Goal: Task Accomplishment & Management: Use online tool/utility

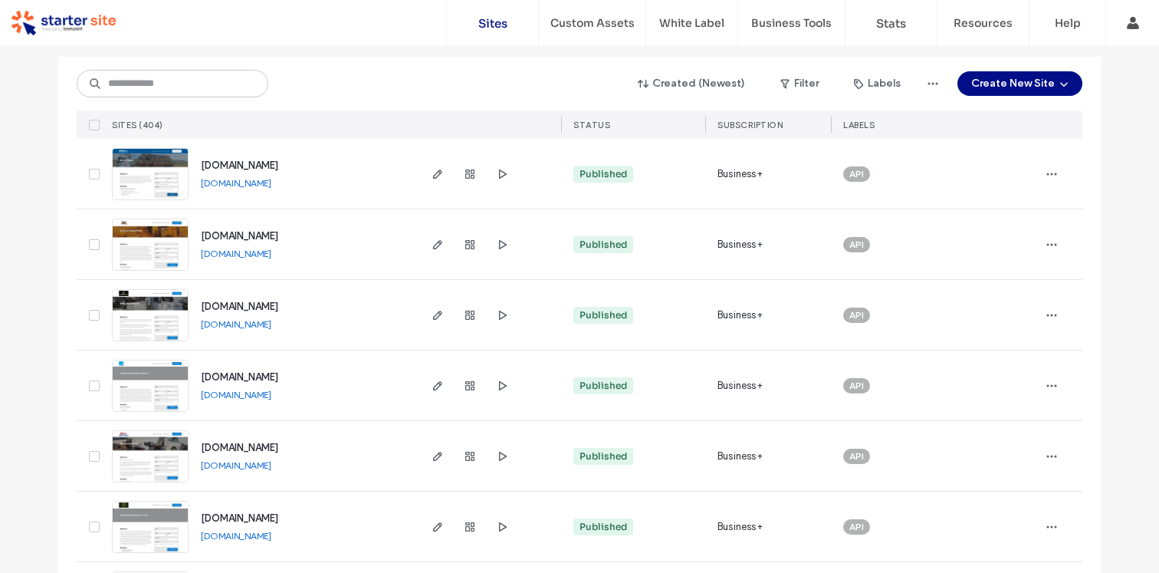
scroll to position [166, 0]
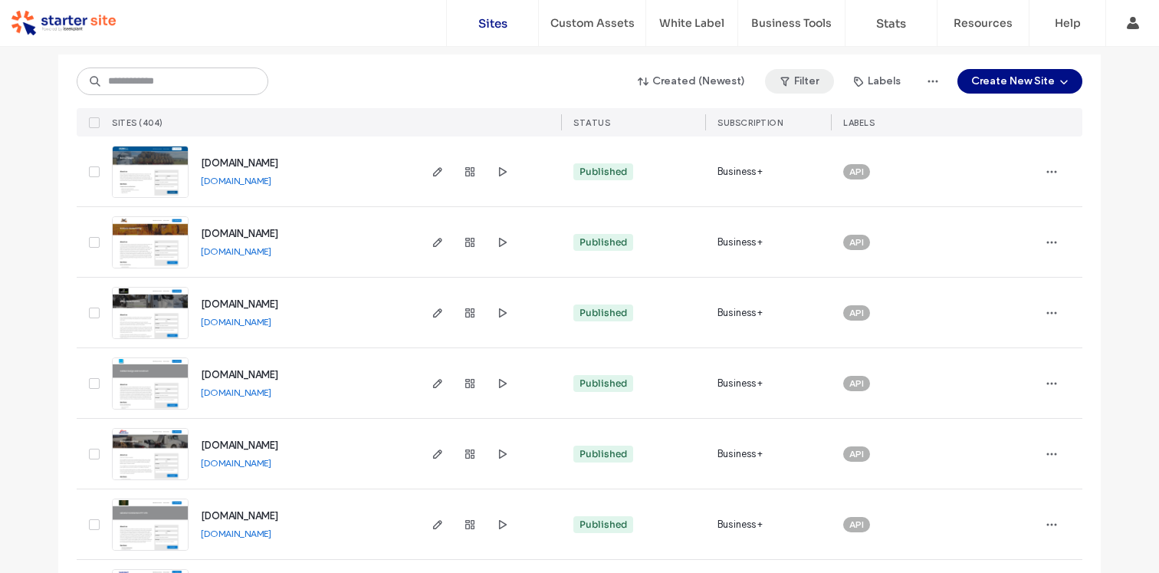
click at [791, 85] on icon "button" at bounding box center [785, 81] width 12 height 12
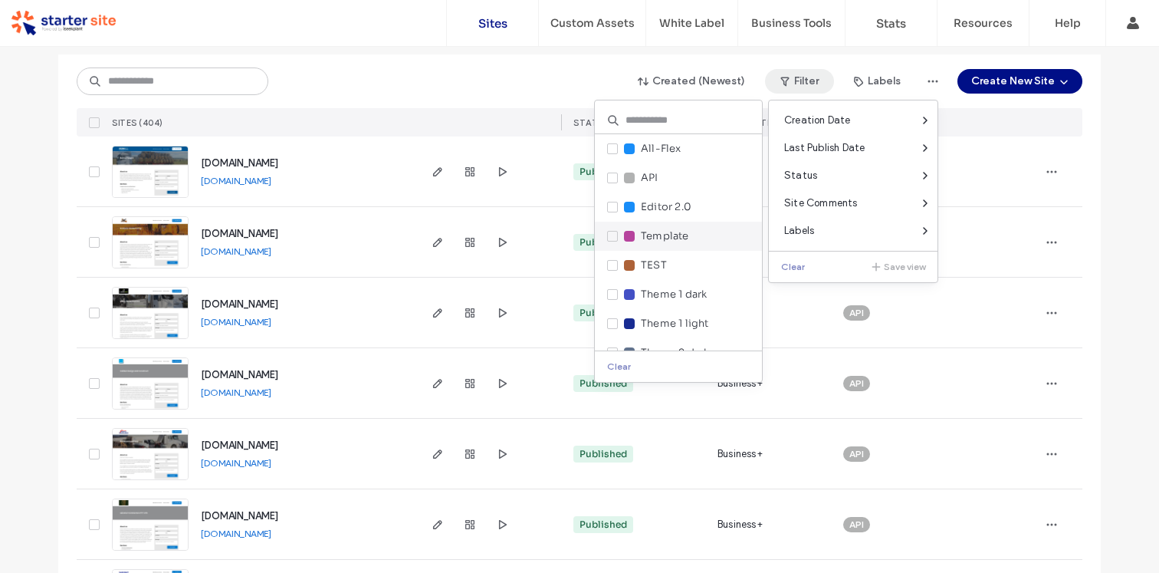
scroll to position [52, 0]
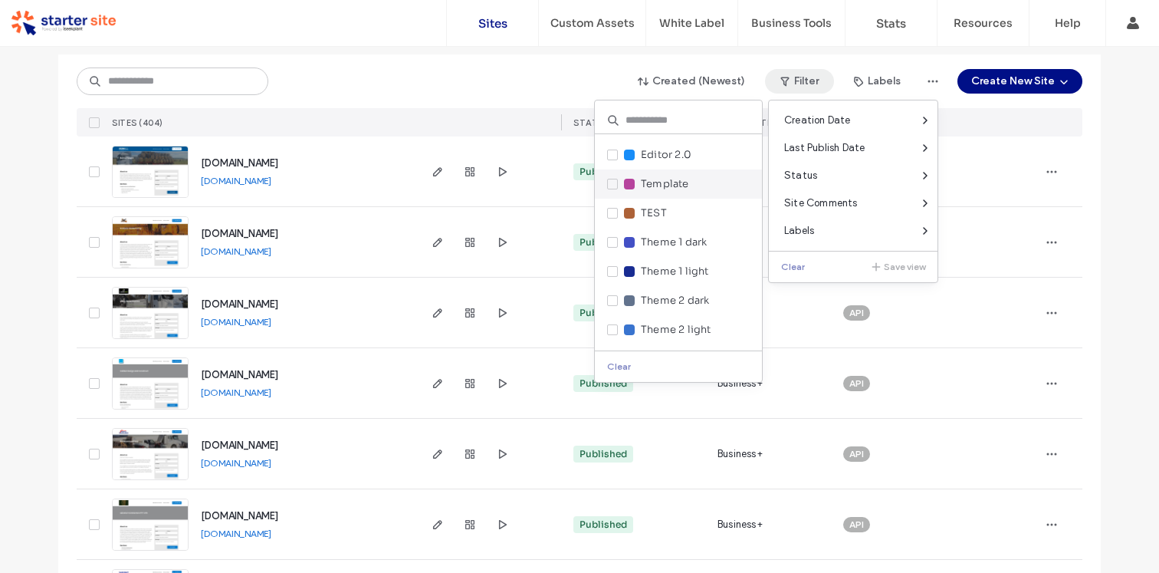
click at [612, 180] on span at bounding box center [612, 184] width 11 height 11
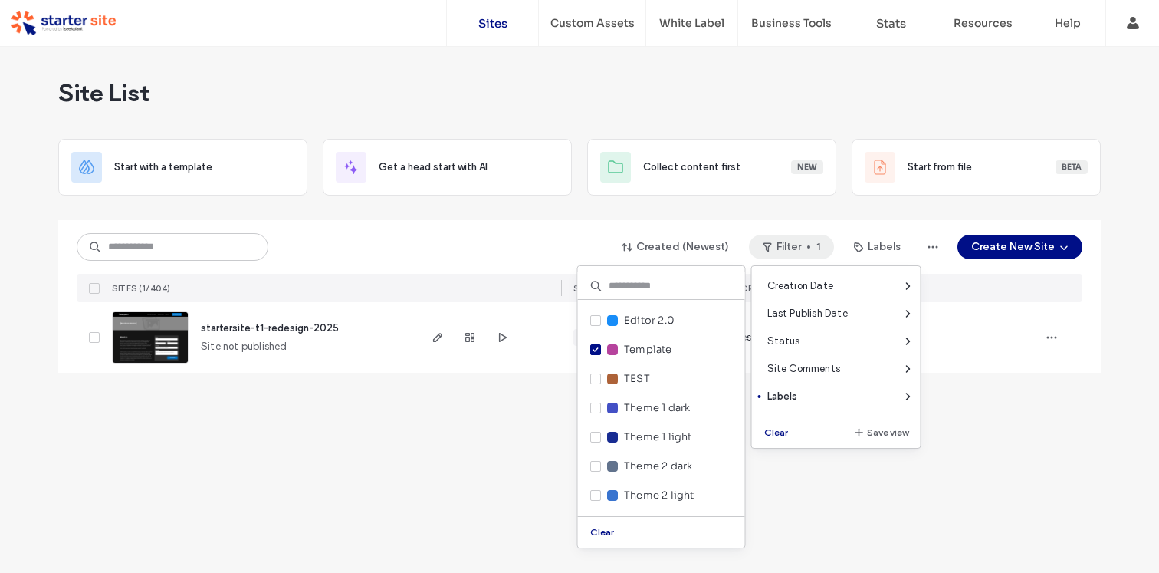
scroll to position [0, 0]
click at [595, 349] on icon at bounding box center [596, 349] width 6 height 5
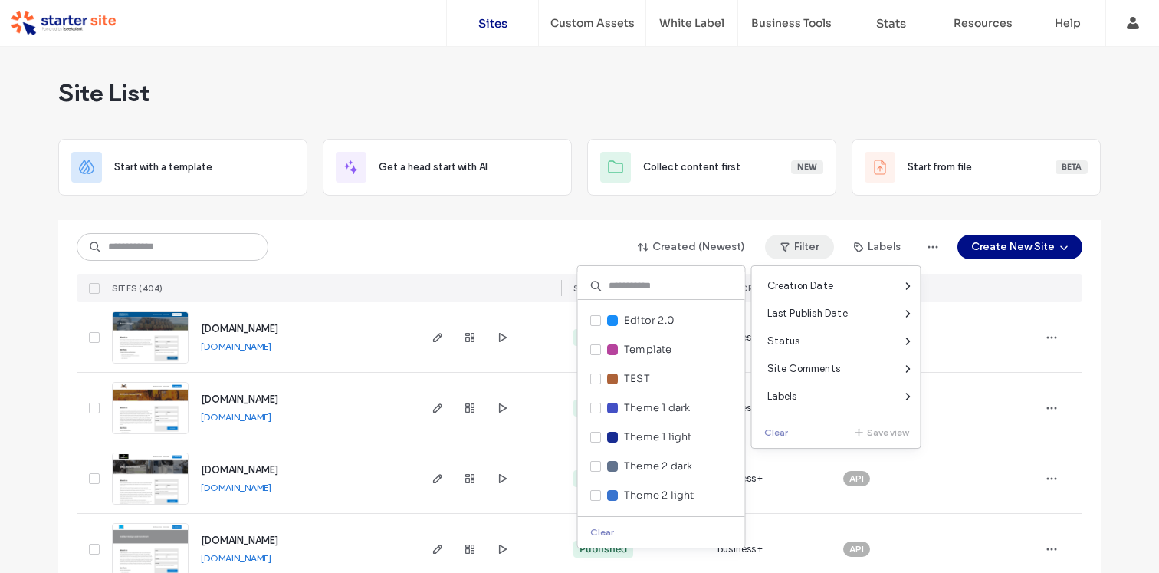
click at [622, 94] on div "Site List" at bounding box center [579, 93] width 1042 height 92
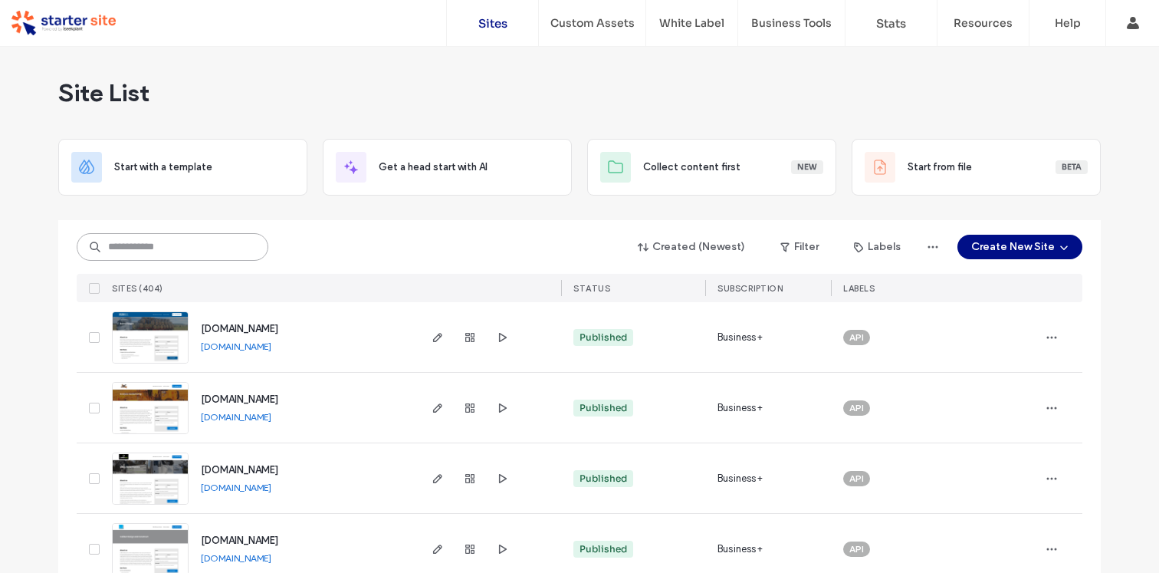
click at [217, 251] on input at bounding box center [173, 247] width 192 height 28
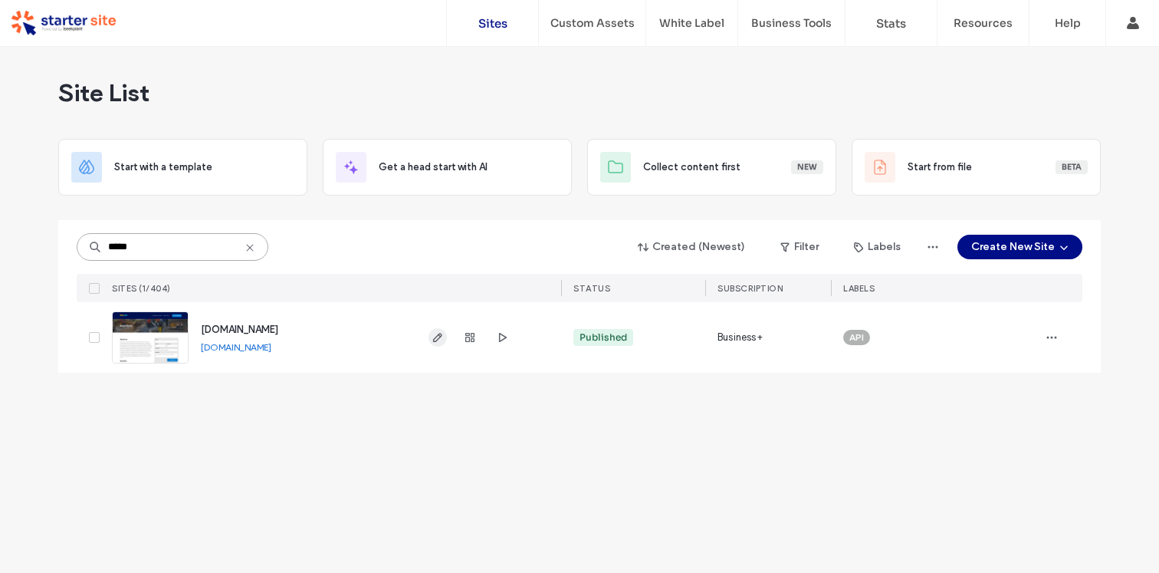
type input "*****"
click at [438, 340] on use "button" at bounding box center [437, 337] width 9 height 9
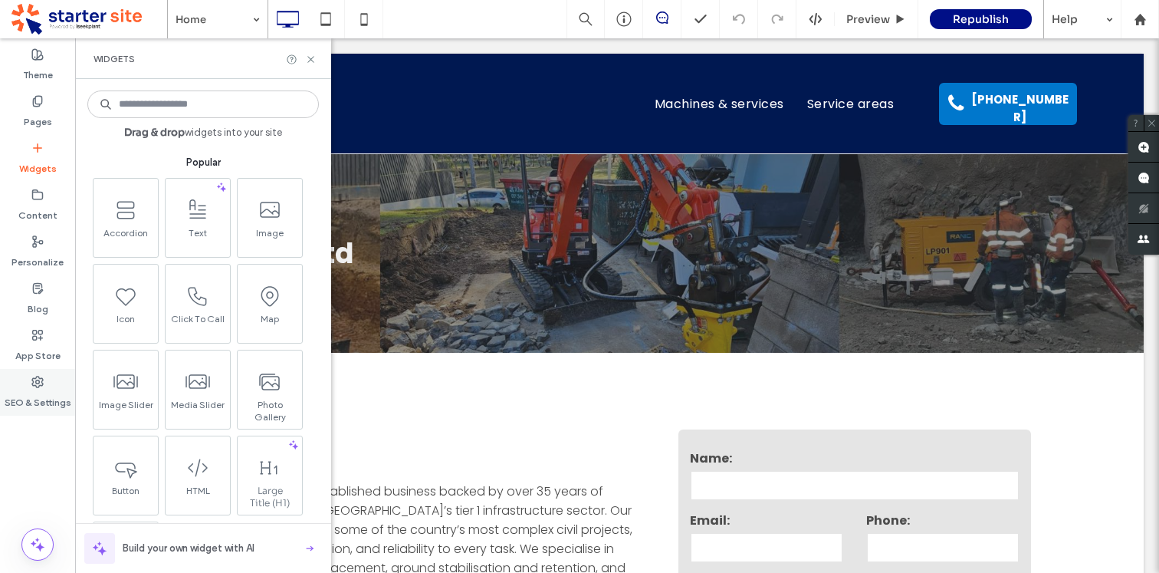
click at [41, 384] on icon at bounding box center [37, 382] width 12 height 12
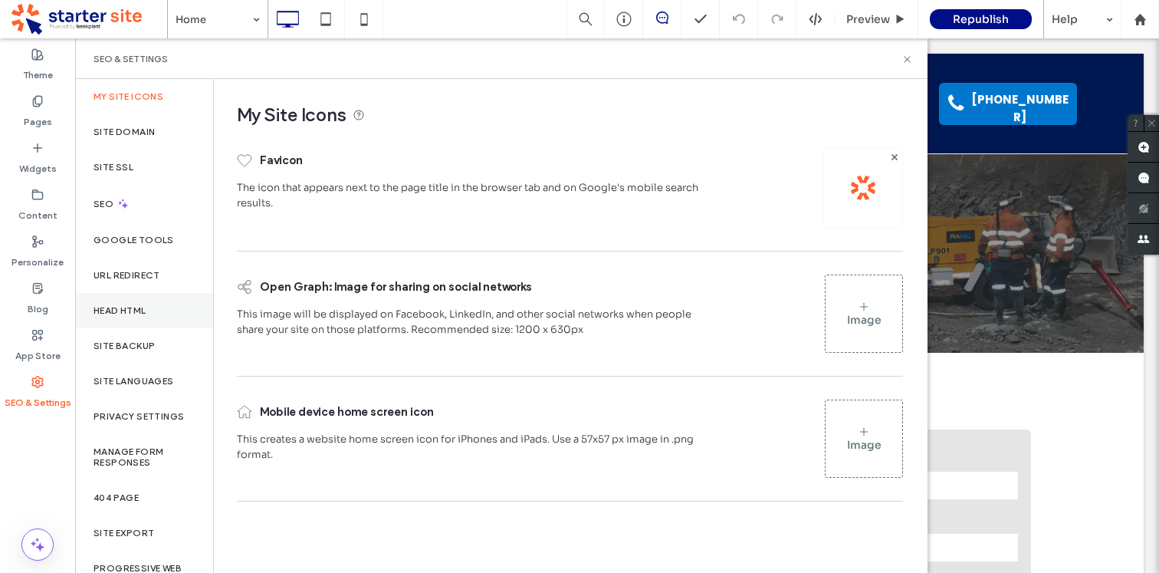
click at [151, 311] on div "Head HTML" at bounding box center [144, 310] width 138 height 35
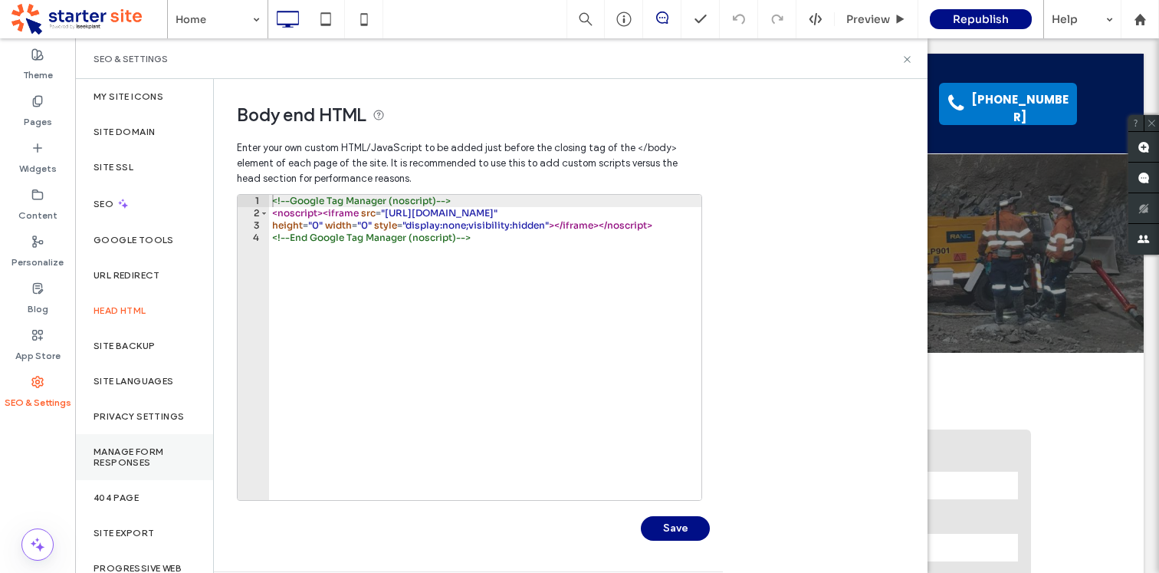
scroll to position [24, 0]
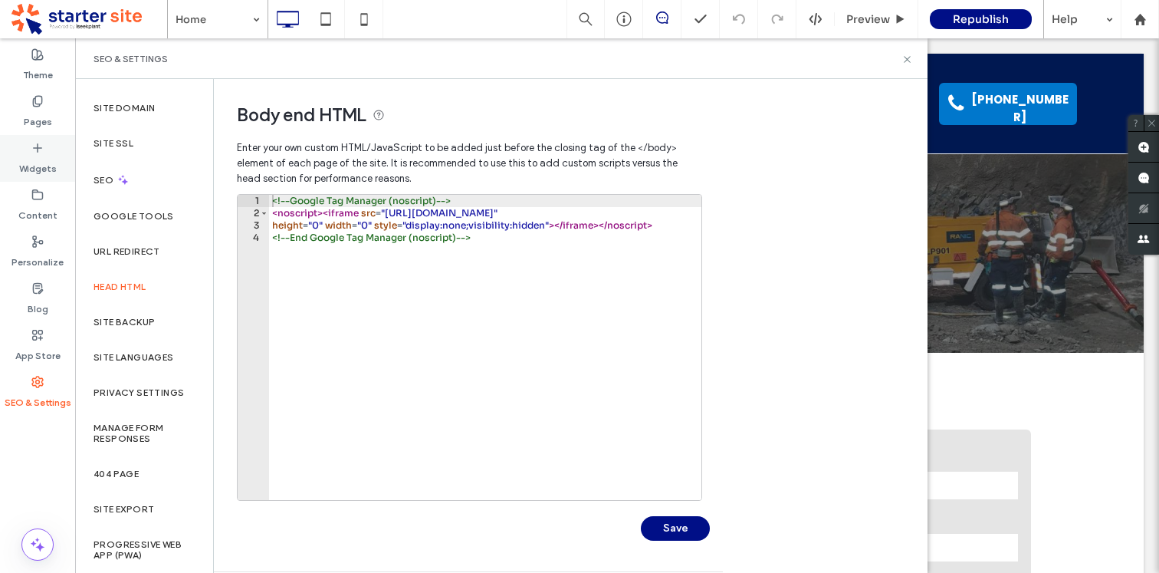
click at [41, 173] on label "Widgets" at bounding box center [38, 164] width 38 height 21
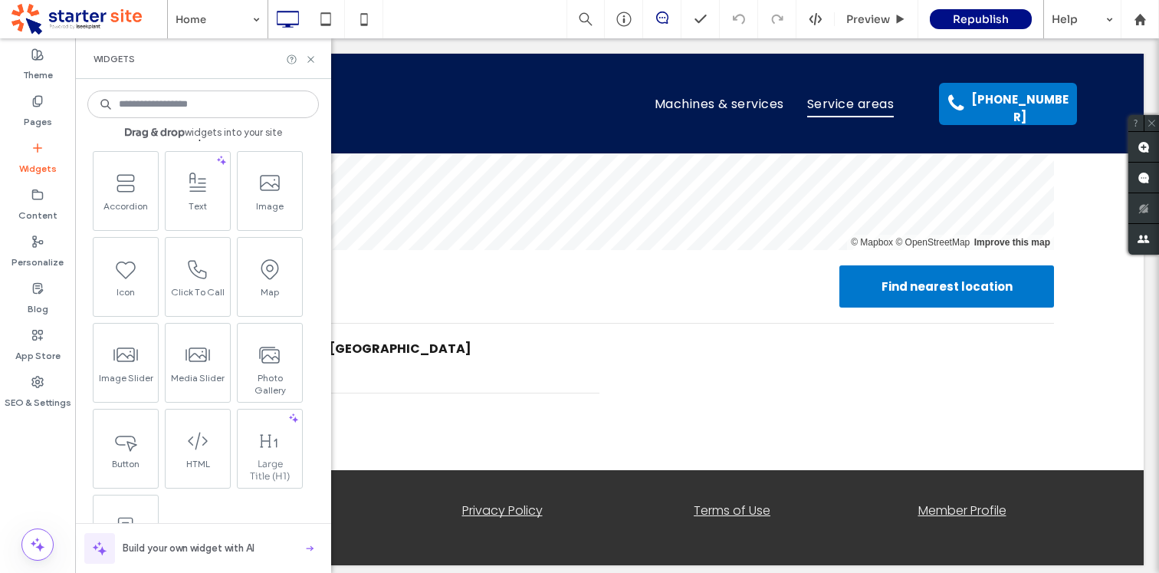
scroll to position [0, 0]
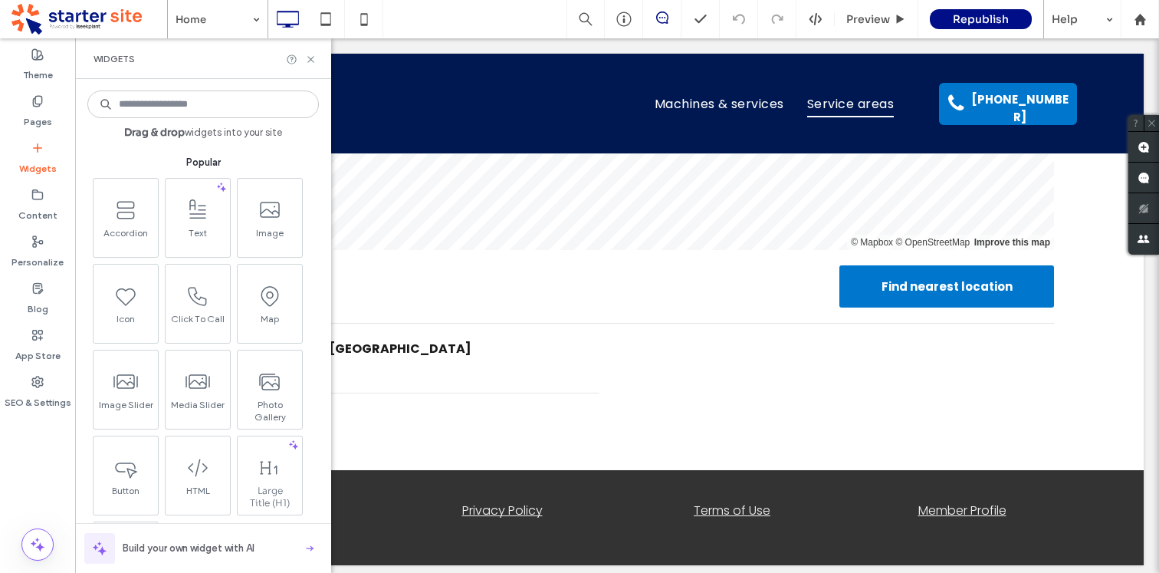
click at [216, 59] on div "Widgets" at bounding box center [203, 59] width 219 height 12
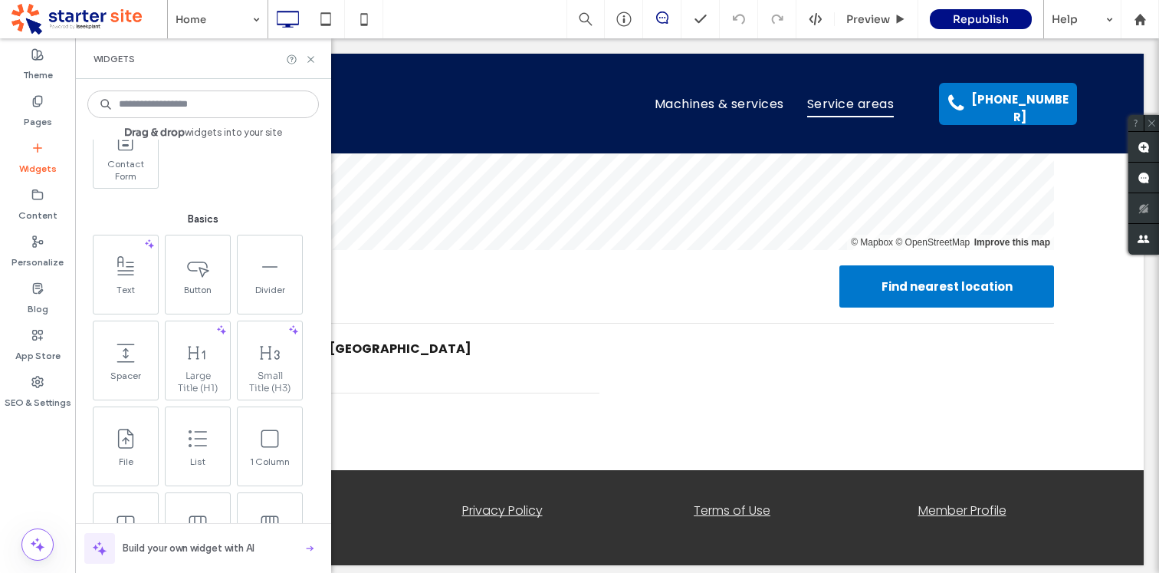
scroll to position [414, 0]
click at [313, 59] on icon at bounding box center [310, 59] width 11 height 11
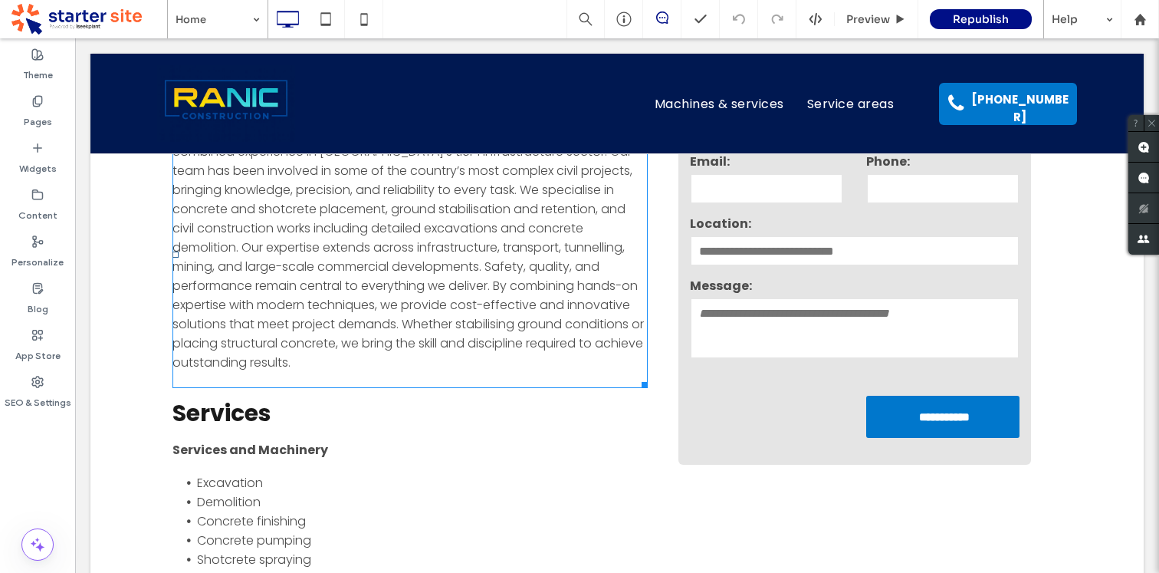
scroll to position [0, 0]
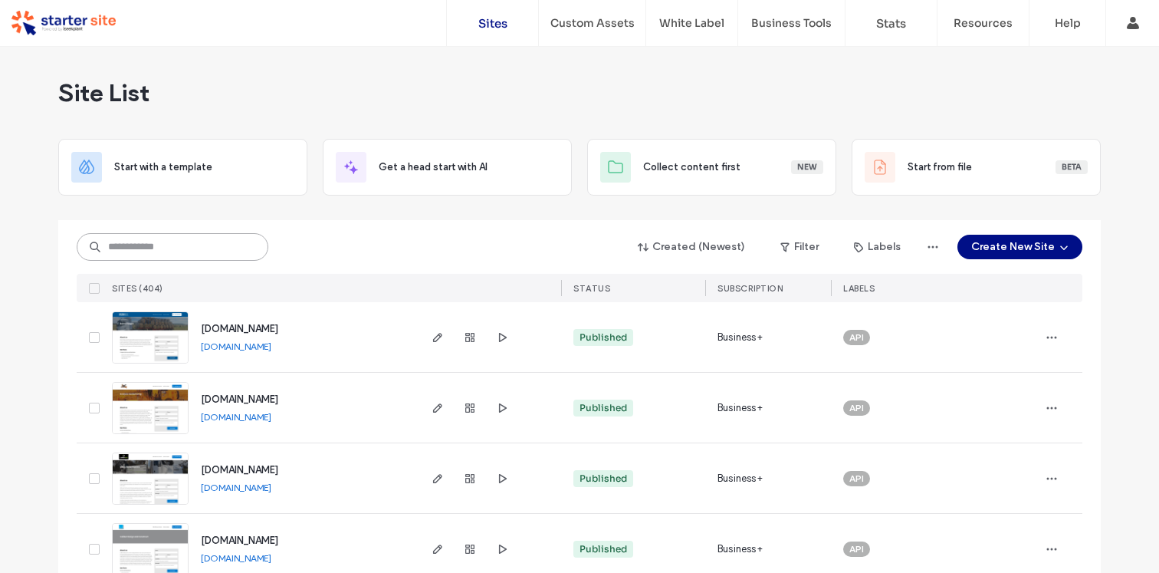
click at [166, 243] on input at bounding box center [173, 247] width 192 height 28
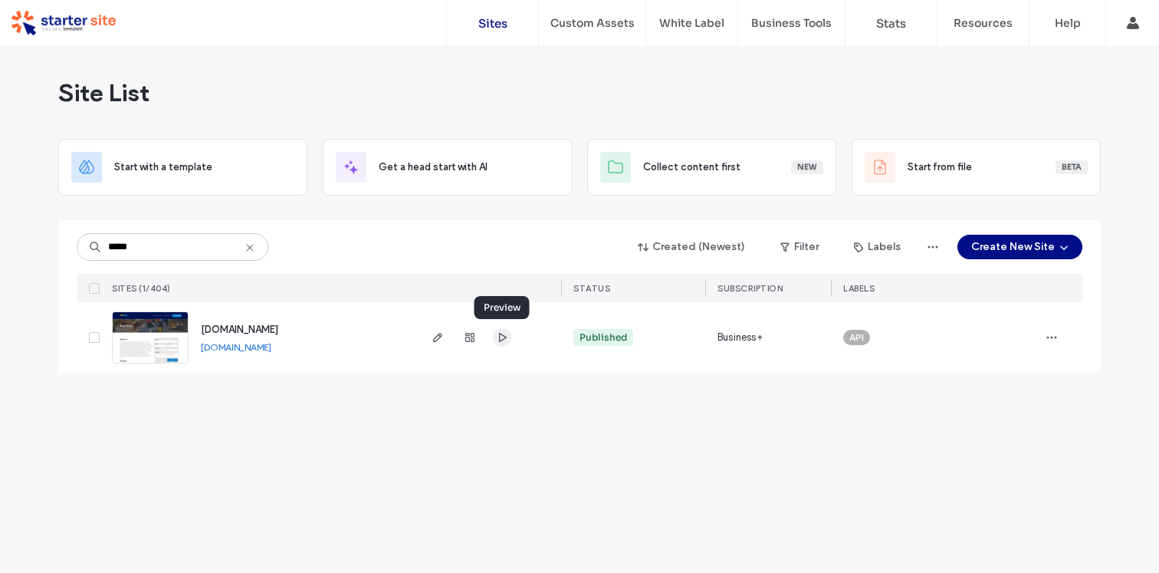
click at [504, 338] on icon "button" at bounding box center [502, 337] width 12 height 12
click at [170, 248] on input "*****" at bounding box center [173, 247] width 192 height 28
click at [498, 337] on icon "button" at bounding box center [502, 337] width 12 height 12
click at [192, 257] on input "*****" at bounding box center [173, 247] width 192 height 28
type input "*****"
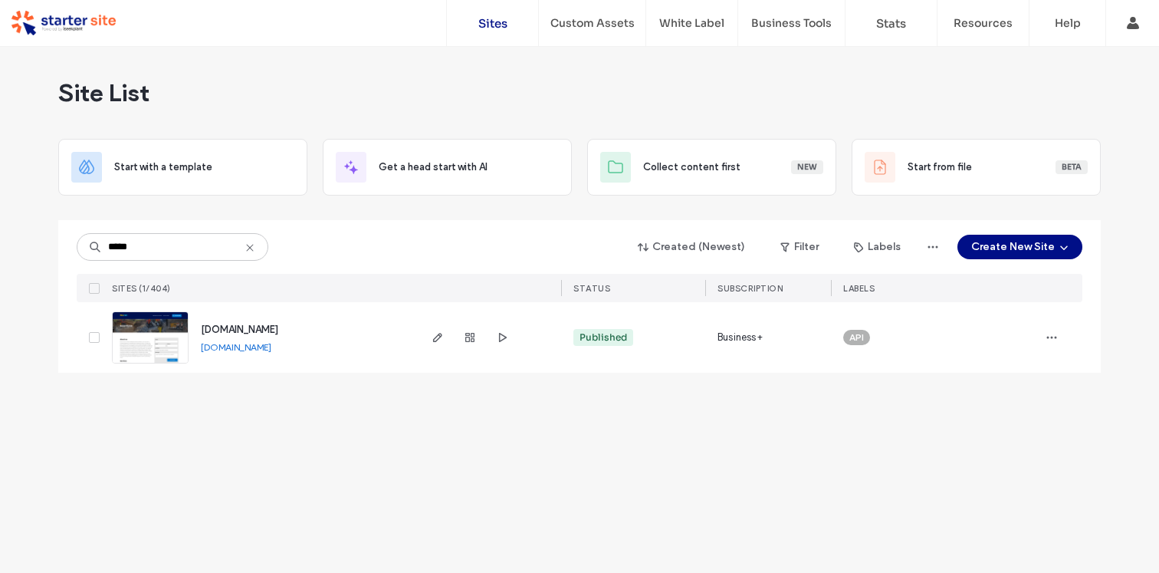
click at [230, 346] on link "[DOMAIN_NAME]" at bounding box center [236, 346] width 71 height 11
click at [609, 62] on label "Custom Templates" at bounding box center [598, 62] width 97 height 13
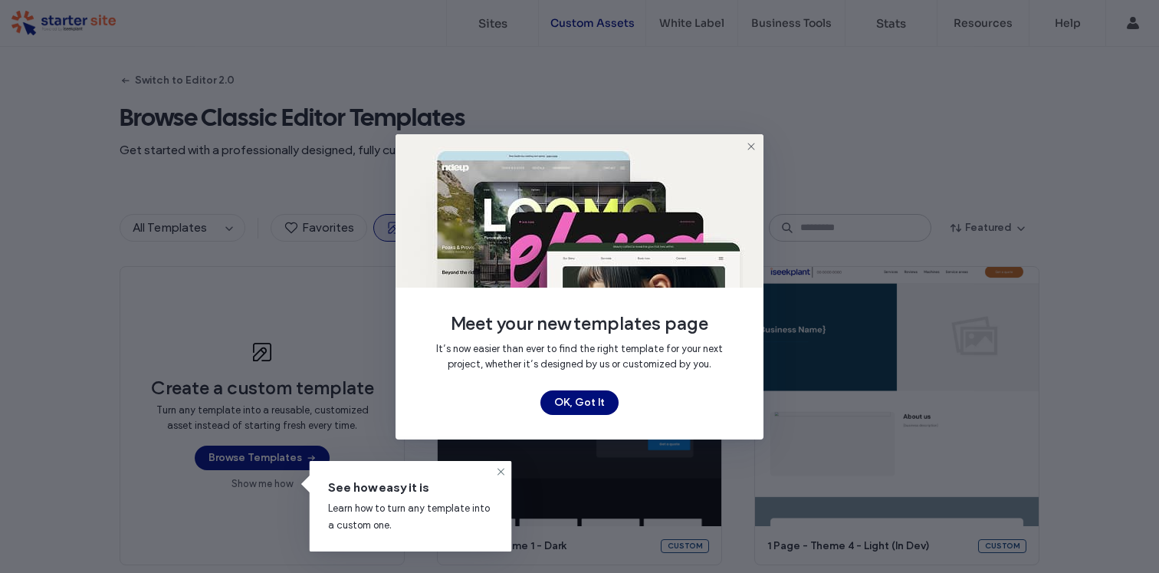
click at [575, 402] on button "OK, Got It" at bounding box center [579, 402] width 78 height 25
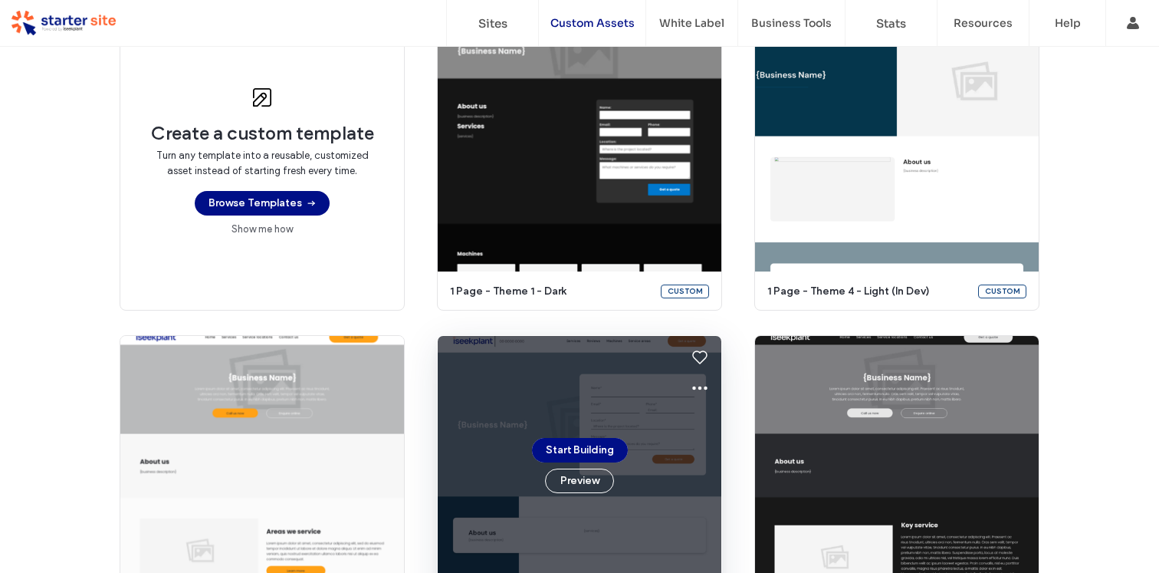
scroll to position [180, 0]
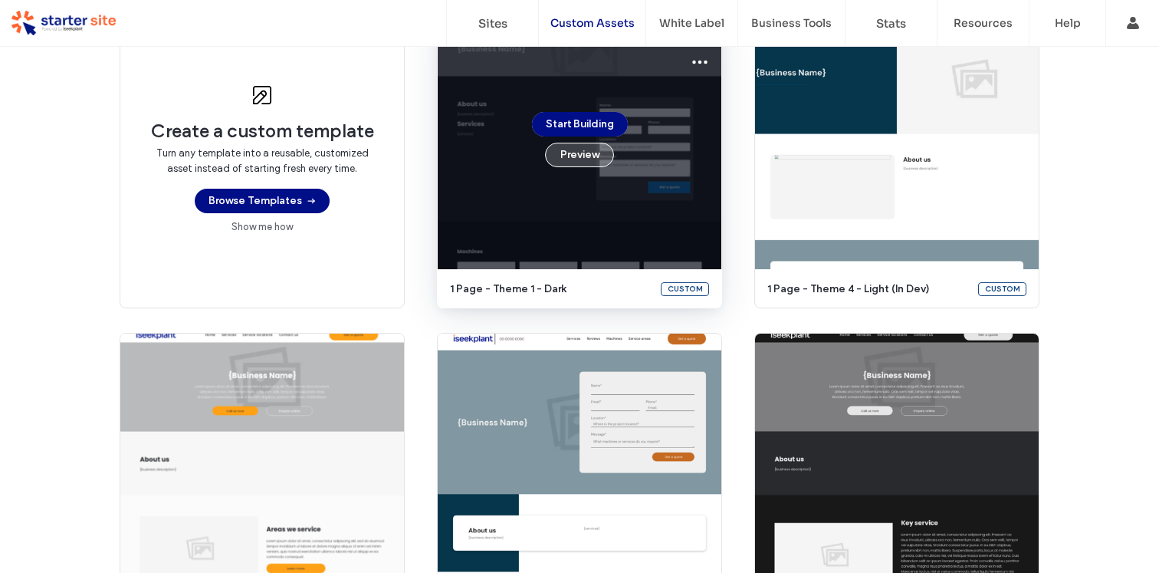
click at [580, 151] on button "Preview" at bounding box center [579, 155] width 69 height 25
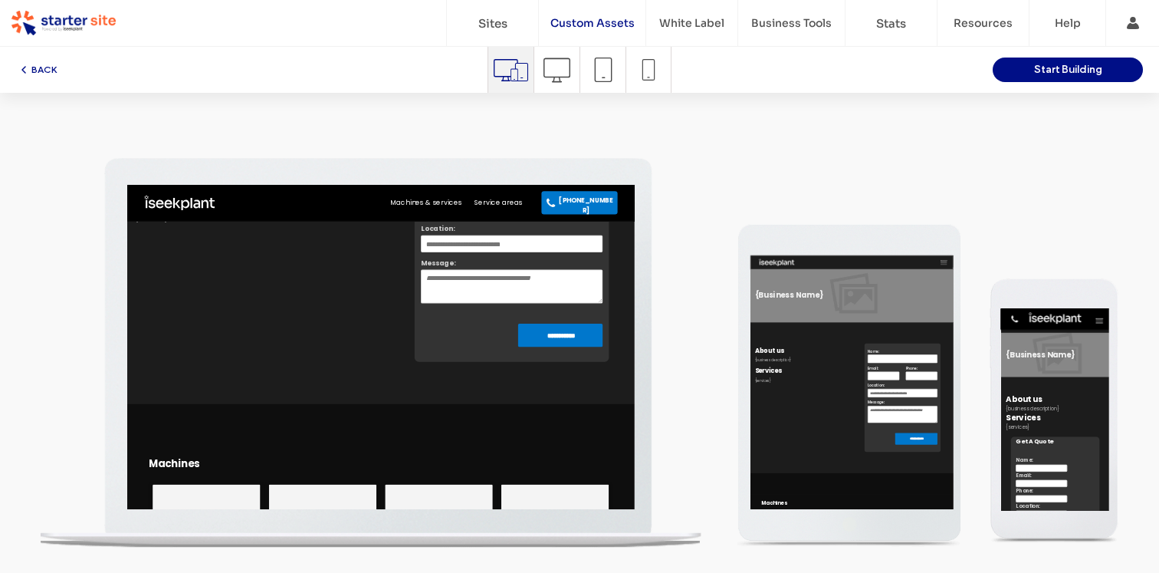
scroll to position [0, 0]
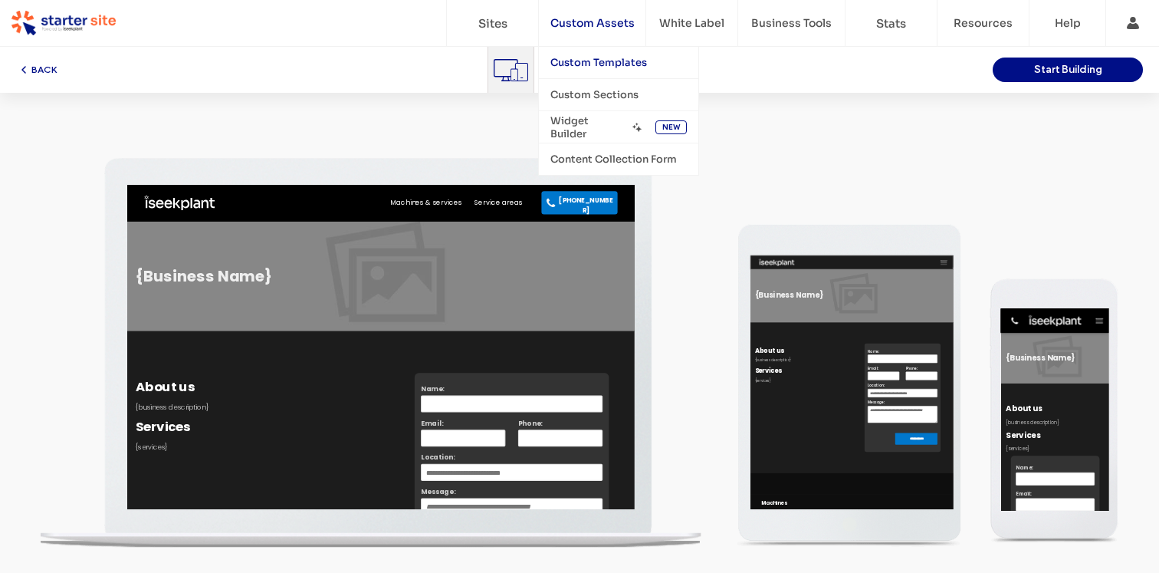
click at [592, 62] on label "Custom Templates" at bounding box center [598, 62] width 97 height 13
click at [609, 61] on label "Custom Templates" at bounding box center [598, 62] width 97 height 13
click at [33, 67] on button "BACK" at bounding box center [37, 70] width 39 height 18
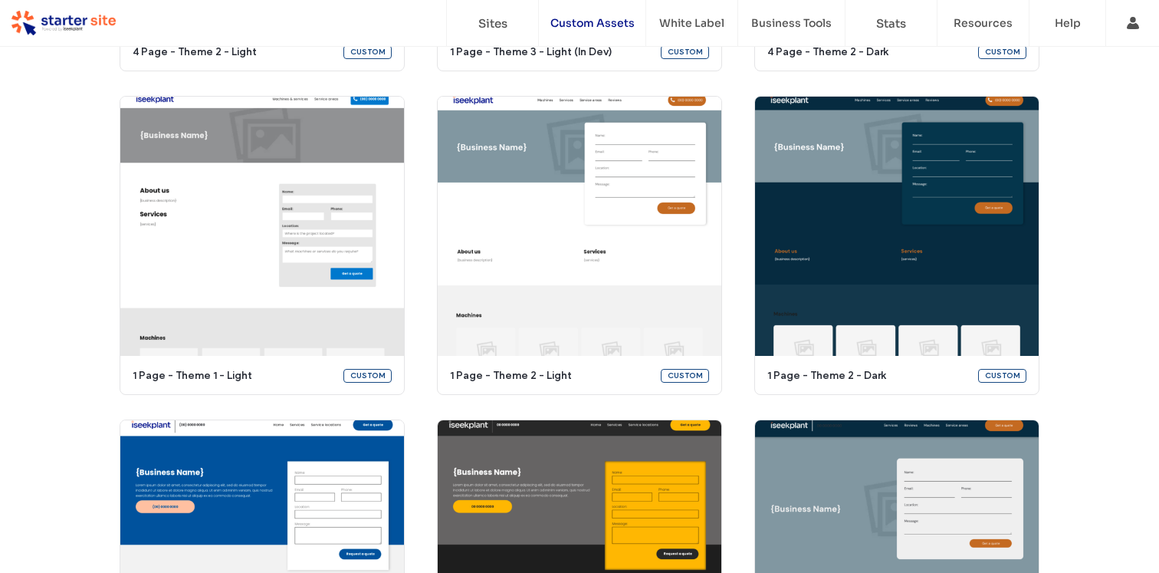
scroll to position [750, 0]
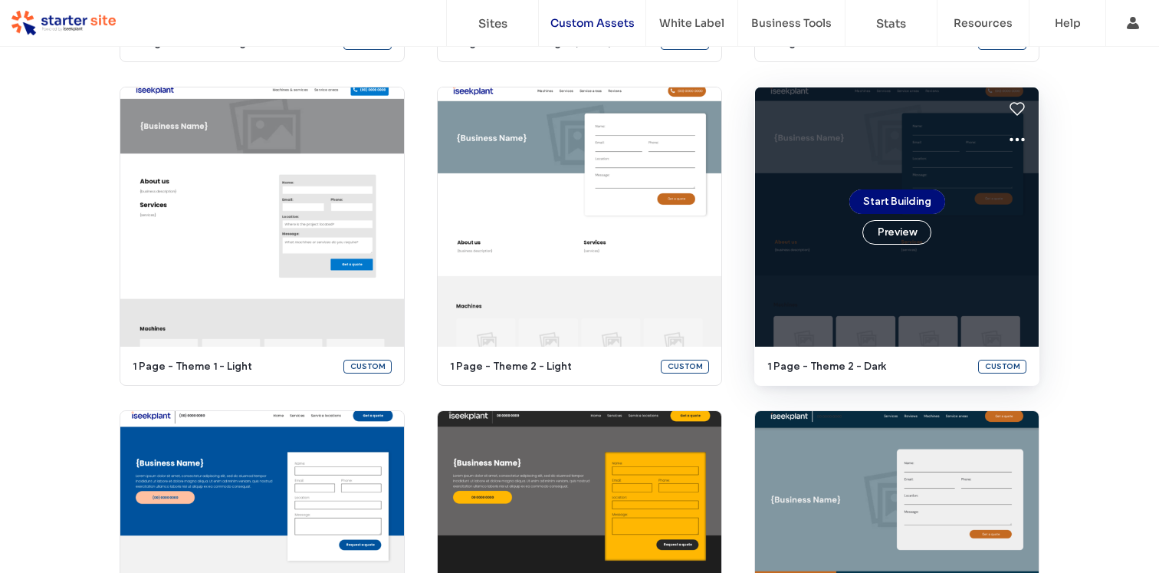
click at [907, 201] on button "Start Building" at bounding box center [897, 201] width 96 height 25
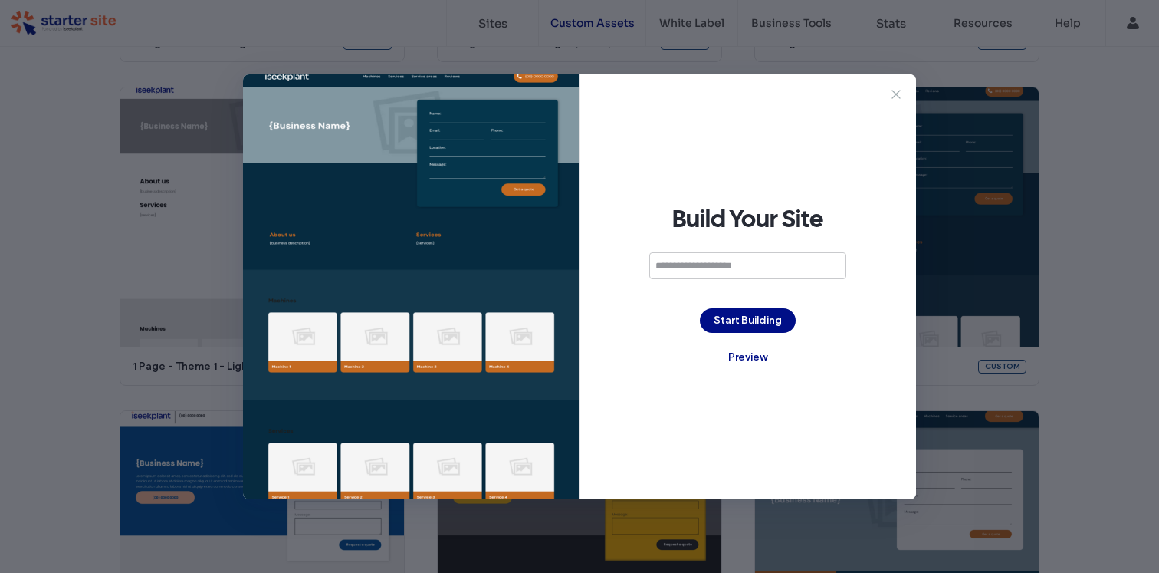
click at [890, 95] on icon at bounding box center [895, 94] width 15 height 15
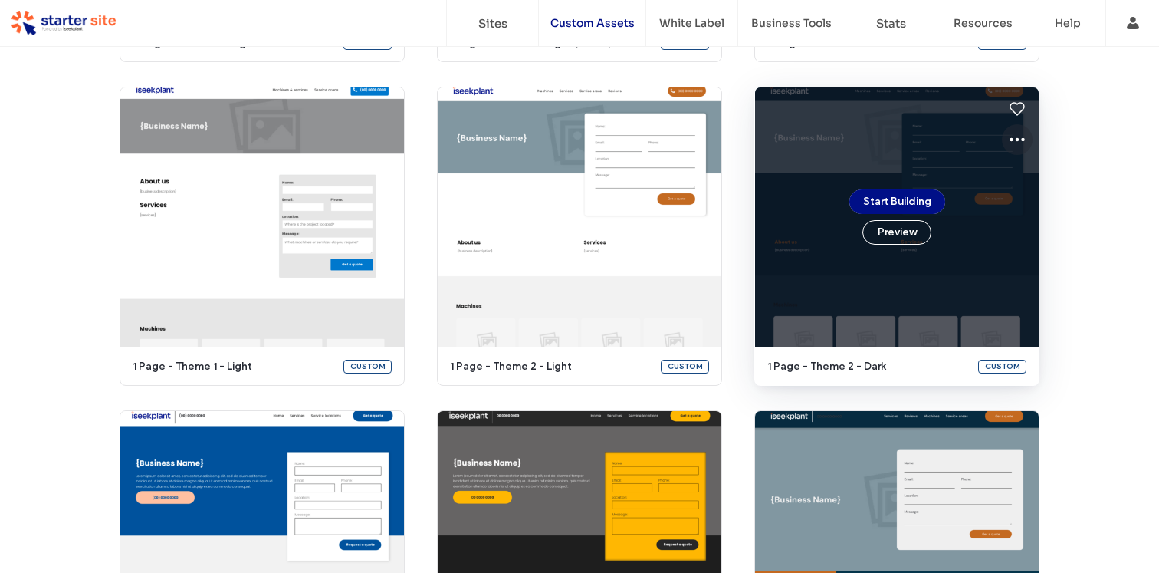
click at [1014, 137] on icon at bounding box center [1017, 139] width 18 height 18
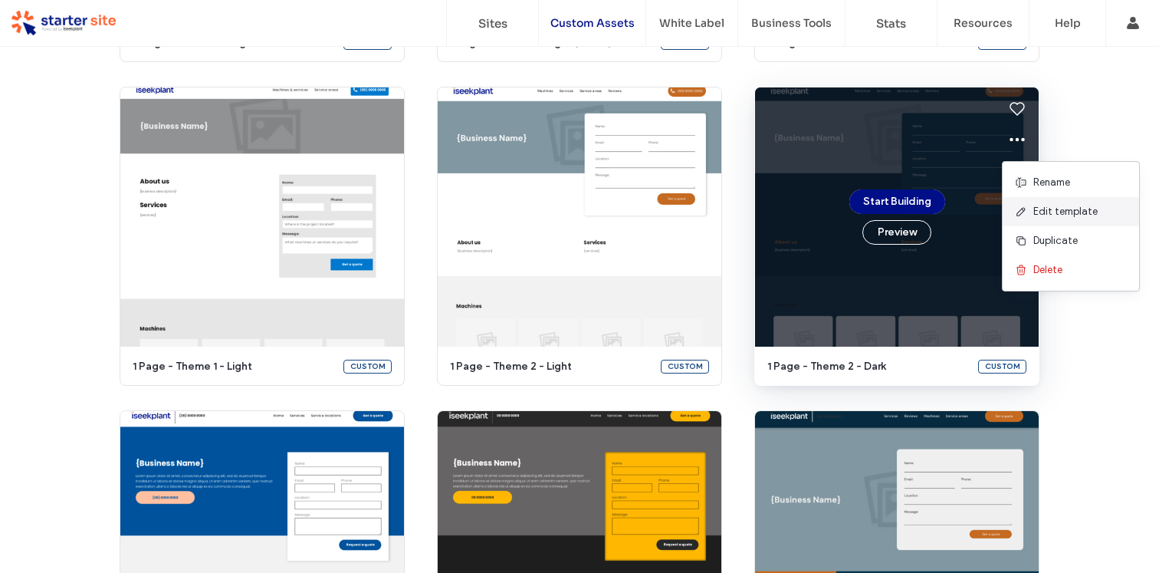
click at [1035, 213] on span "Edit template" at bounding box center [1065, 211] width 64 height 15
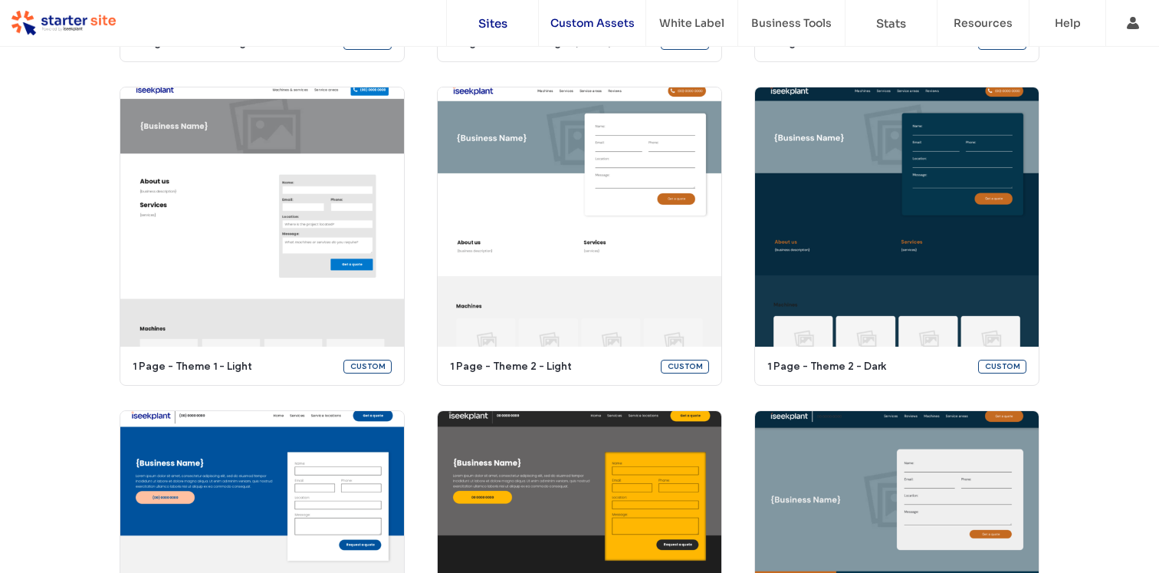
click at [501, 31] on link "Sites" at bounding box center [492, 23] width 91 height 46
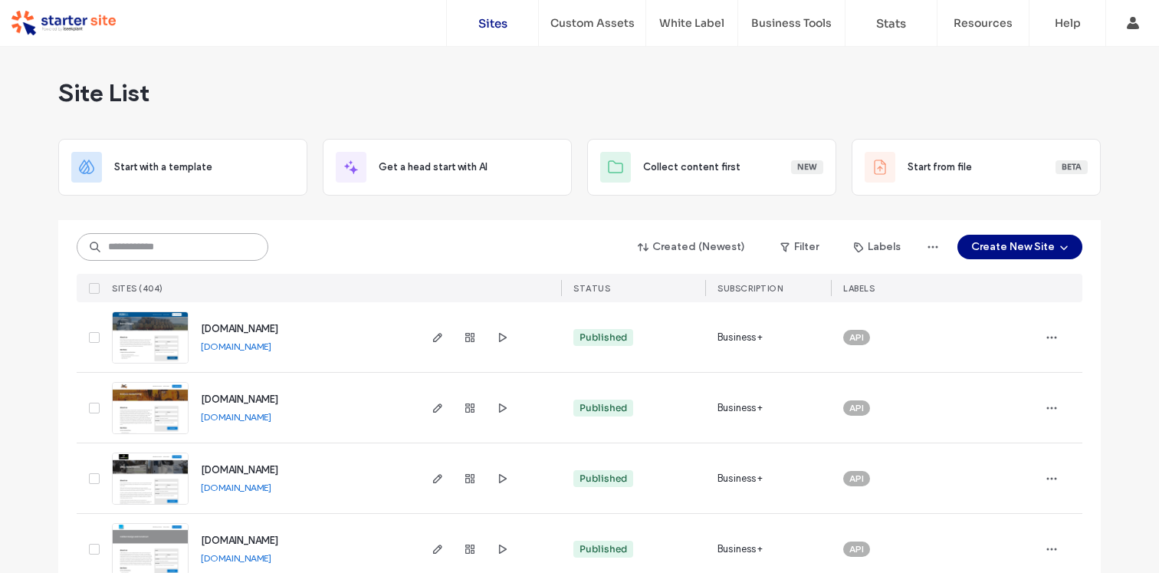
click at [208, 251] on input at bounding box center [173, 247] width 192 height 28
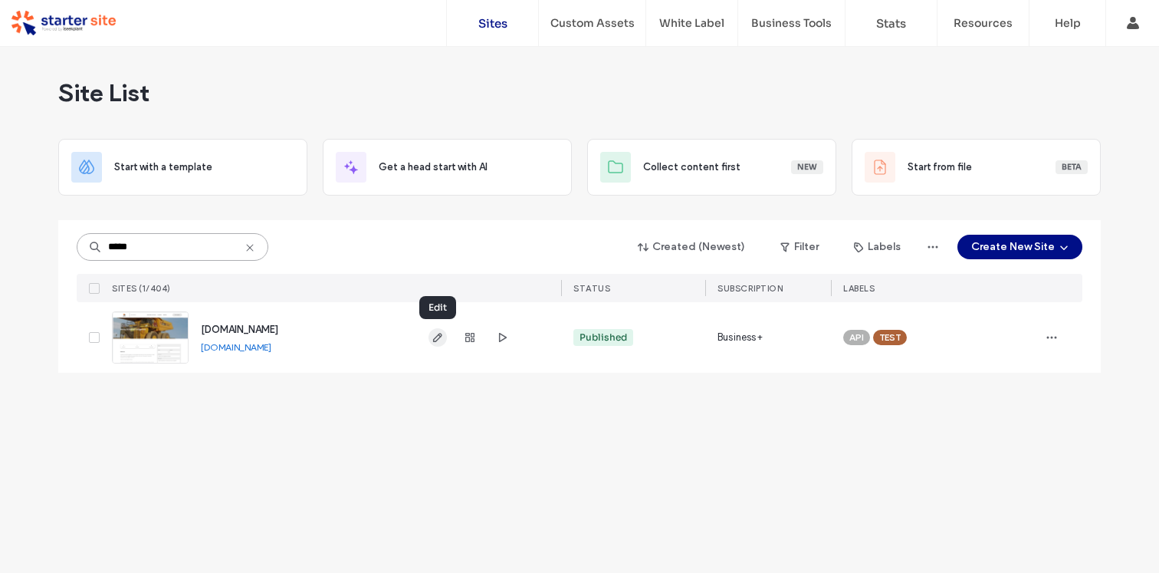
type input "*****"
click at [438, 340] on use "button" at bounding box center [437, 337] width 9 height 9
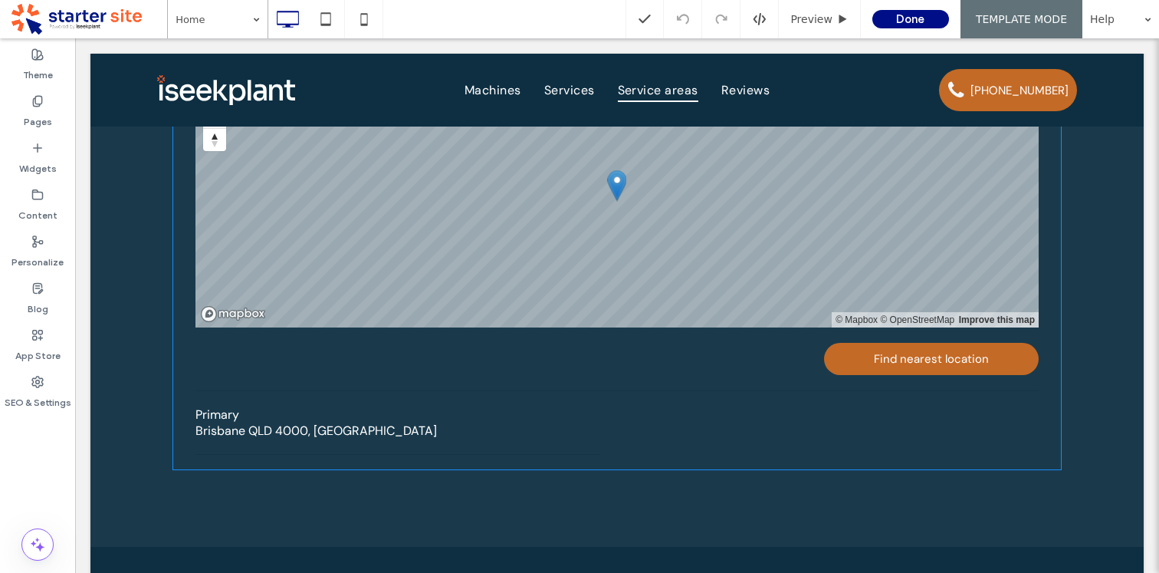
scroll to position [1798, 0]
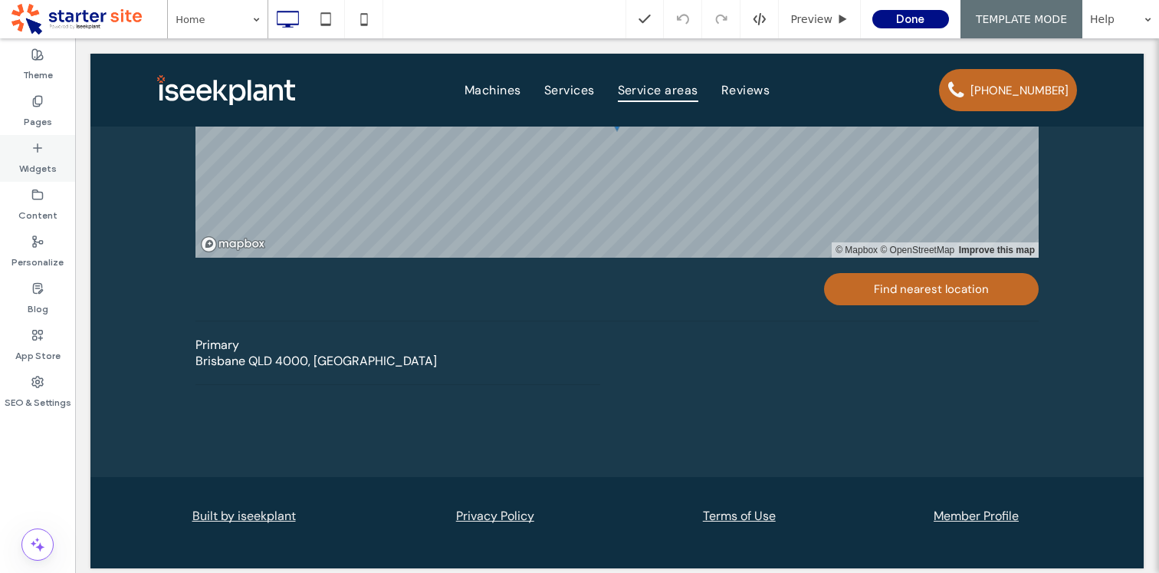
click at [44, 156] on label "Widgets" at bounding box center [38, 164] width 38 height 21
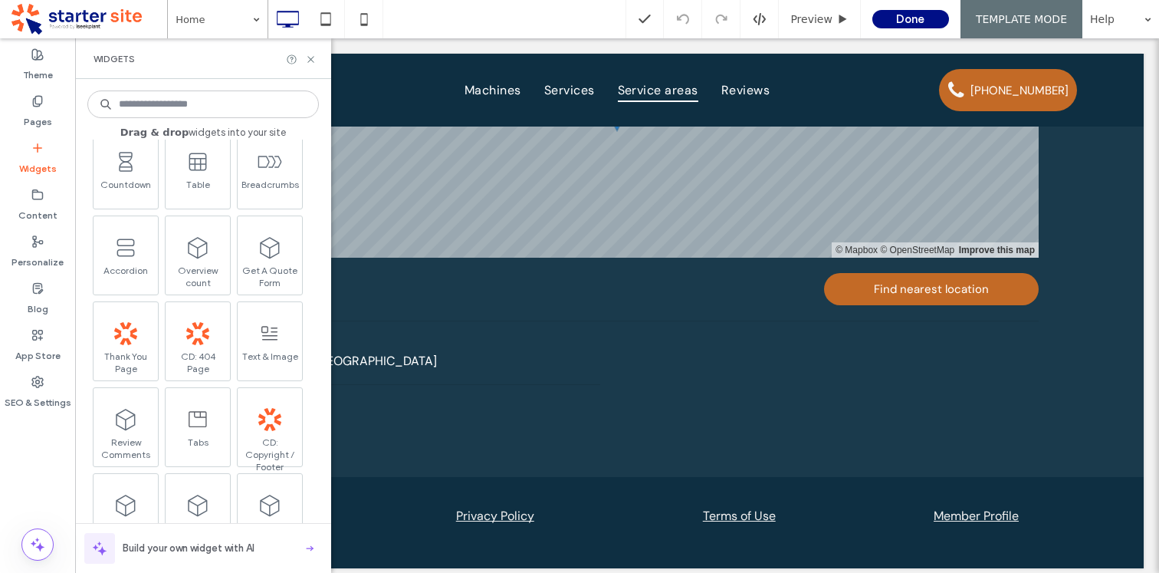
scroll to position [1005, 0]
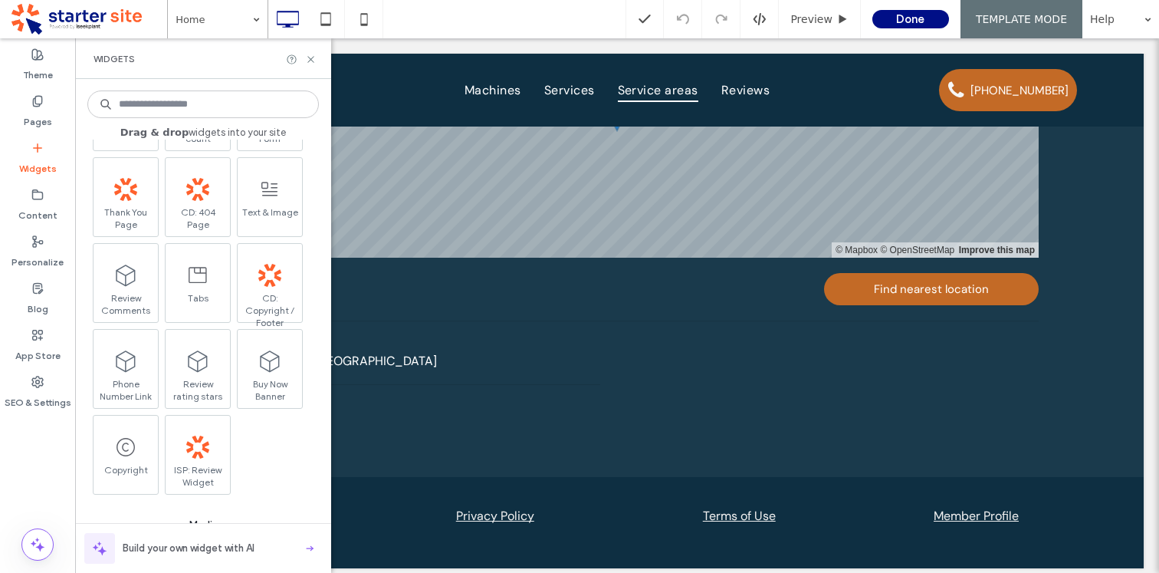
click at [30, 438] on div "Theme Pages Widgets Content Personalize Blog App Store SEO & Settings" at bounding box center [37, 305] width 75 height 534
click at [36, 445] on div "Theme Pages Widgets Content Personalize Blog App Store SEO & Settings" at bounding box center [37, 305] width 75 height 534
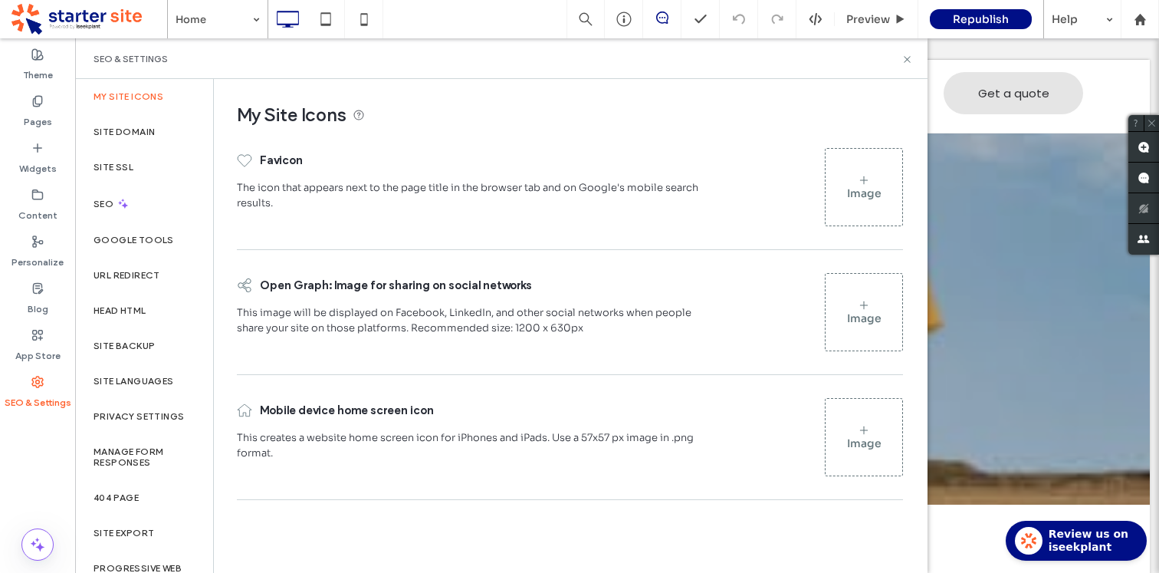
click at [34, 428] on div at bounding box center [37, 423] width 75 height 16
click at [41, 148] on use at bounding box center [38, 147] width 8 height 8
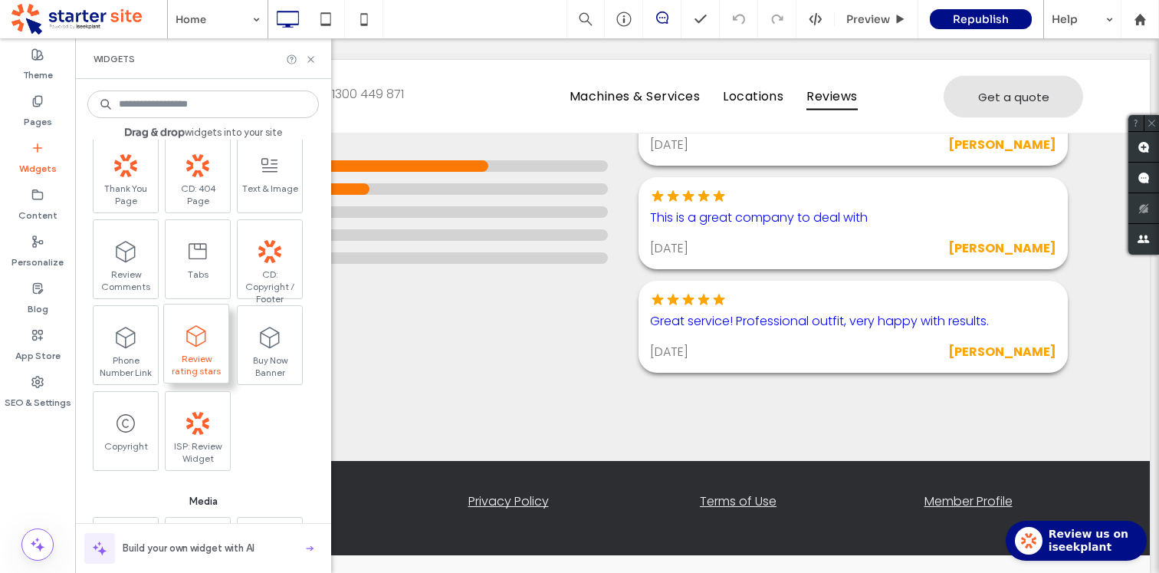
scroll to position [1030, 0]
click at [187, 428] on icon ".st0{fill:#FF612D;}" at bounding box center [196, 420] width 23 height 23
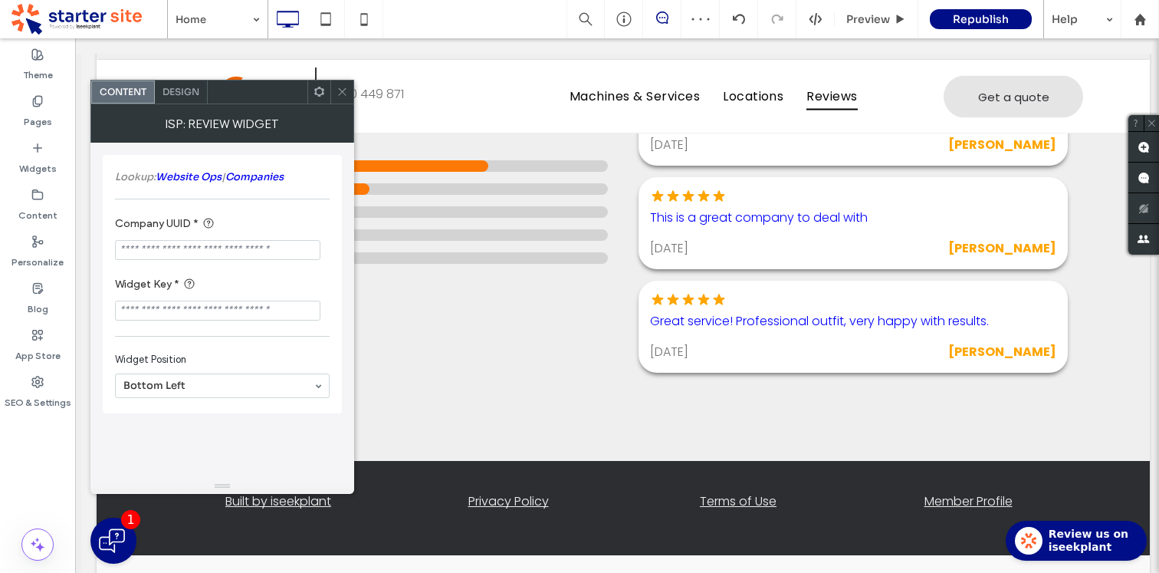
click at [193, 241] on input "Company UUID *" at bounding box center [217, 250] width 205 height 20
click at [182, 101] on div "Design" at bounding box center [181, 91] width 53 height 23
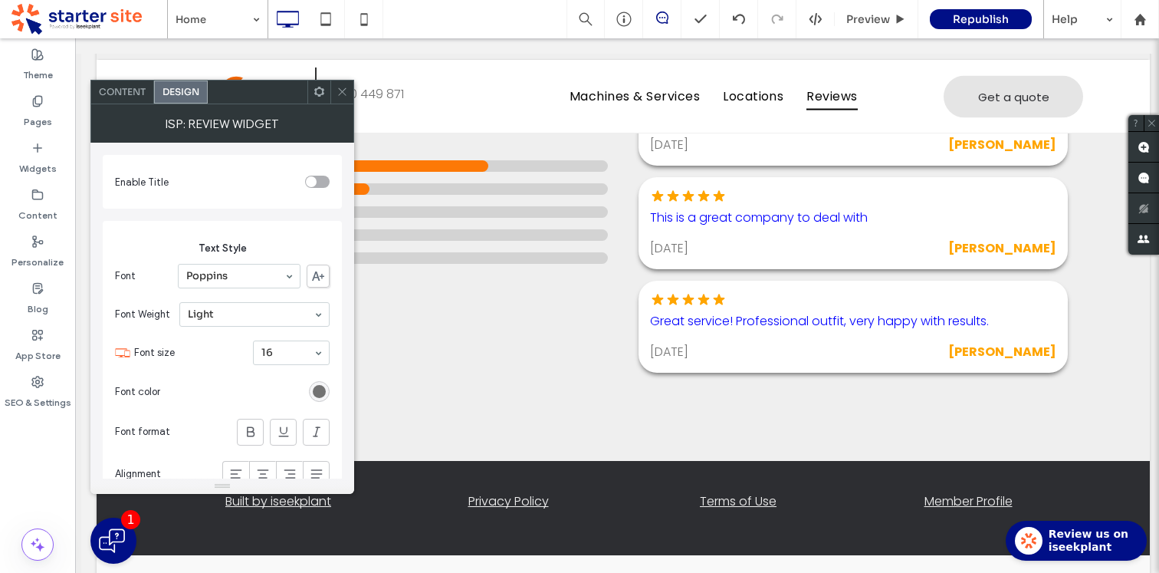
click at [133, 94] on span "Content" at bounding box center [122, 91] width 47 height 11
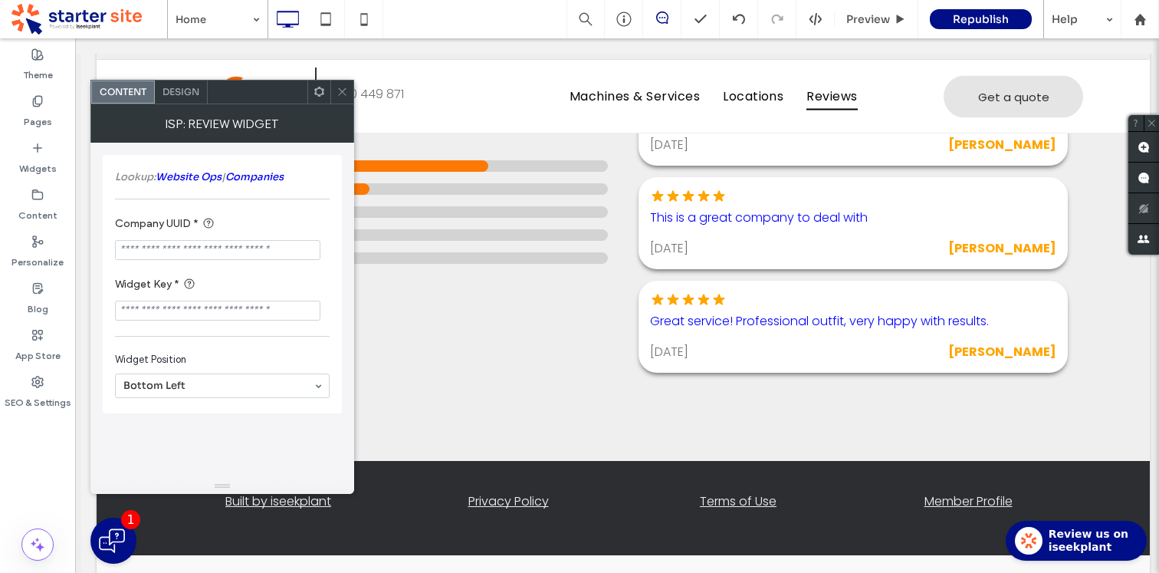
click at [343, 98] on span at bounding box center [341, 91] width 11 height 23
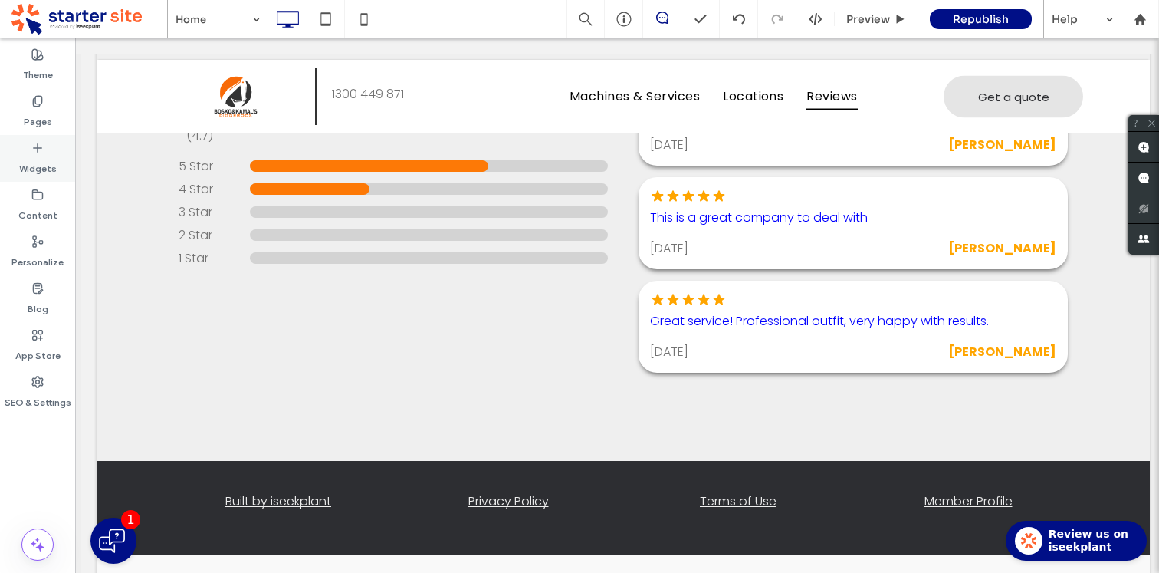
click at [45, 164] on label "Widgets" at bounding box center [38, 164] width 38 height 21
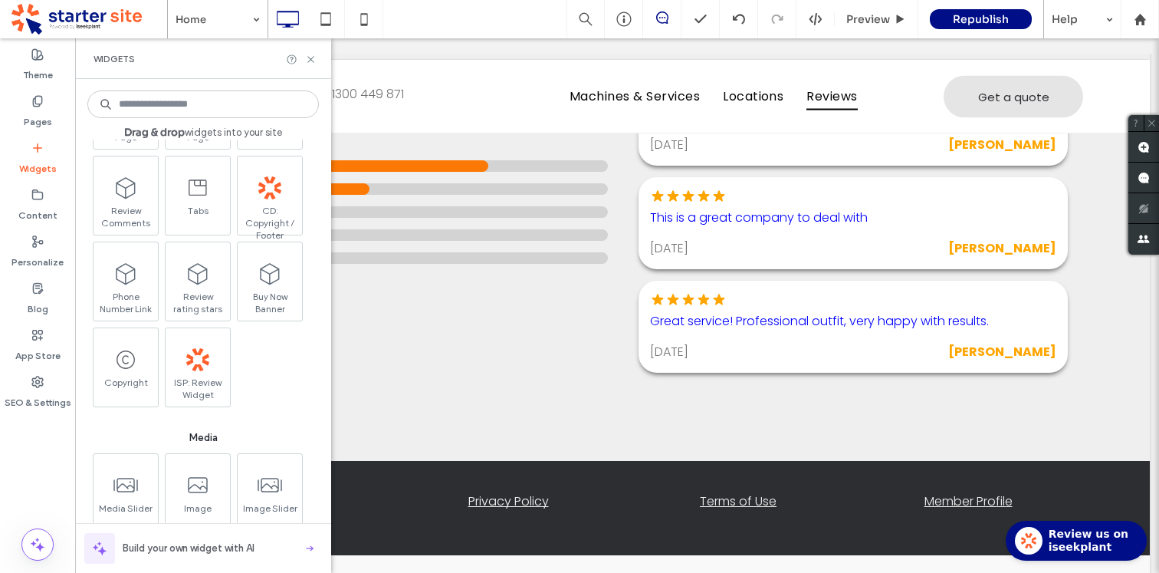
scroll to position [1100, 0]
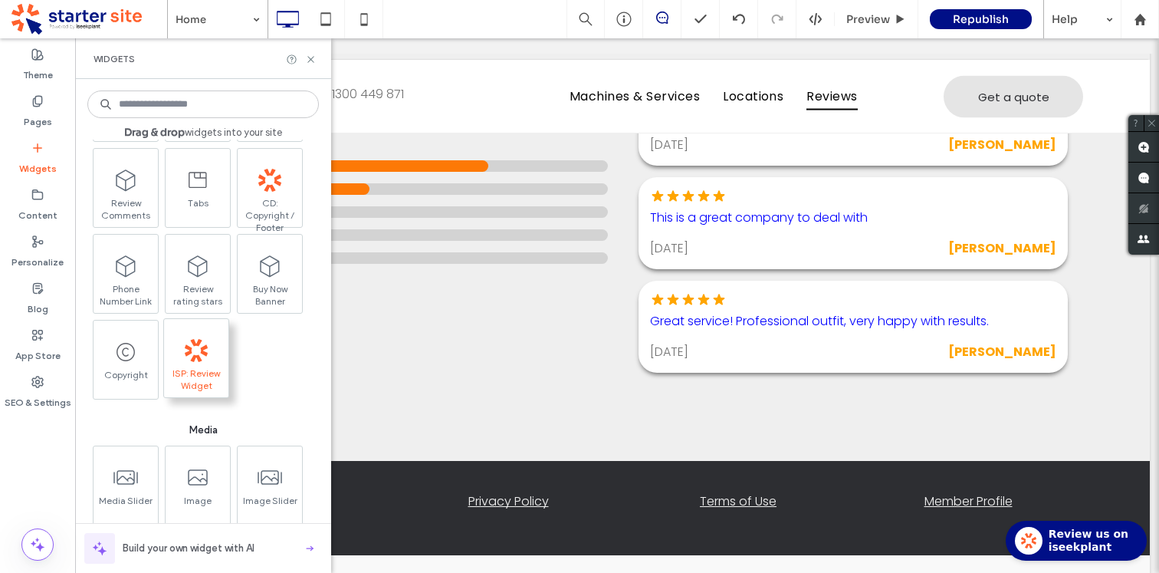
click at [204, 376] on span "ISP: Review Widget" at bounding box center [196, 377] width 64 height 21
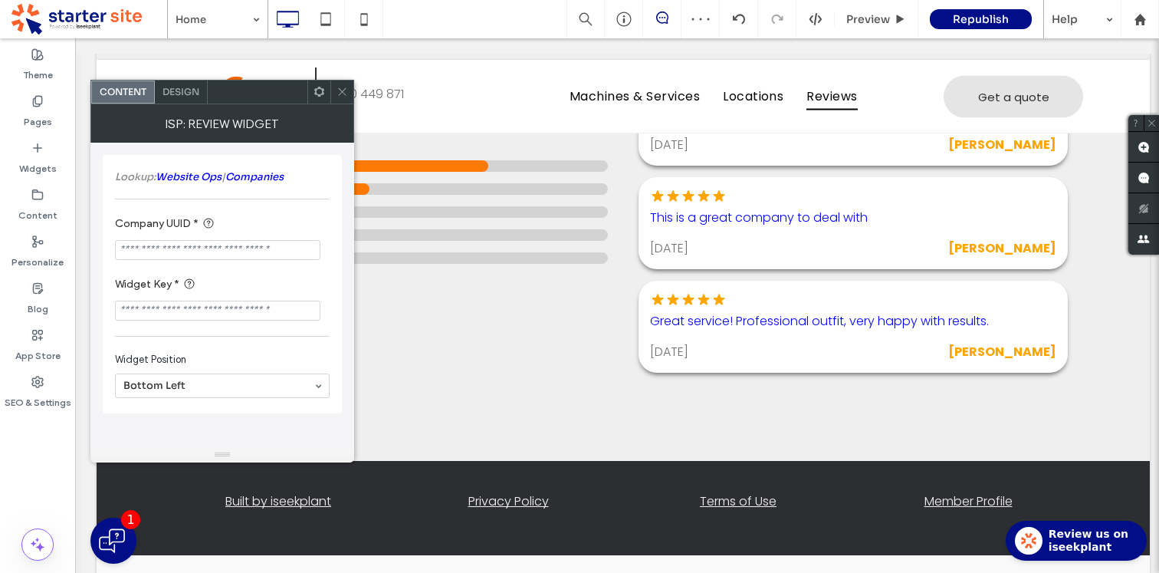
drag, startPoint x: 216, startPoint y: 489, endPoint x: 251, endPoint y: 447, distance: 54.5
click at [251, 447] on body ".wqwq-1{fill:#231f20;} .cls-1q, .cls-2q { fill-rule: evenodd; } .cls-2q { fill:…" at bounding box center [579, 286] width 1159 height 573
click at [324, 99] on span at bounding box center [319, 91] width 11 height 23
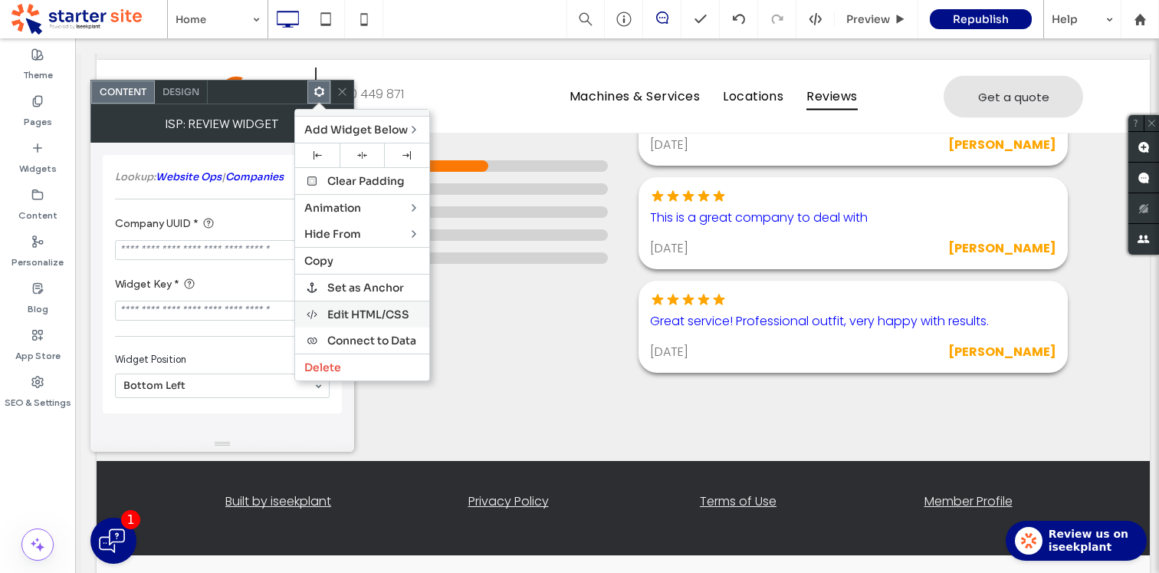
click at [394, 317] on span "Edit HTML/CSS" at bounding box center [368, 314] width 82 height 14
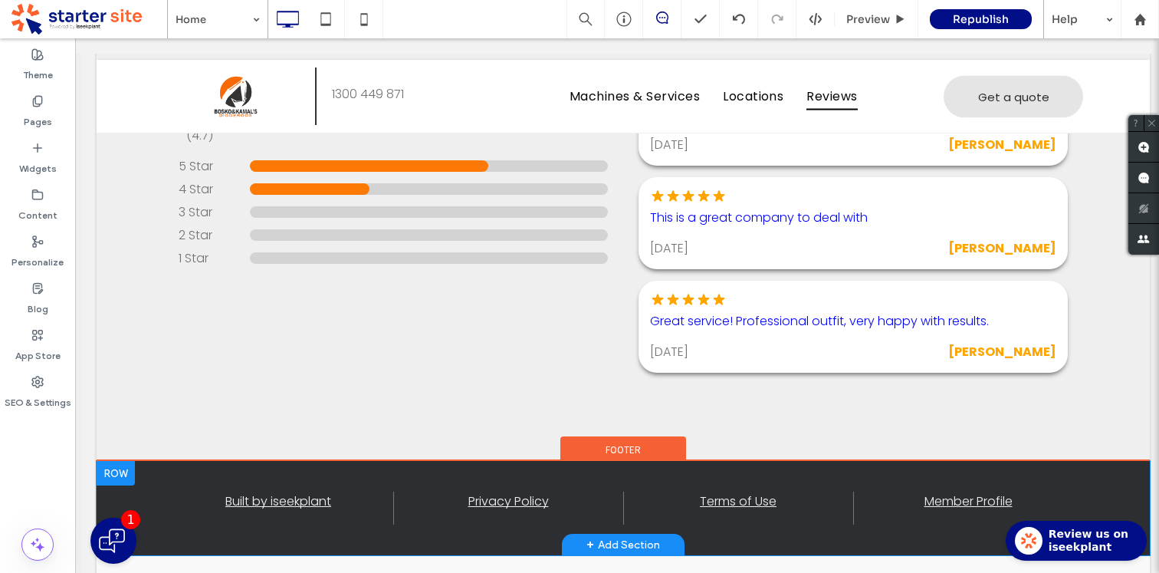
scroll to position [2487, 0]
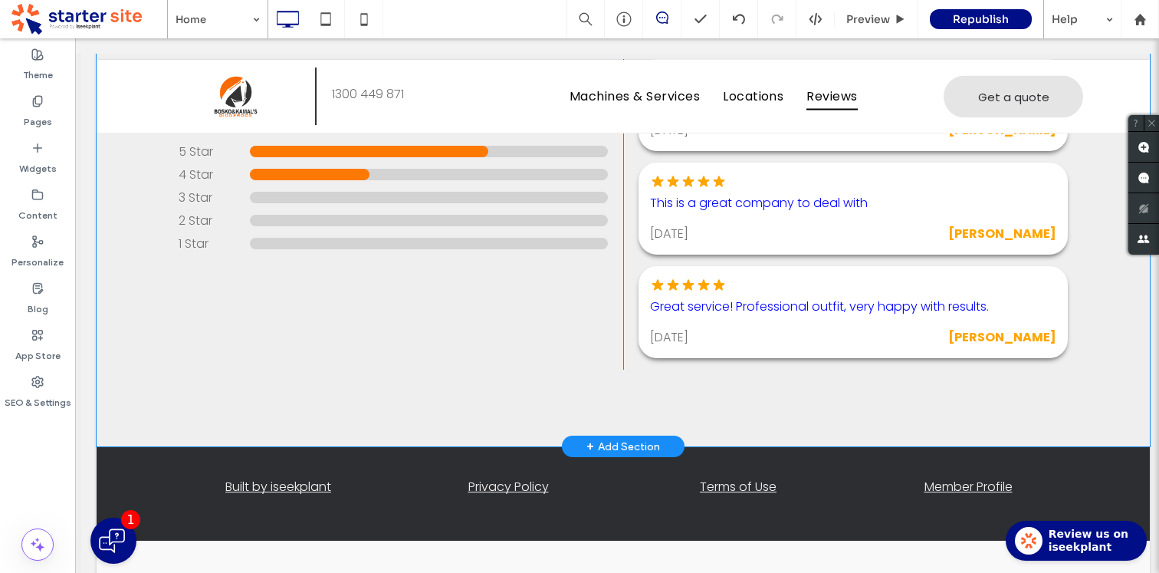
click at [119, 357] on div "Our iseekplant reviews (4.7) 5 Star 4 Star 3 Star 2 Star 1 Star There are curre…" at bounding box center [623, 214] width 1053 height 464
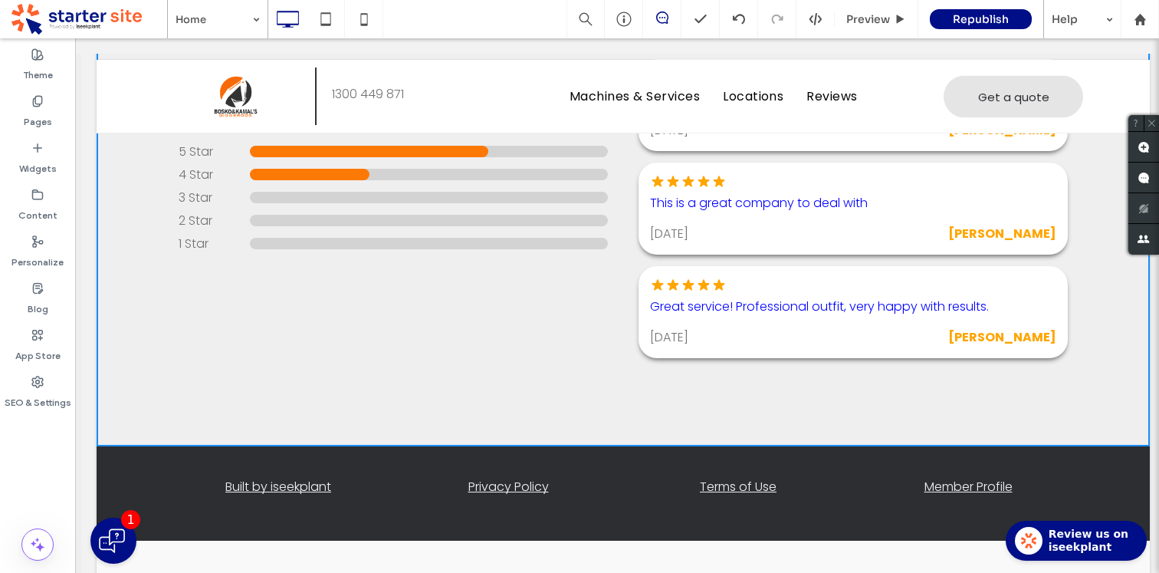
scroll to position [2024, 0]
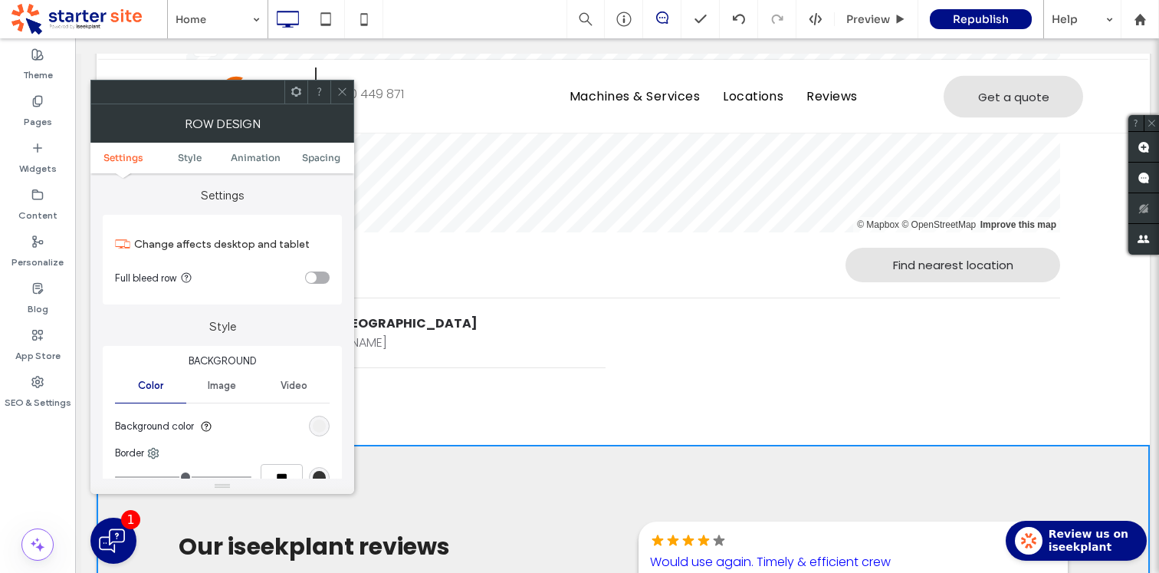
click at [345, 90] on icon at bounding box center [341, 91] width 11 height 11
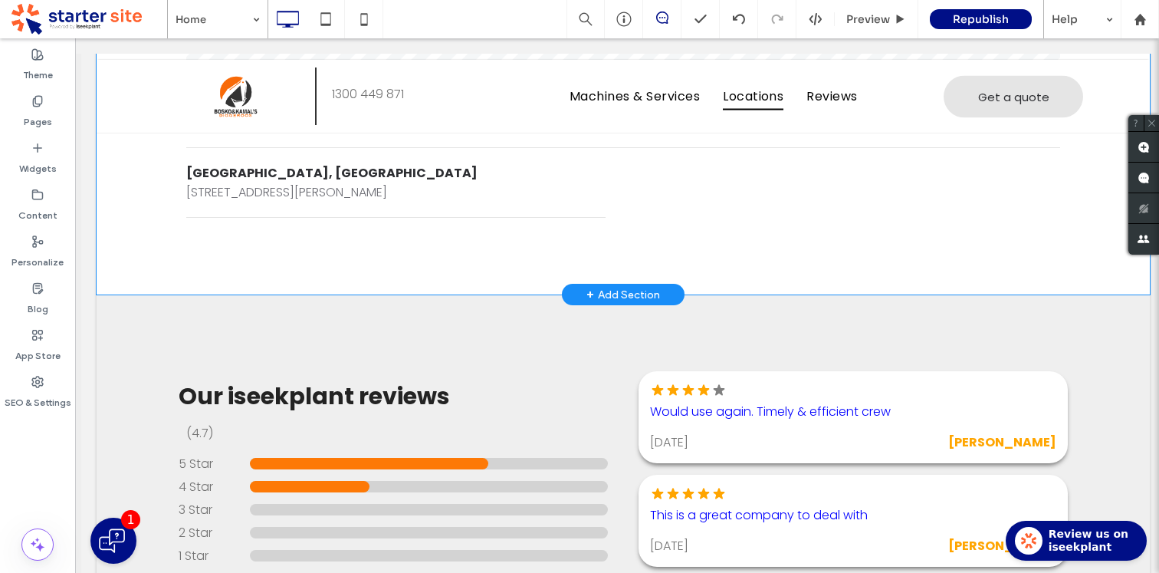
scroll to position [2487, 0]
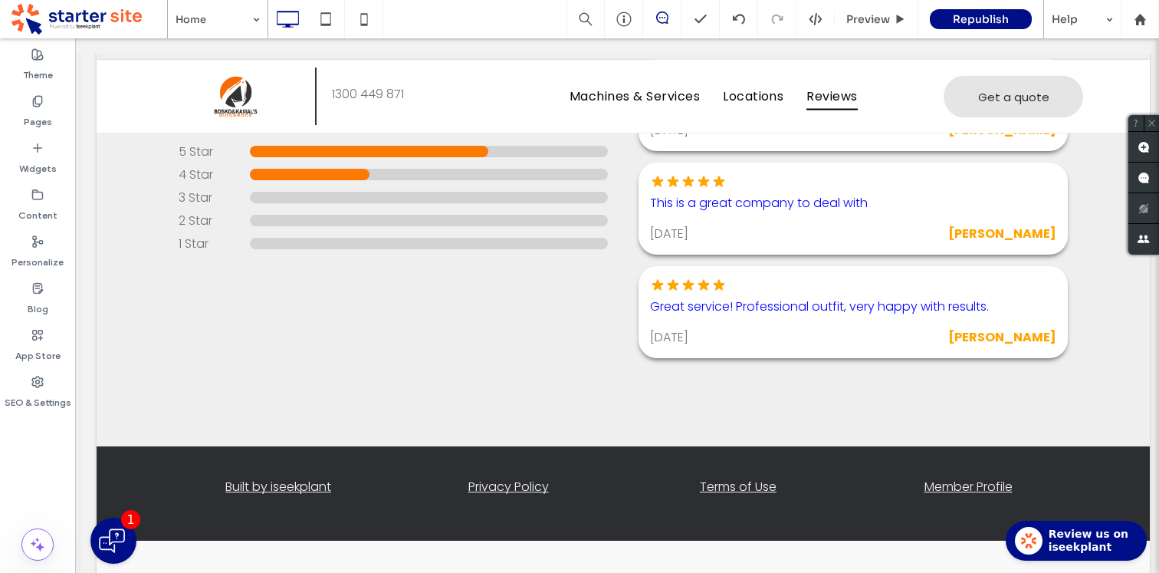
click at [35, 168] on label "Widgets" at bounding box center [38, 164] width 38 height 21
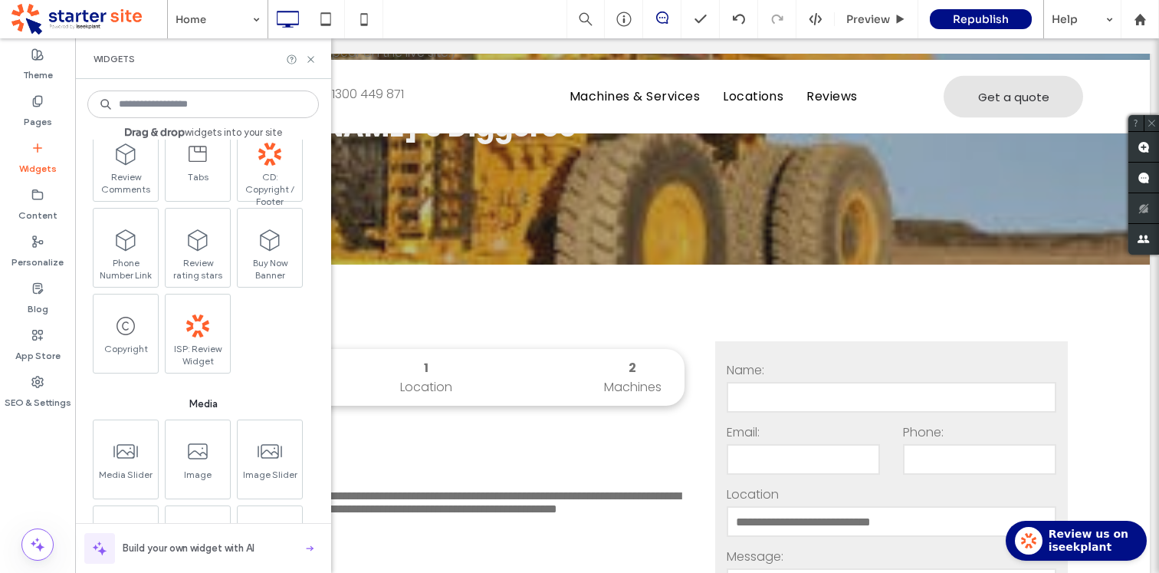
scroll to position [0, 0]
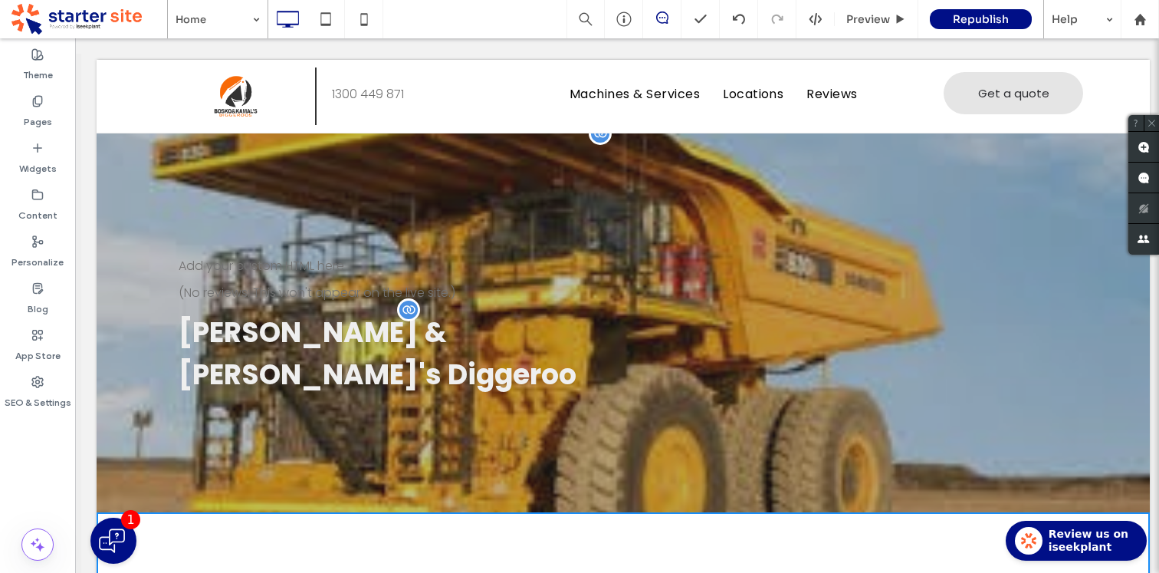
click at [412, 313] on span "Bosko & Kamal's Diggeroo" at bounding box center [378, 353] width 398 height 81
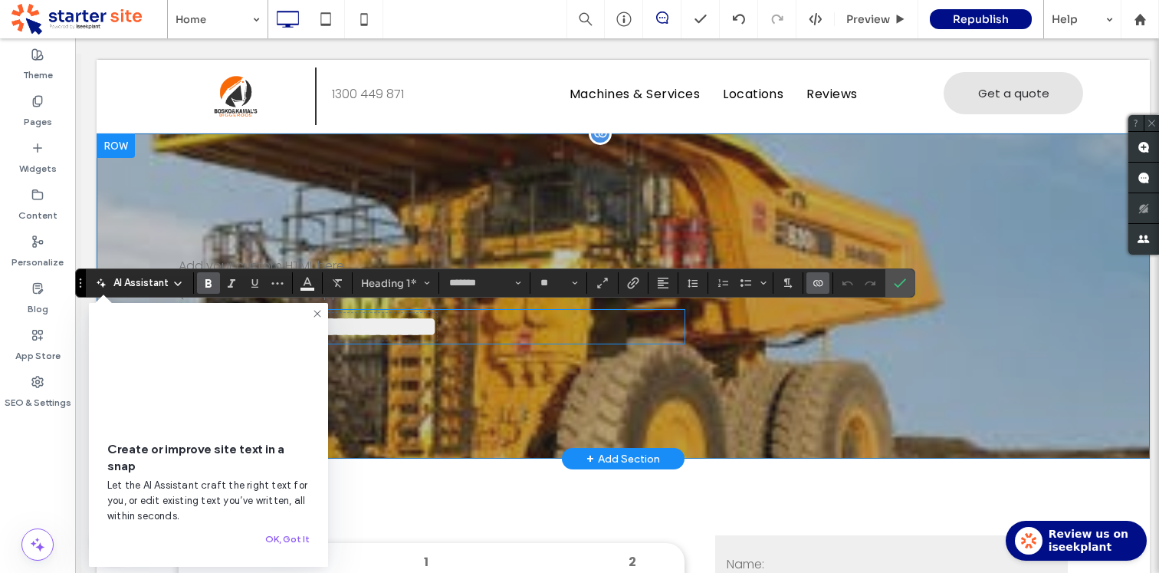
click at [496, 211] on div "**********" at bounding box center [623, 295] width 1053 height 325
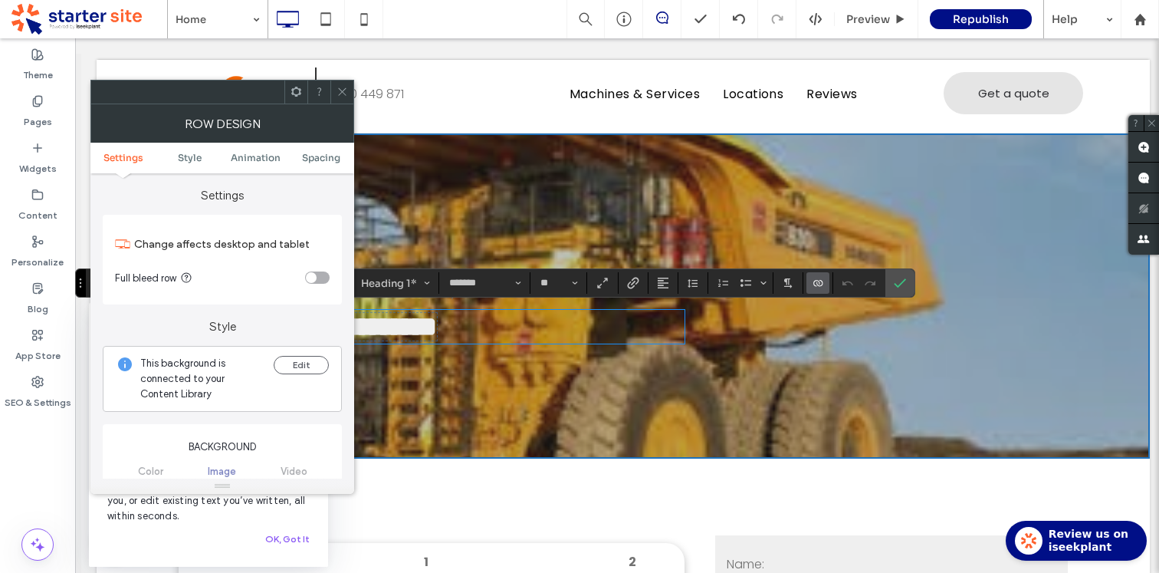
click at [343, 93] on icon at bounding box center [341, 91] width 11 height 11
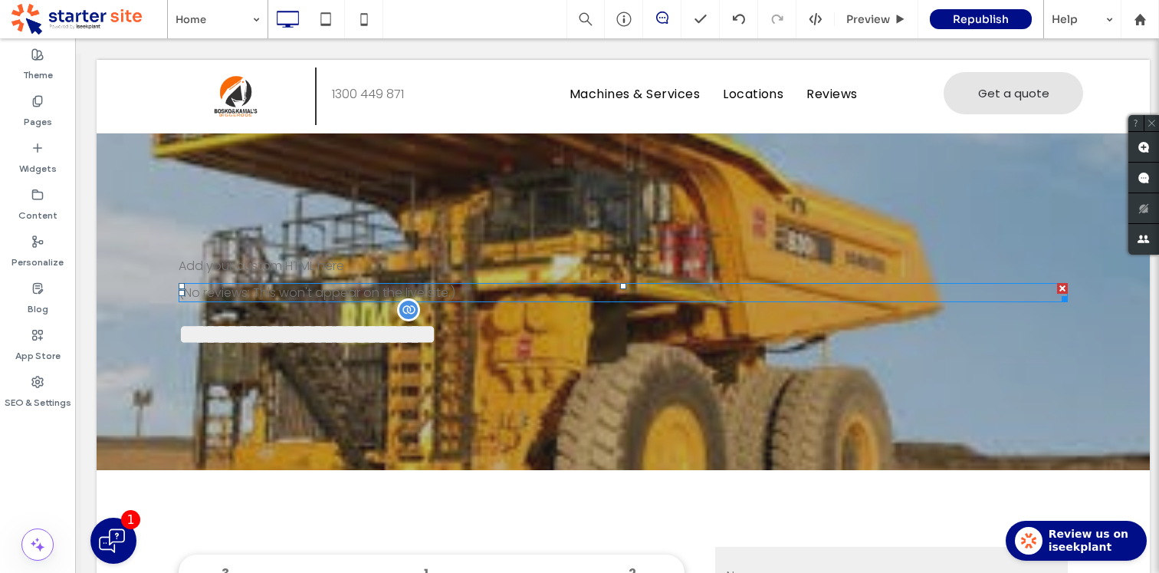
click at [510, 290] on span at bounding box center [623, 292] width 889 height 19
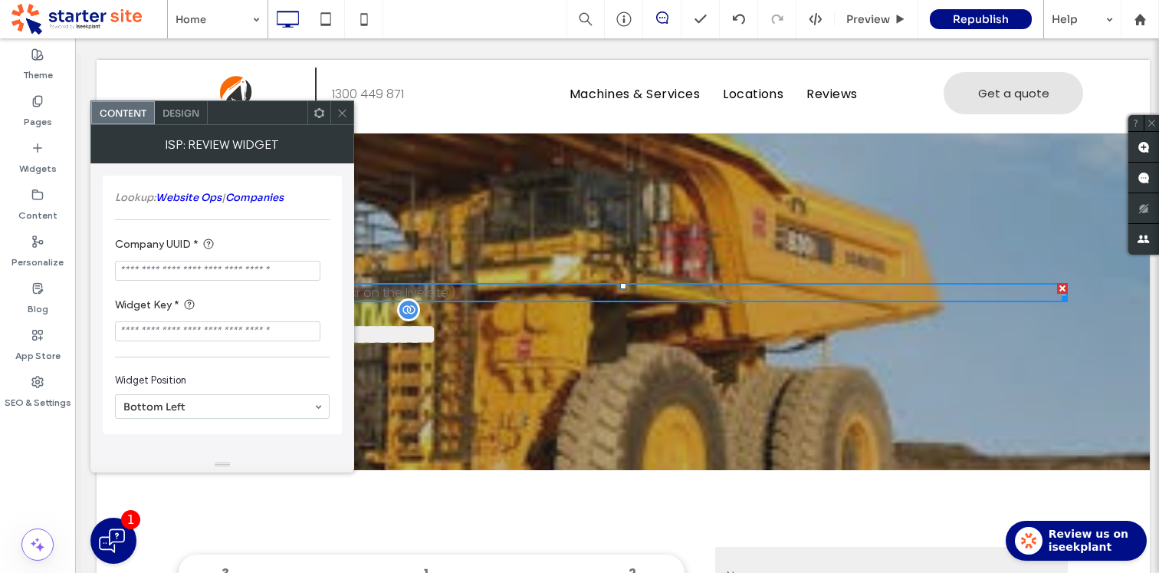
click at [192, 113] on span "Design" at bounding box center [181, 112] width 37 height 11
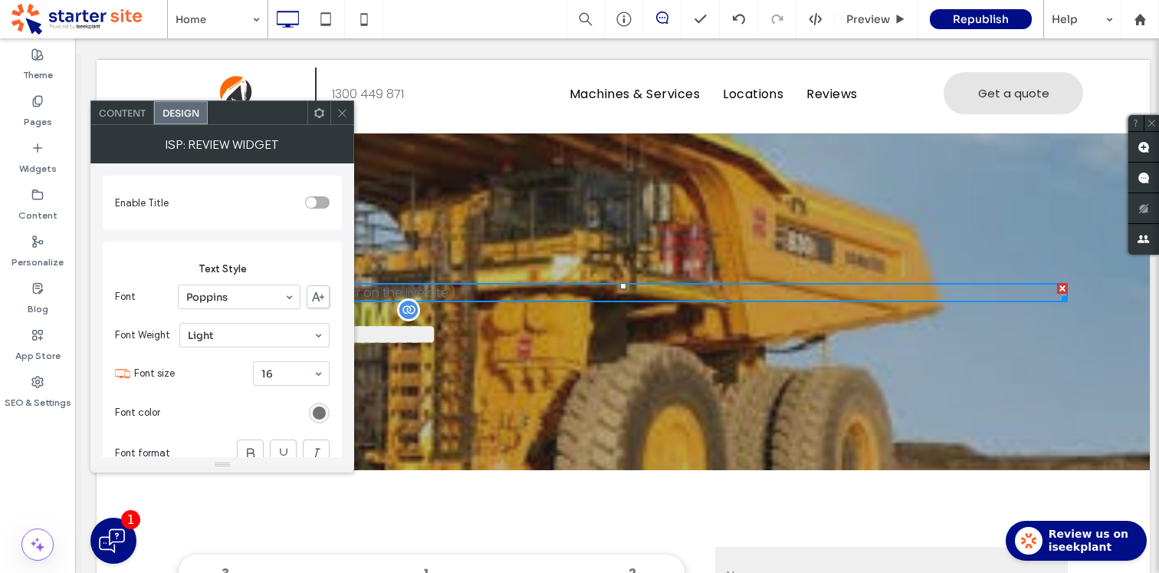
click at [128, 115] on span "Content" at bounding box center [122, 112] width 47 height 11
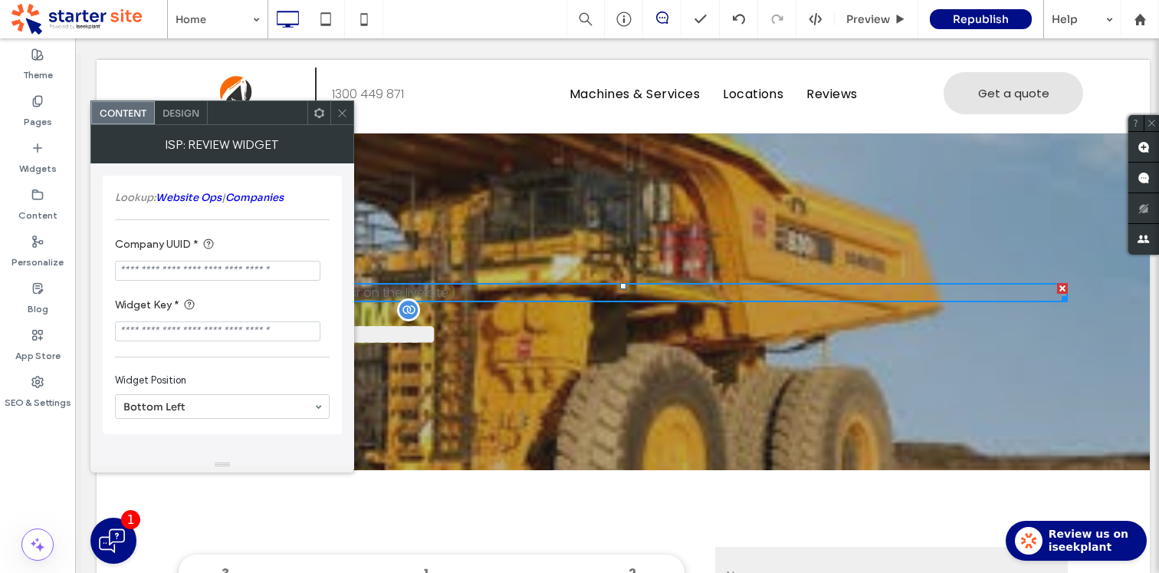
click at [321, 112] on icon at bounding box center [319, 112] width 11 height 11
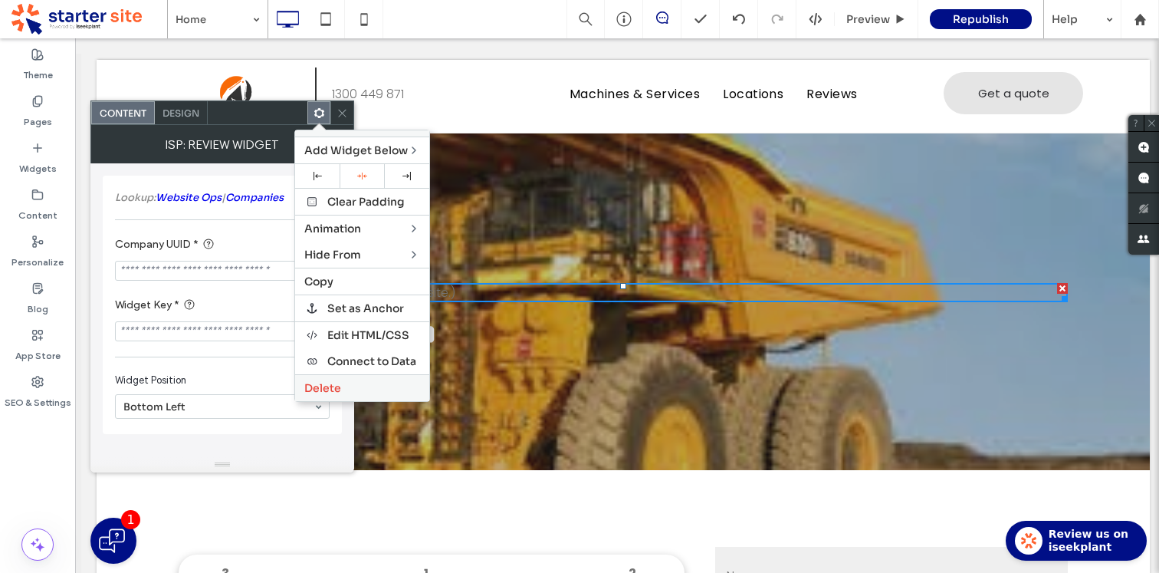
click at [353, 380] on div "Delete" at bounding box center [362, 387] width 134 height 27
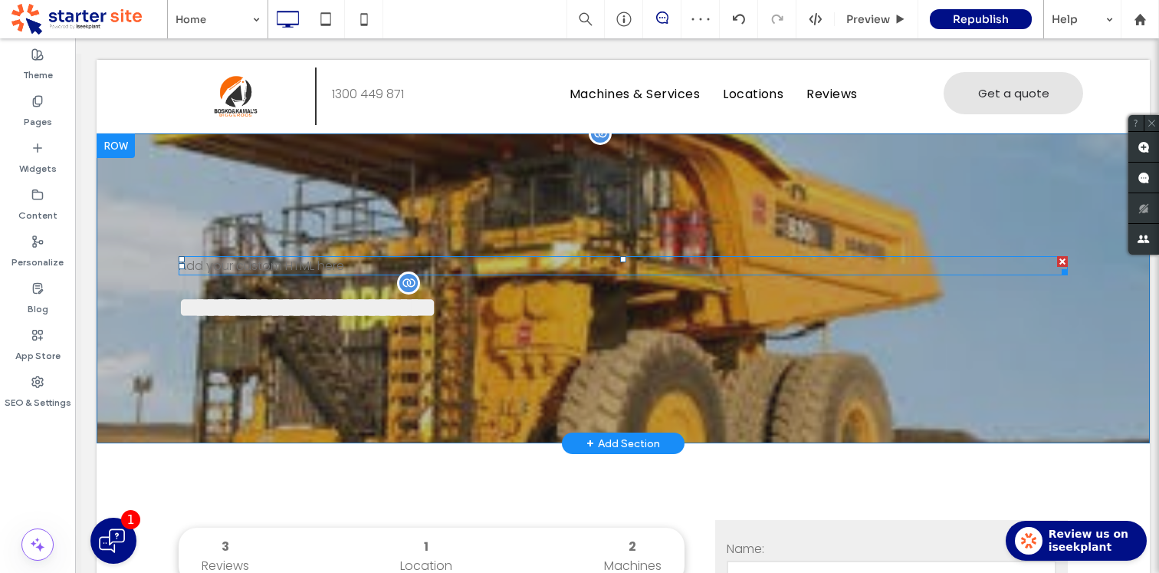
click at [310, 267] on span at bounding box center [623, 265] width 889 height 19
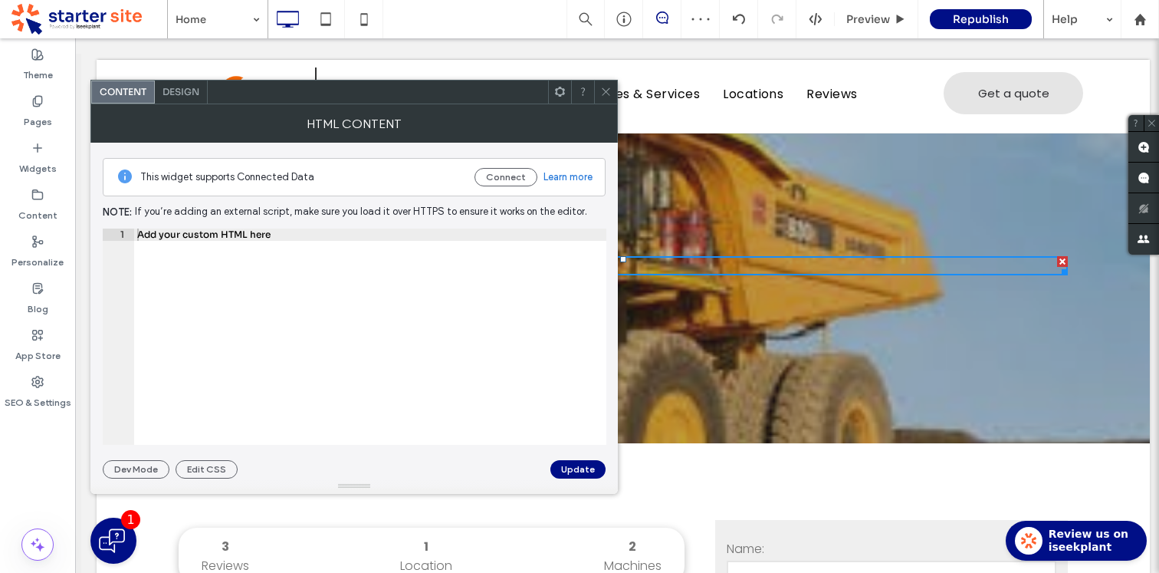
click at [609, 93] on icon at bounding box center [605, 91] width 11 height 11
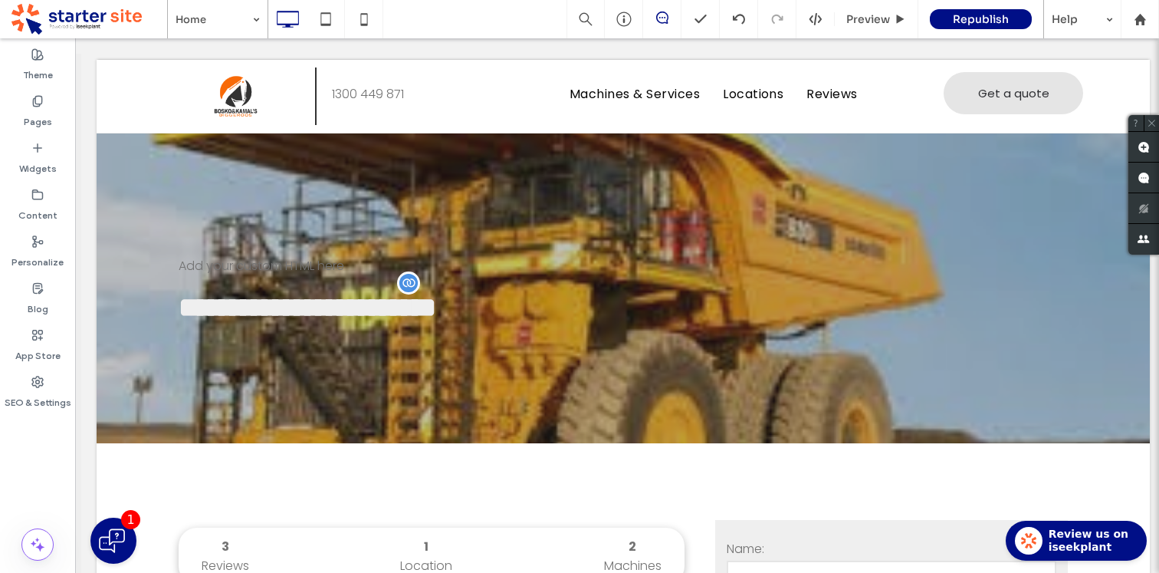
click at [660, 22] on use at bounding box center [662, 17] width 12 height 12
click at [741, 15] on use at bounding box center [738, 19] width 12 height 10
click at [743, 16] on use at bounding box center [738, 19] width 12 height 10
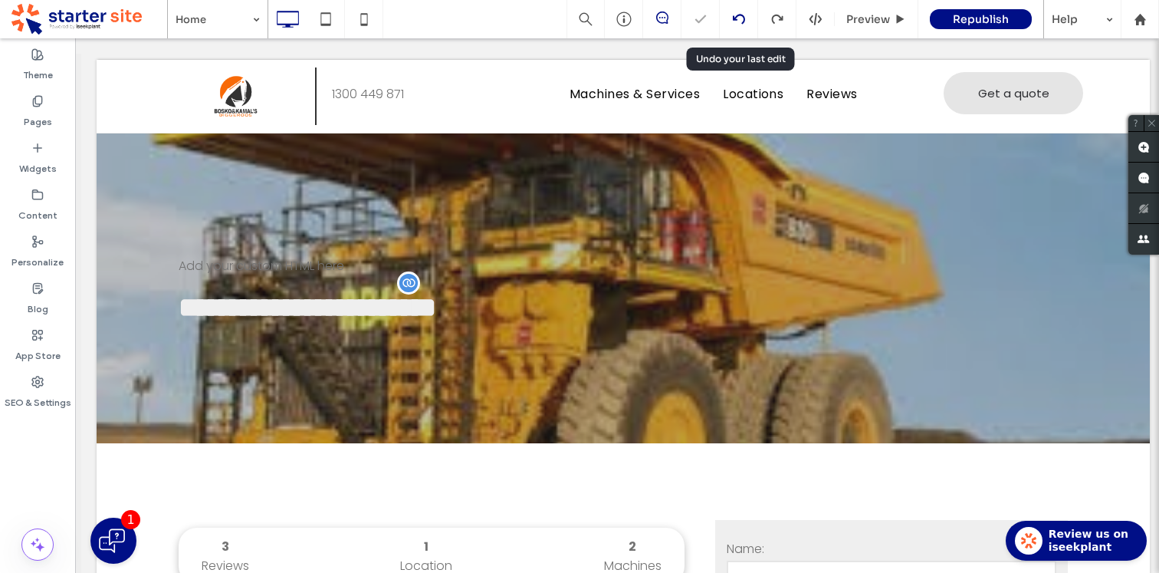
click at [743, 16] on use at bounding box center [738, 19] width 12 height 10
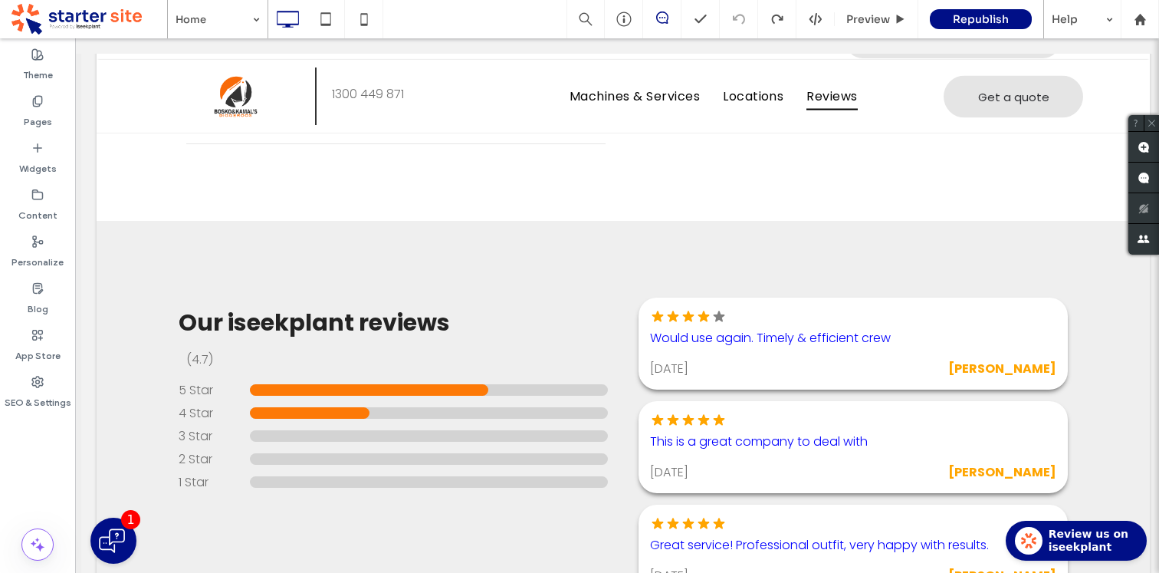
scroll to position [2228, 0]
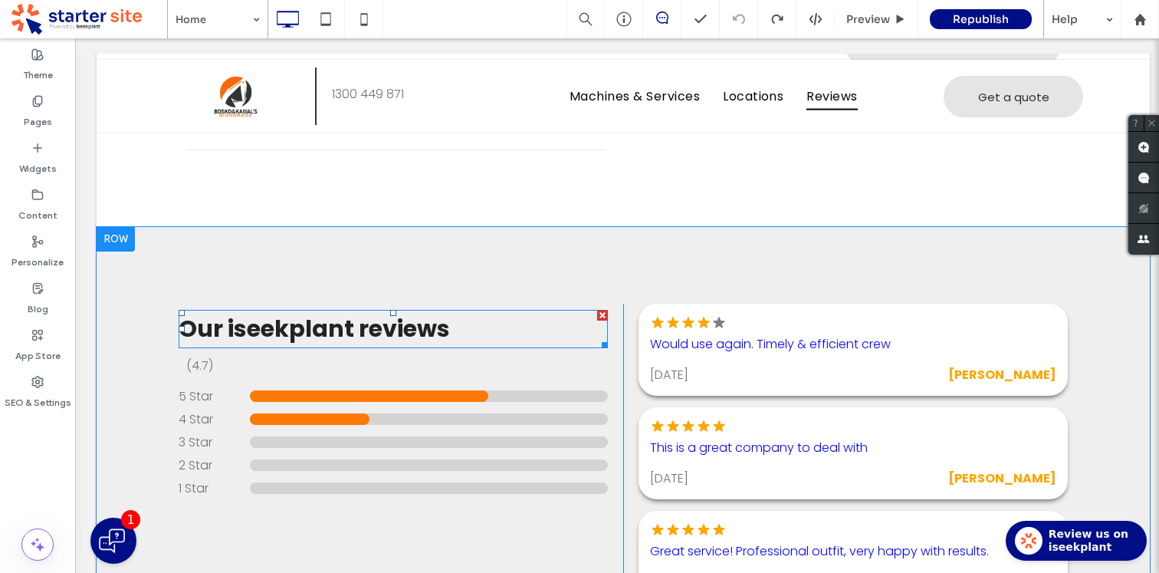
click at [464, 311] on h2 "Our iseekplant reviews" at bounding box center [393, 328] width 429 height 35
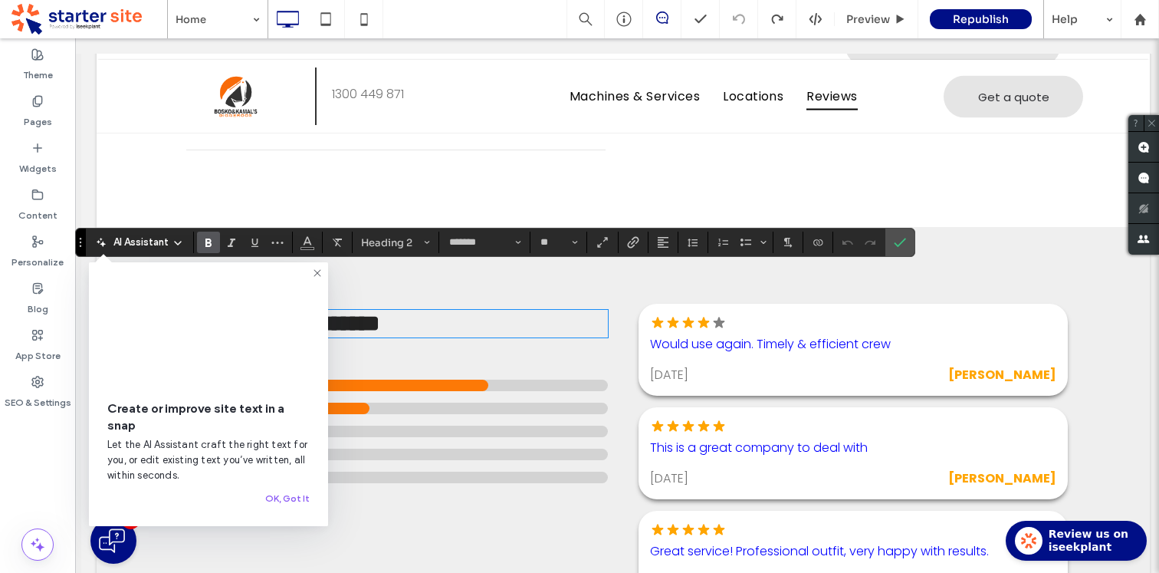
click at [455, 399] on div "4 Star" at bounding box center [393, 408] width 429 height 19
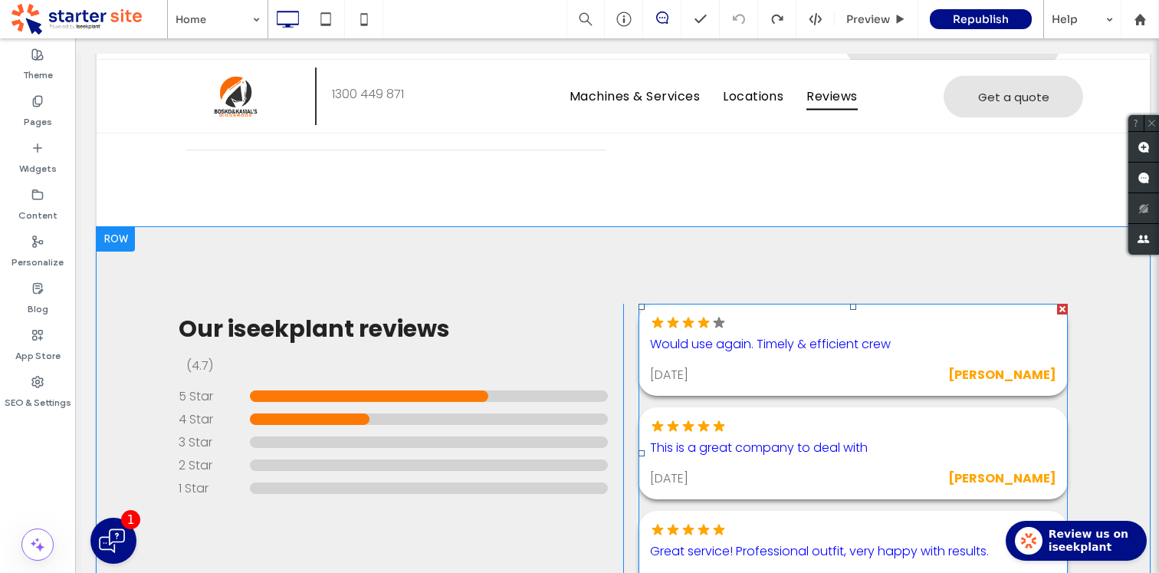
click at [721, 304] on span at bounding box center [853, 453] width 429 height 299
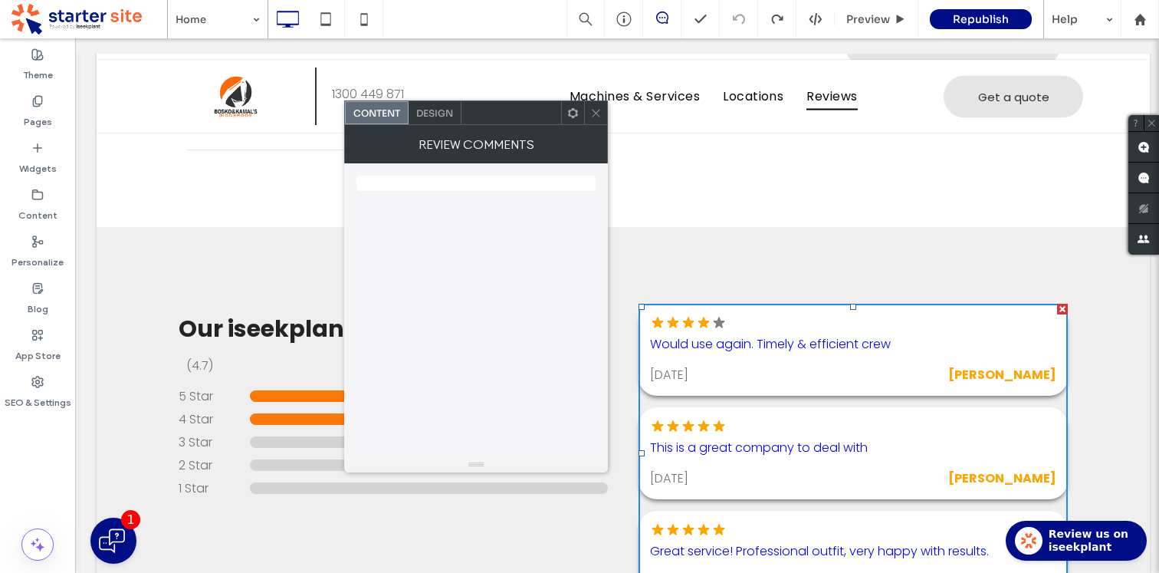
click at [485, 514] on div "Our iseekplant reviews (4.7) 5 Star 4 Star 3 Star 2 Star 1 Star There are curre…" at bounding box center [393, 459] width 460 height 310
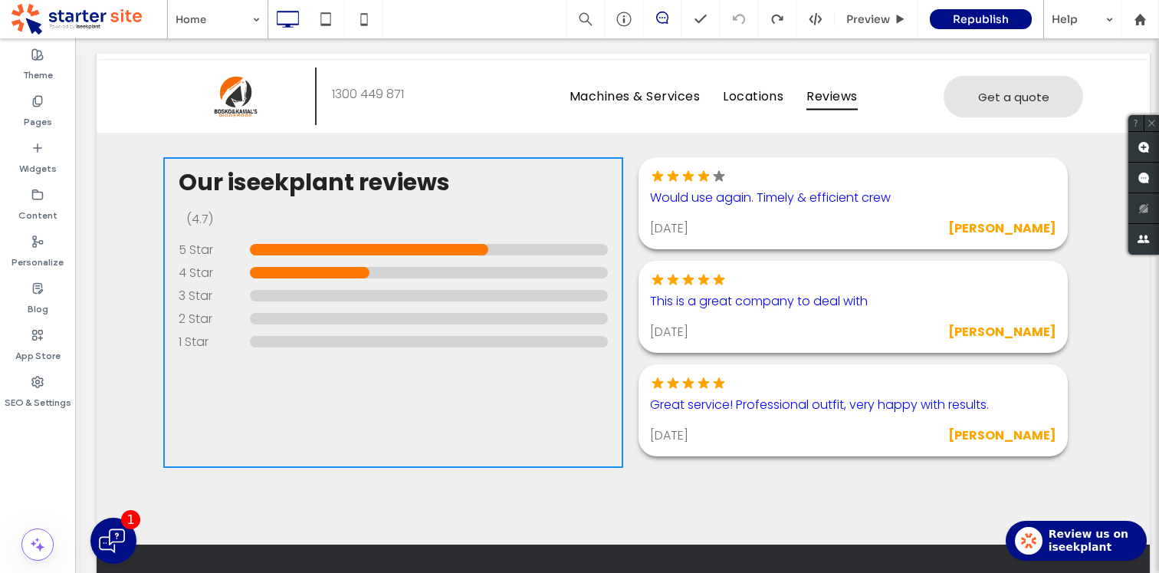
scroll to position [2440, 0]
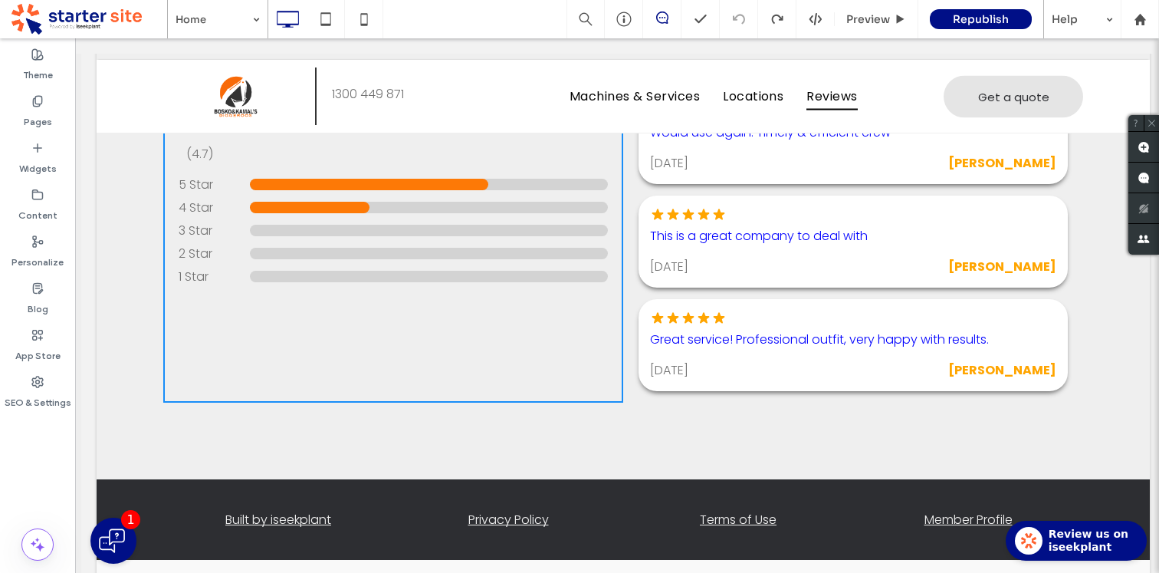
click at [584, 379] on div "Our iseekplant reviews (4.7) 5 Star 4 Star 3 Star 2 Star 1 Star There are curre…" at bounding box center [623, 247] width 1053 height 464
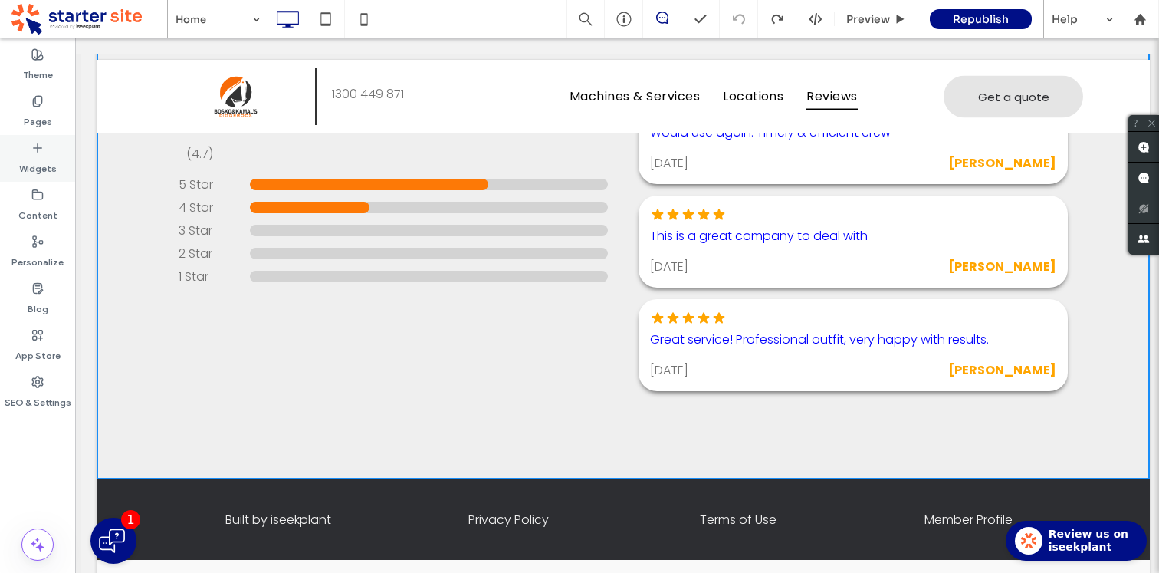
click at [32, 174] on label "Widgets" at bounding box center [38, 164] width 38 height 21
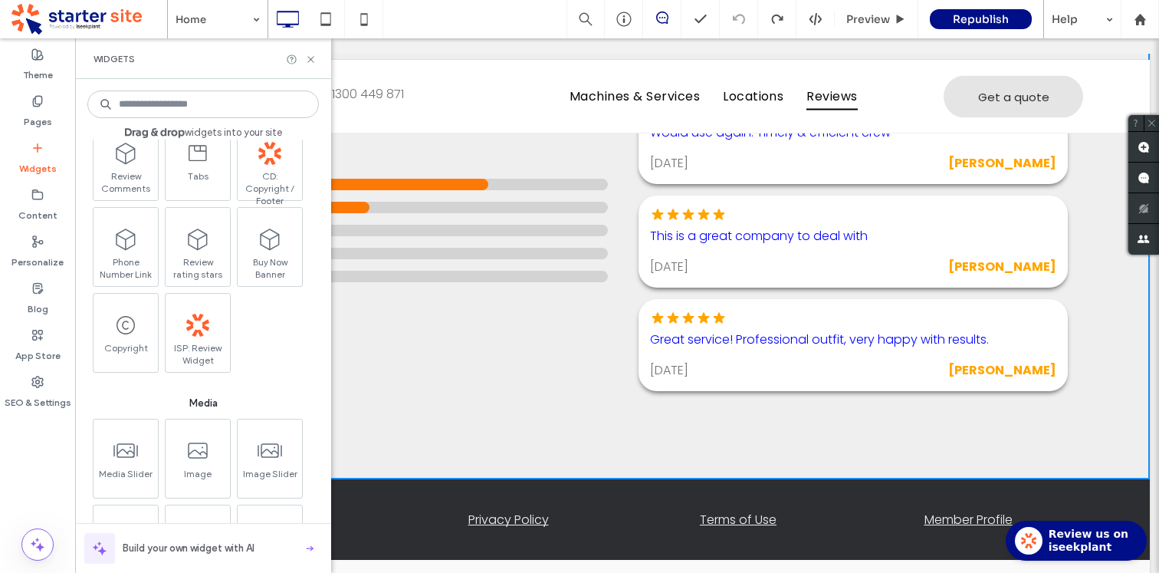
scroll to position [1118, 0]
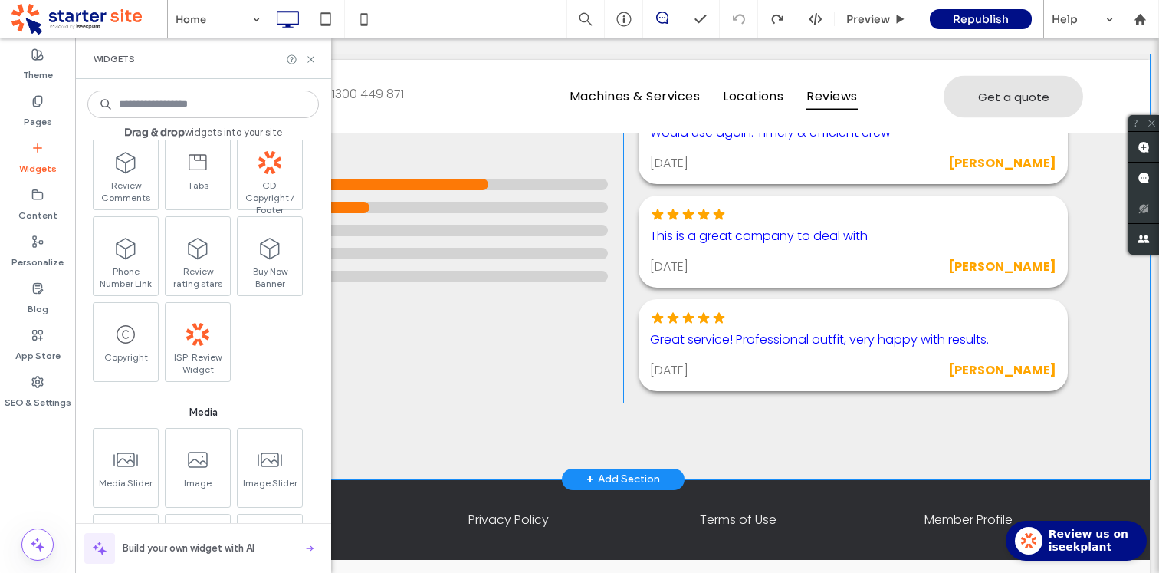
click at [457, 390] on div "Our iseekplant reviews (4.7) 5 Star 4 Star 3 Star 2 Star 1 Star There are curre…" at bounding box center [623, 247] width 1053 height 464
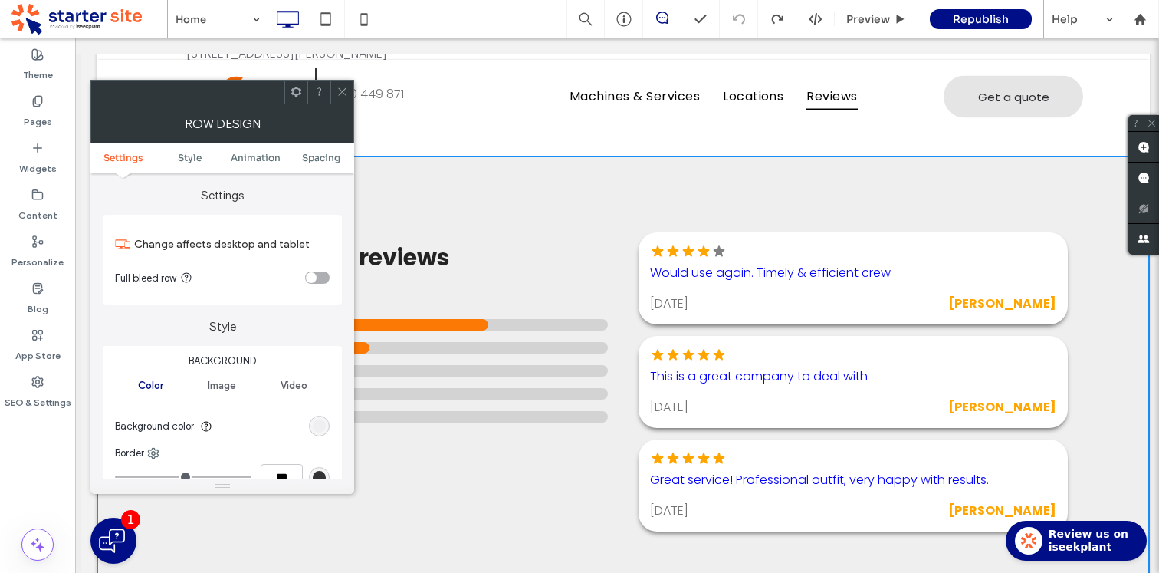
scroll to position [2303, 0]
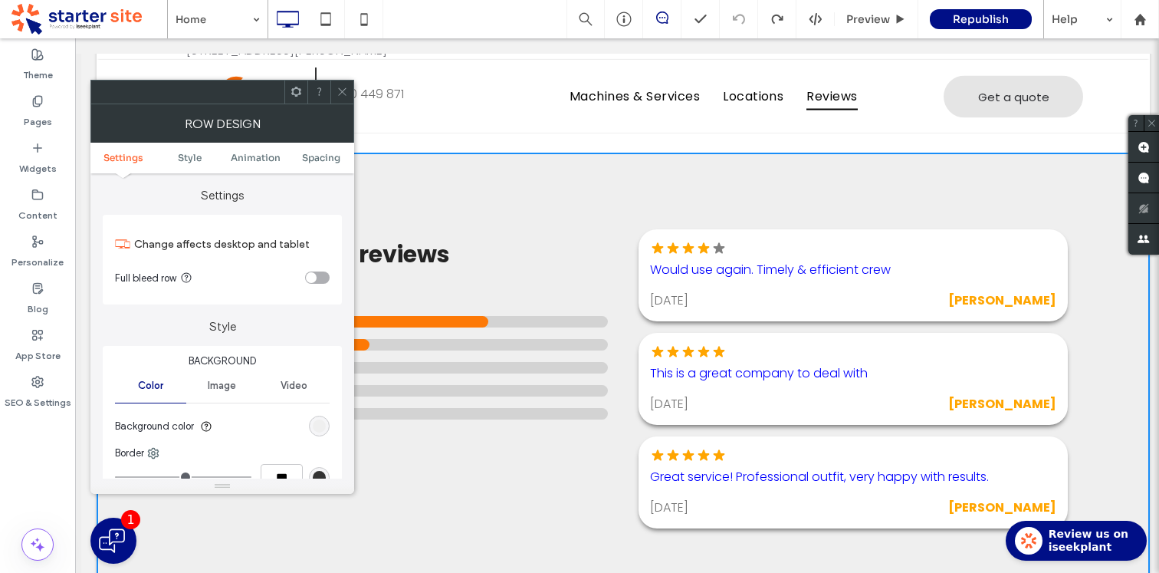
click at [543, 392] on div "Our iseekplant reviews (4.7) 5 Star 4 Star 3 Star 2 Star 1 Star There are curre…" at bounding box center [393, 384] width 460 height 310
click at [508, 459] on div "Our iseekplant reviews (4.7) 5 Star 4 Star 3 Star 2 Star 1 Star There are curre…" at bounding box center [393, 384] width 460 height 310
click at [347, 100] on span at bounding box center [341, 91] width 11 height 23
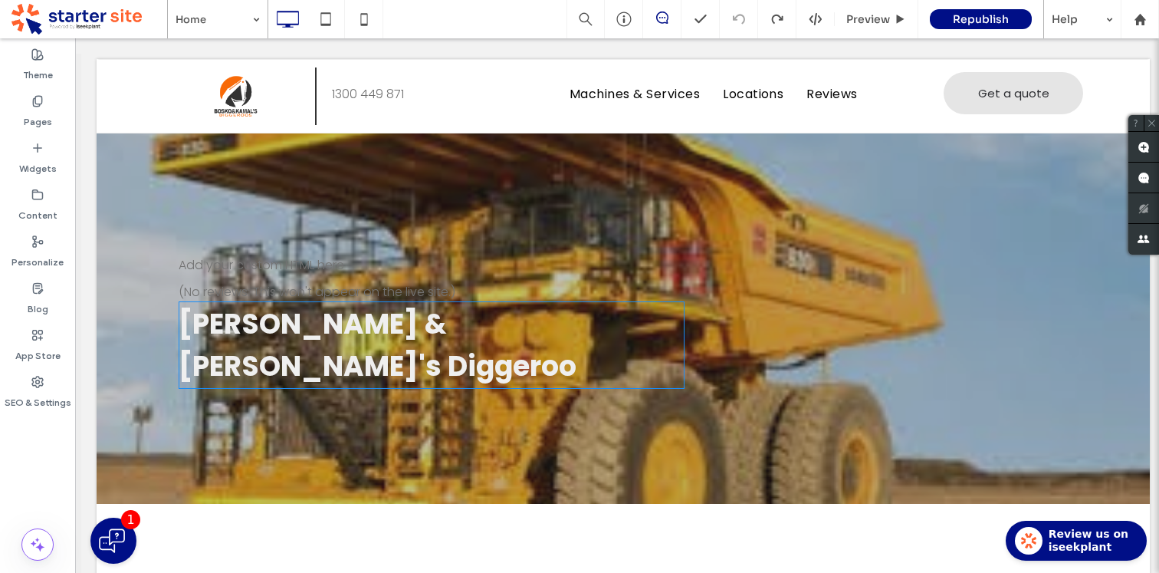
scroll to position [0, 0]
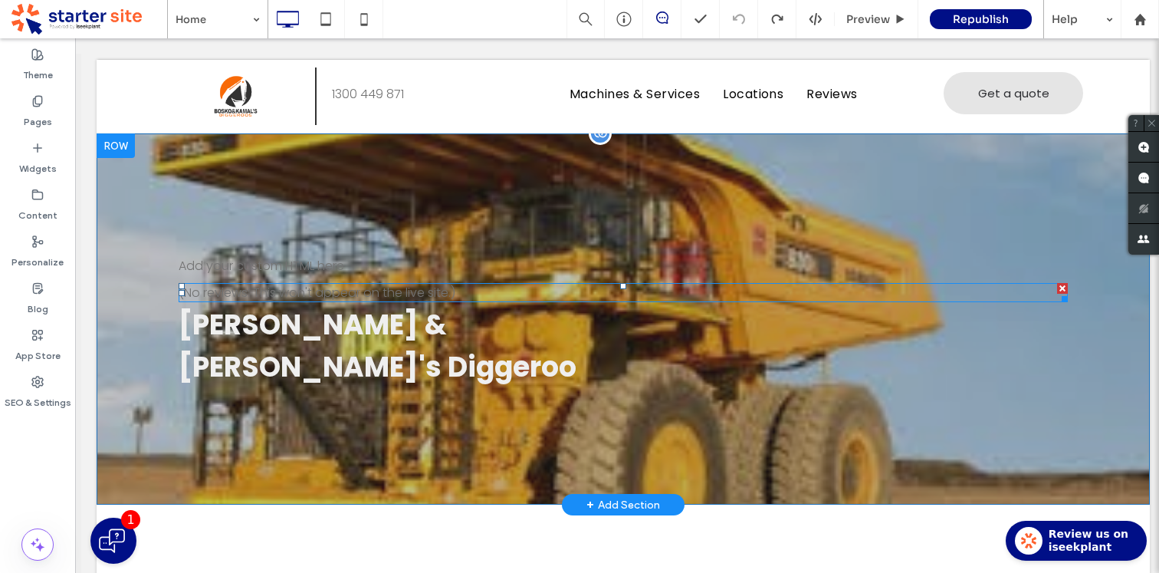
click at [468, 286] on span at bounding box center [623, 292] width 889 height 19
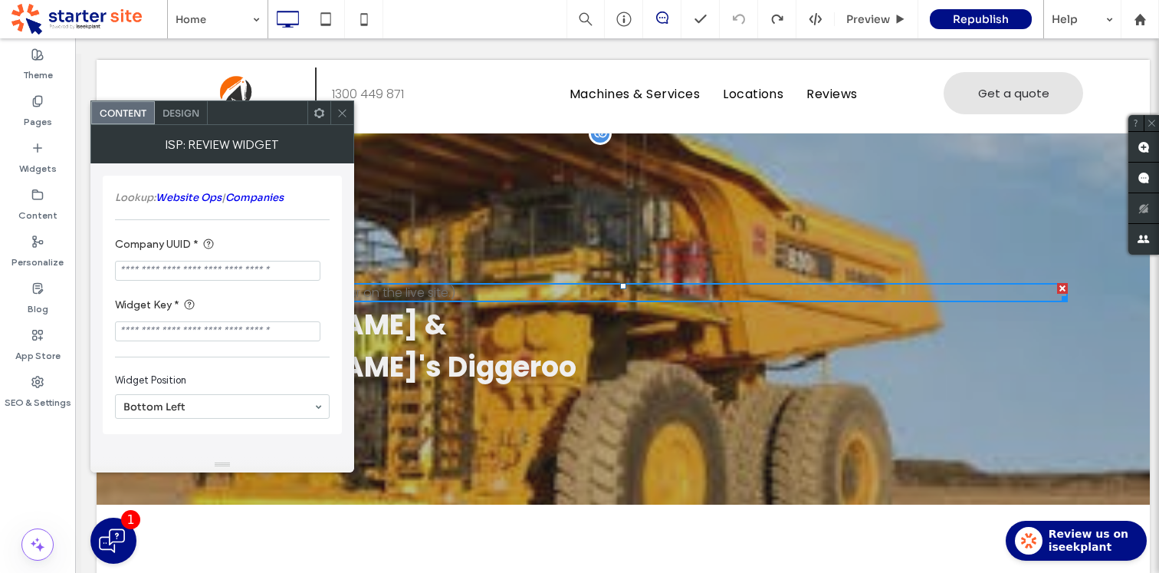
click at [519, 391] on div "Add your custom HTML here (No reviews: This won't appear on the live site.) Bos…" at bounding box center [623, 318] width 1053 height 371
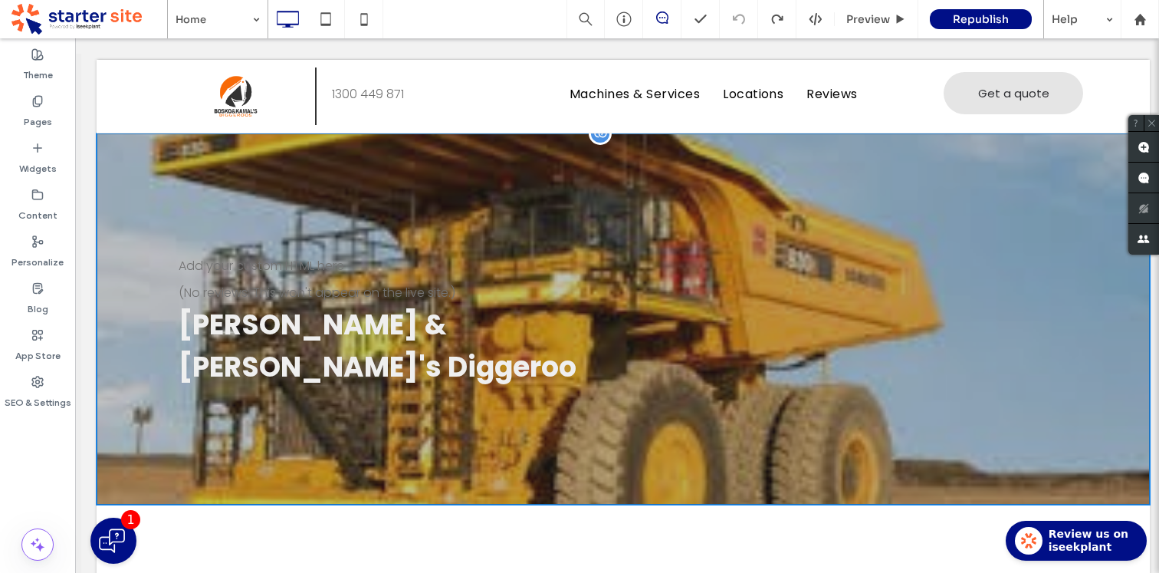
click at [442, 287] on div "(No reviews: This won't appear on the live site.)" at bounding box center [623, 292] width 889 height 19
click at [356, 291] on div "(No reviews: This won't appear on the live site.)" at bounding box center [623, 292] width 889 height 19
click at [409, 305] on span "Bosko & Kamal's Diggeroo" at bounding box center [378, 345] width 398 height 81
click at [410, 305] on span "Bosko & Kamal's Diggeroo" at bounding box center [378, 345] width 398 height 81
click at [466, 195] on div "Add your custom HTML here (No reviews: This won't appear on the live site.) Bos…" at bounding box center [623, 318] width 1053 height 371
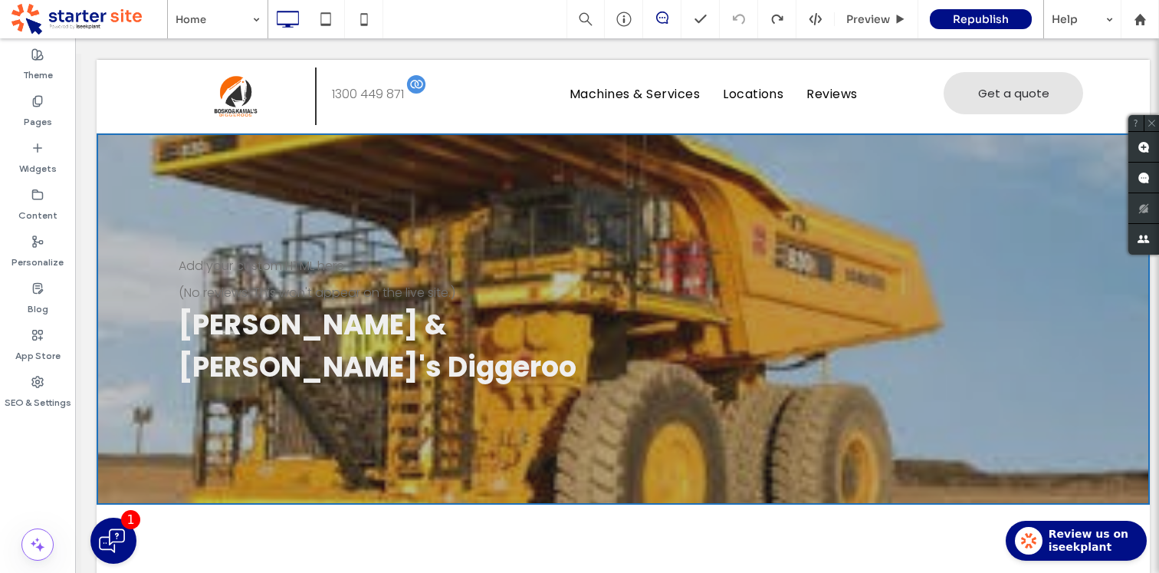
click at [498, 97] on div "1300 449 871" at bounding box center [439, 93] width 215 height 19
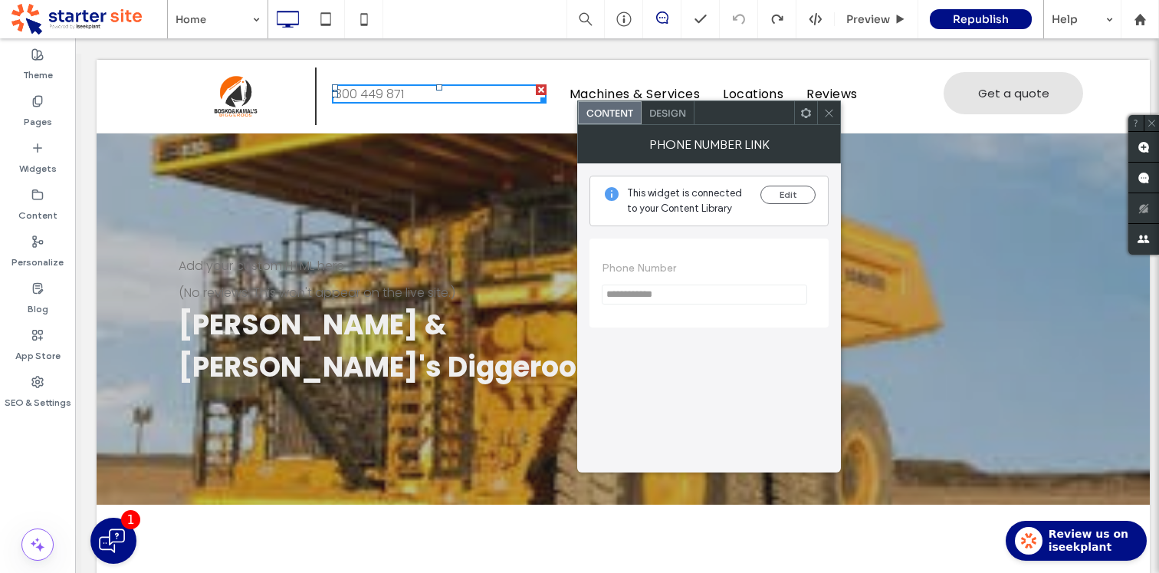
click at [422, 389] on div "Add your custom HTML here (No reviews: This won't appear on the live site.) Bos…" at bounding box center [623, 318] width 1053 height 371
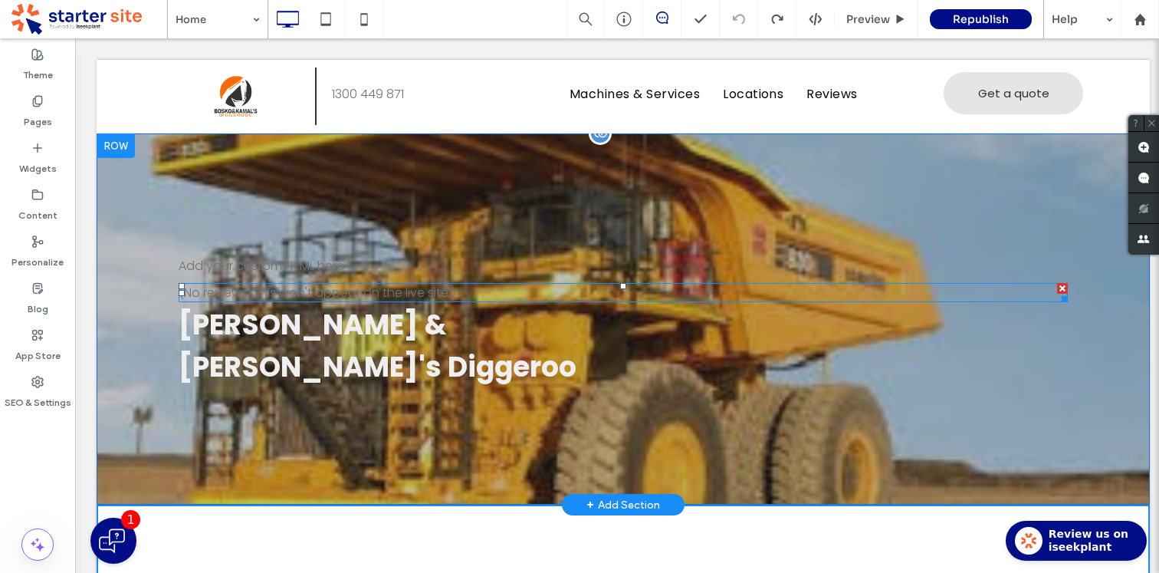
click at [445, 288] on span at bounding box center [623, 292] width 889 height 19
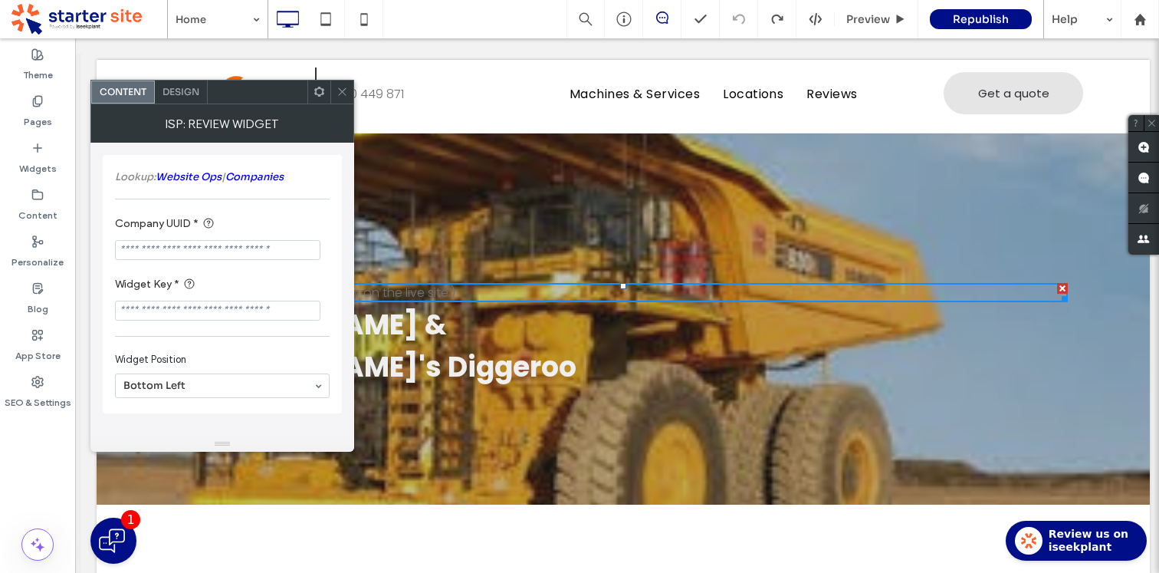
click at [175, 95] on span "Design" at bounding box center [181, 91] width 37 height 11
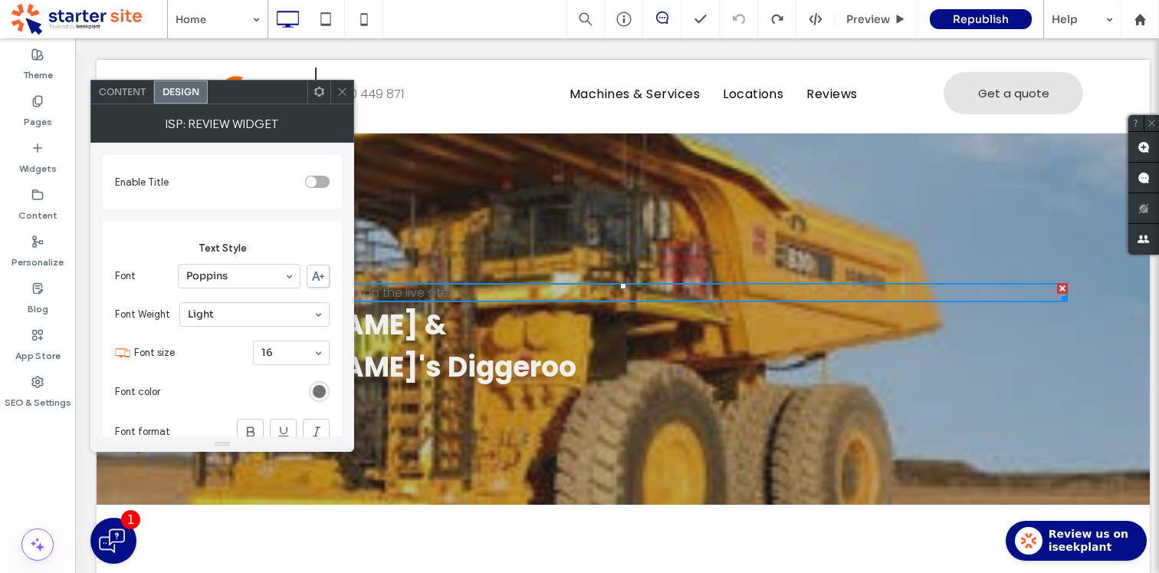
click at [135, 86] on div "Content" at bounding box center [122, 91] width 63 height 23
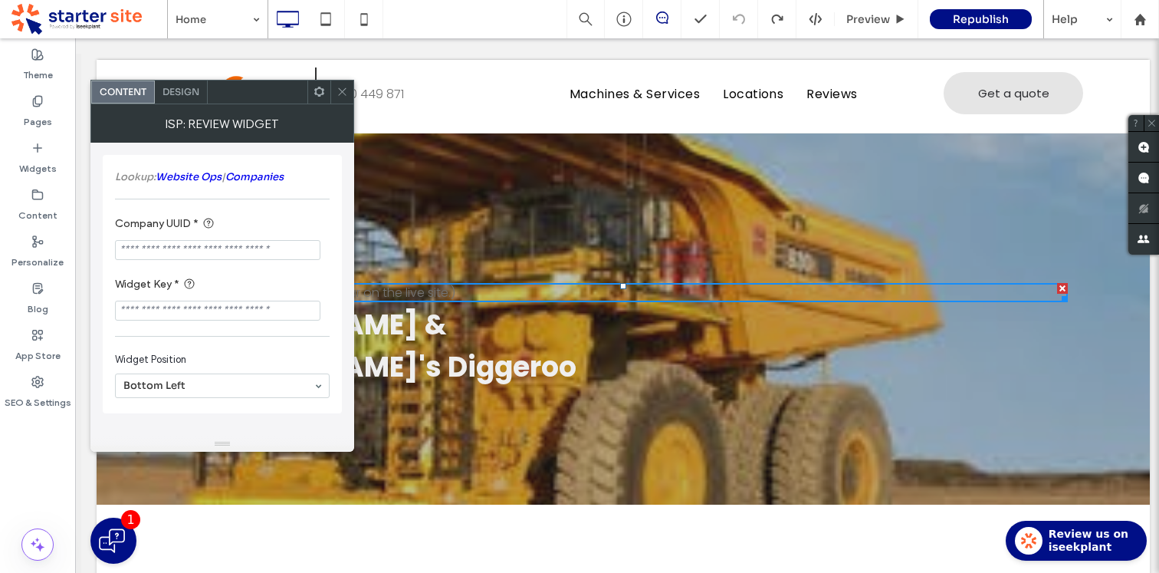
click at [323, 97] on icon at bounding box center [319, 91] width 11 height 11
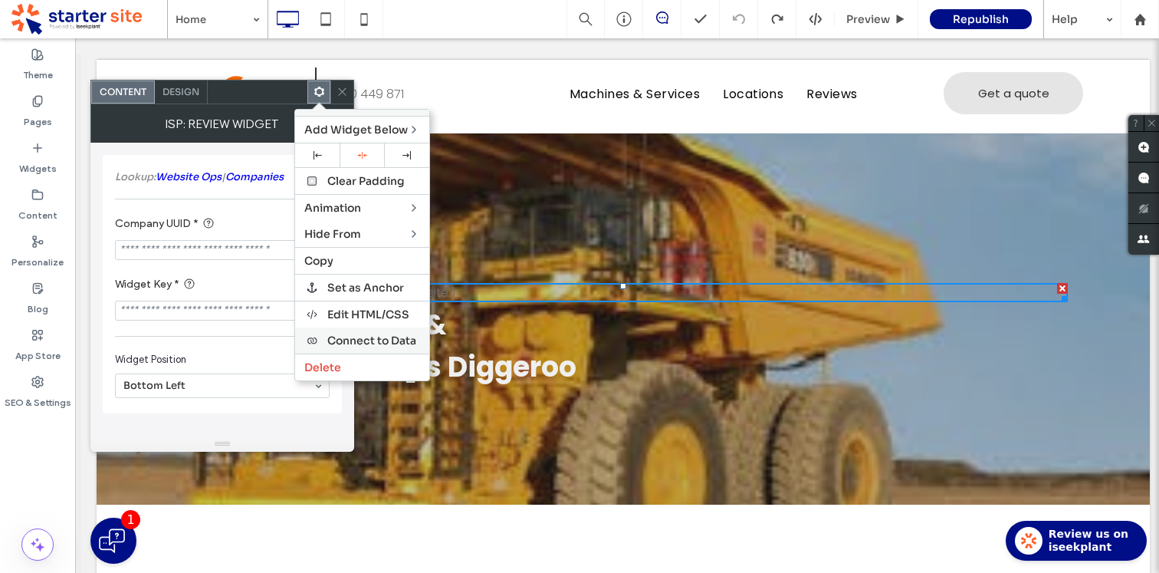
click at [402, 340] on span "Connect to Data" at bounding box center [371, 340] width 89 height 14
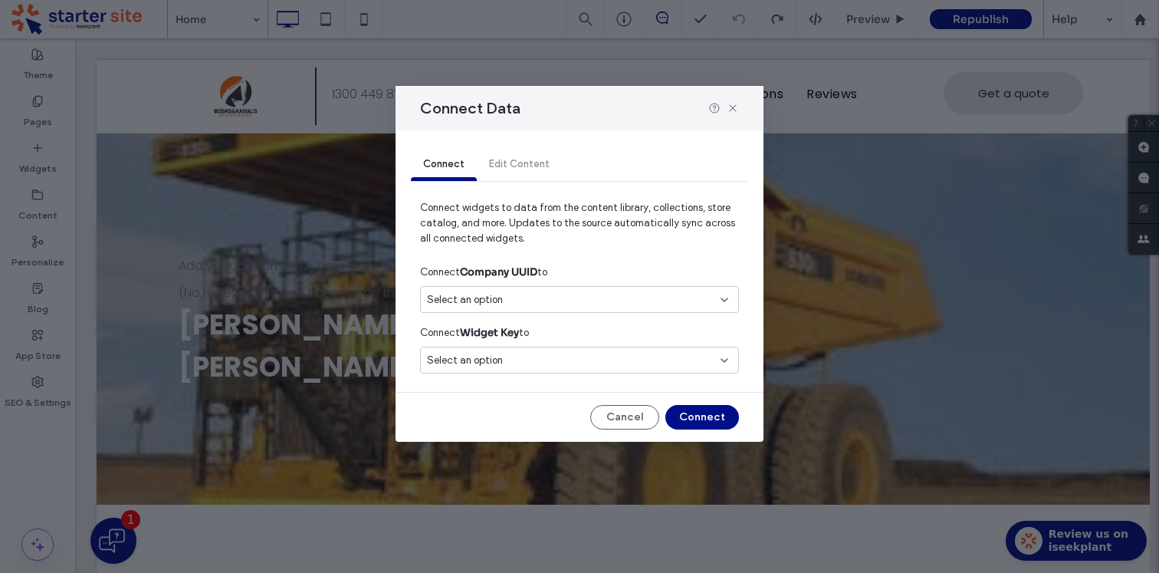
click at [561, 302] on div "Select an option" at bounding box center [570, 299] width 287 height 15
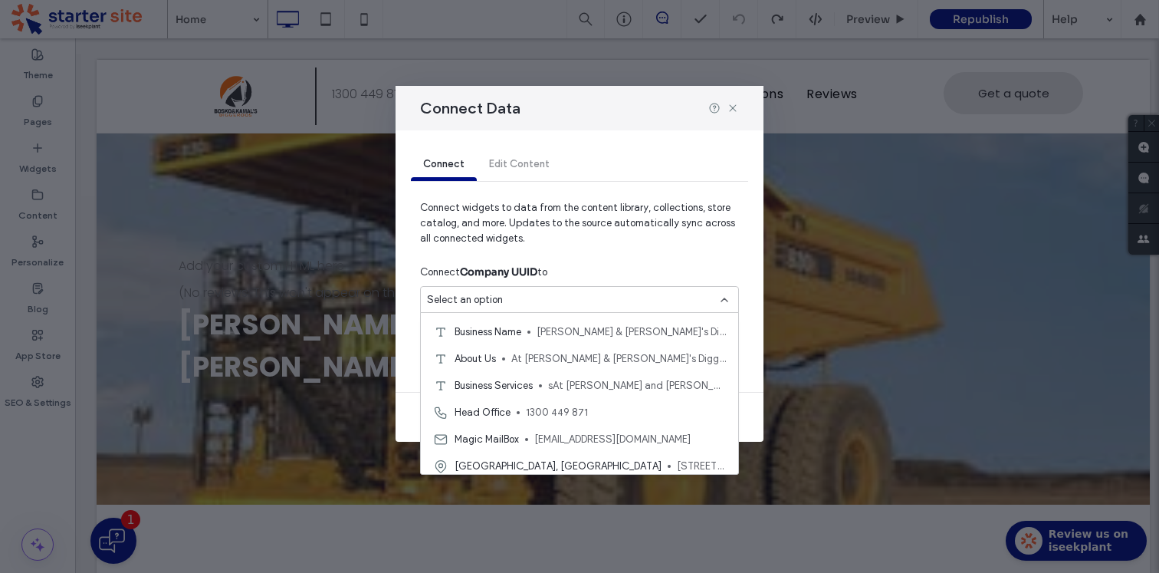
scroll to position [268, 0]
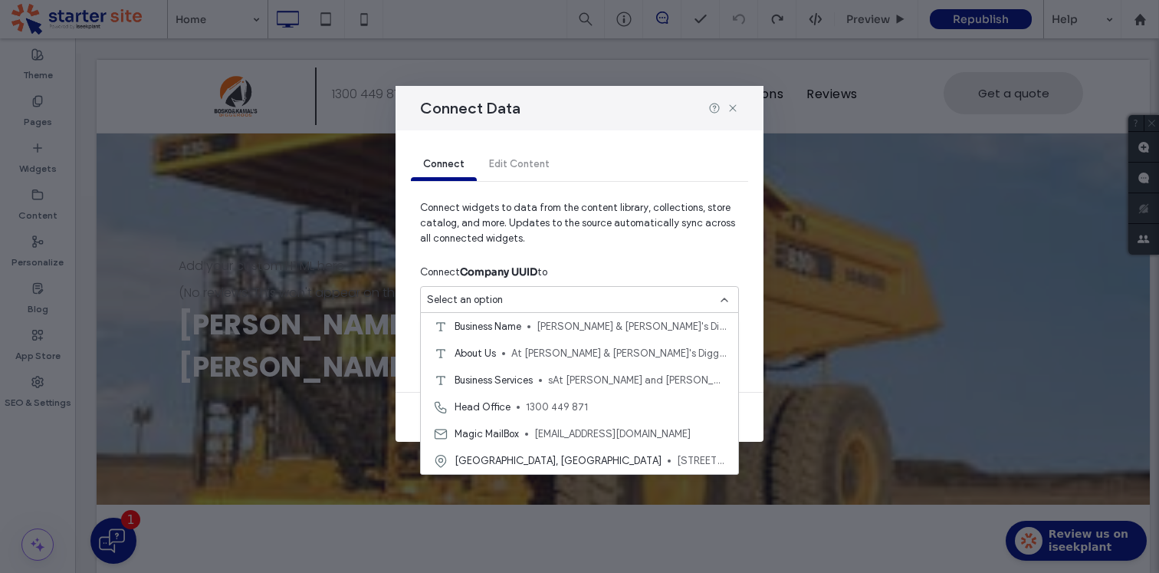
click at [523, 161] on div "Connect Edit Content" at bounding box center [579, 165] width 337 height 32
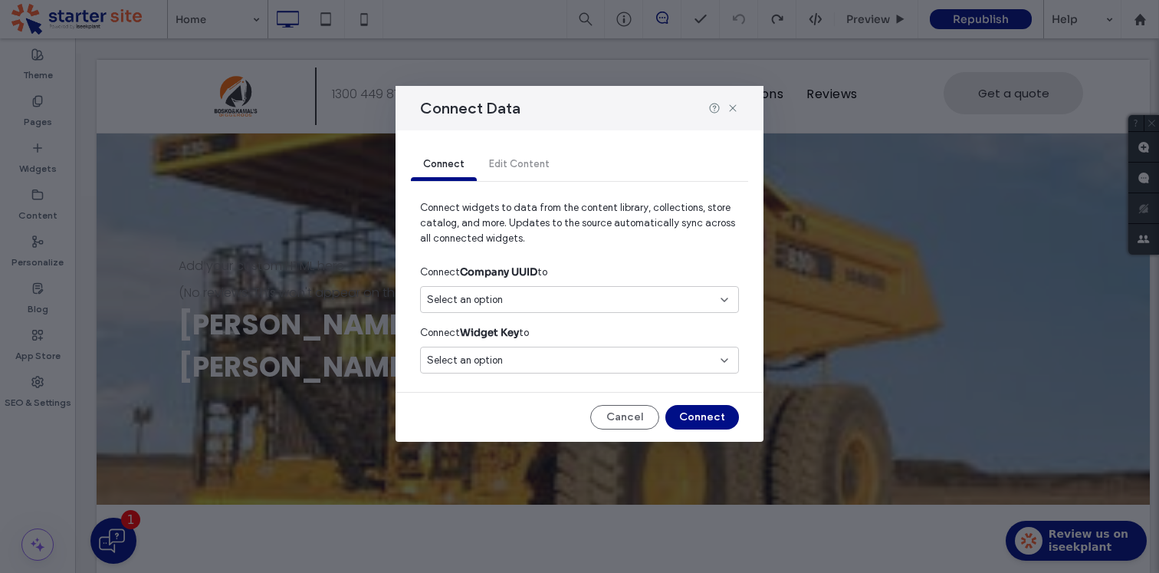
click at [600, 366] on div "Select an option" at bounding box center [570, 360] width 287 height 15
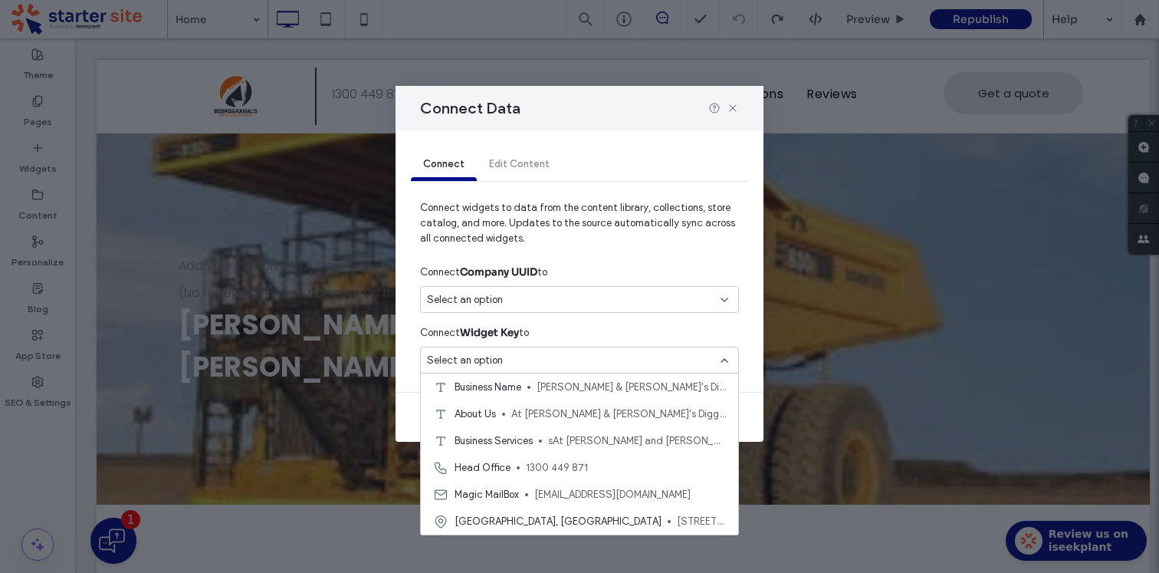
click at [667, 168] on div "Connect Edit Content" at bounding box center [579, 165] width 337 height 32
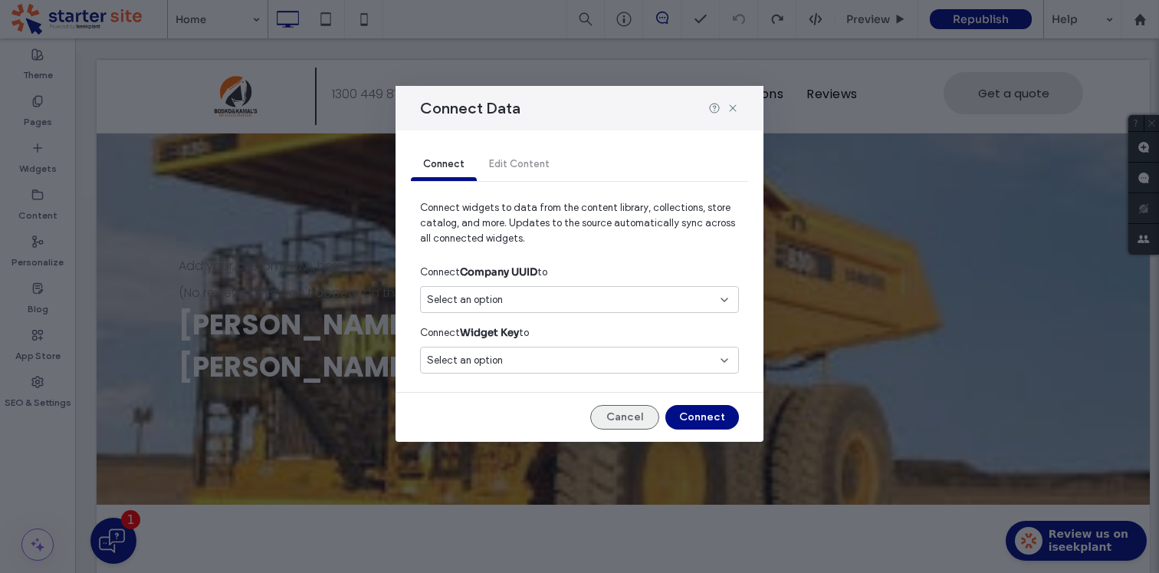
click at [636, 425] on button "Cancel" at bounding box center [624, 417] width 69 height 25
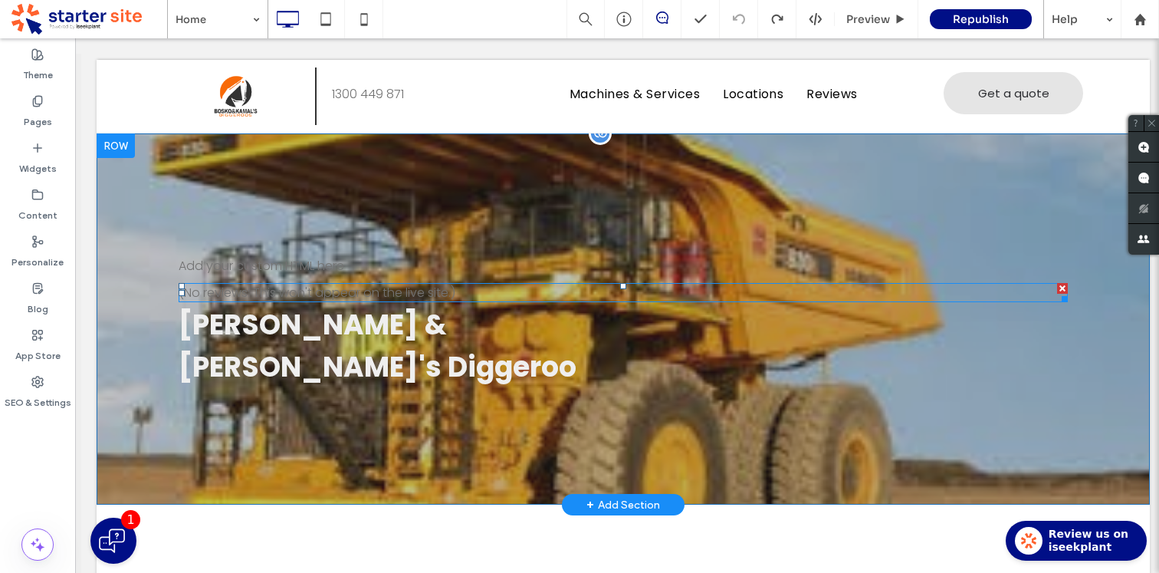
click at [426, 290] on span at bounding box center [623, 292] width 889 height 19
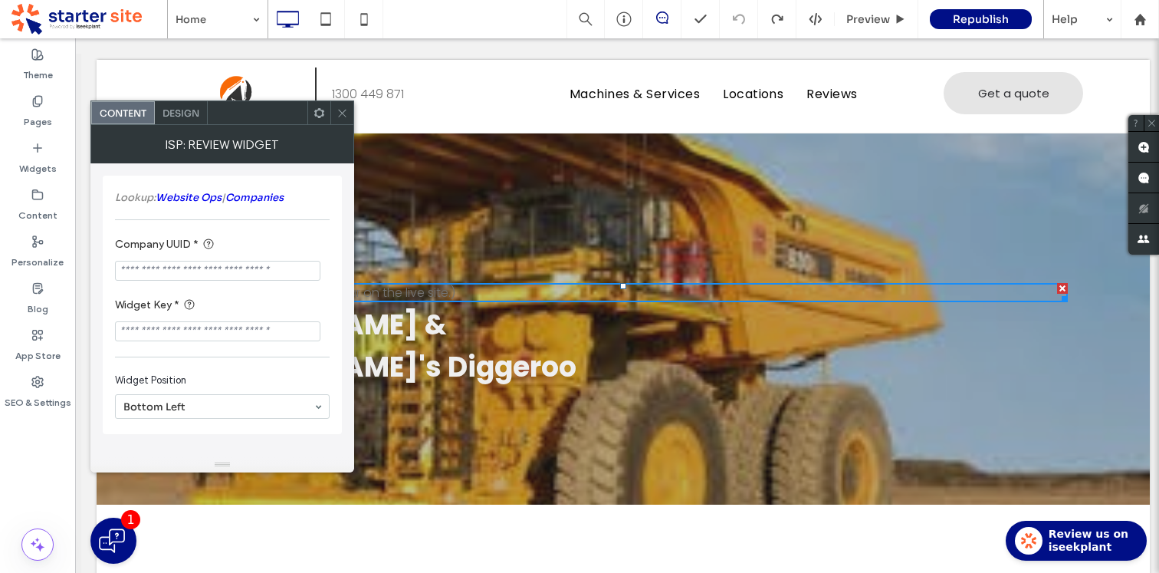
click at [347, 113] on icon at bounding box center [341, 112] width 11 height 11
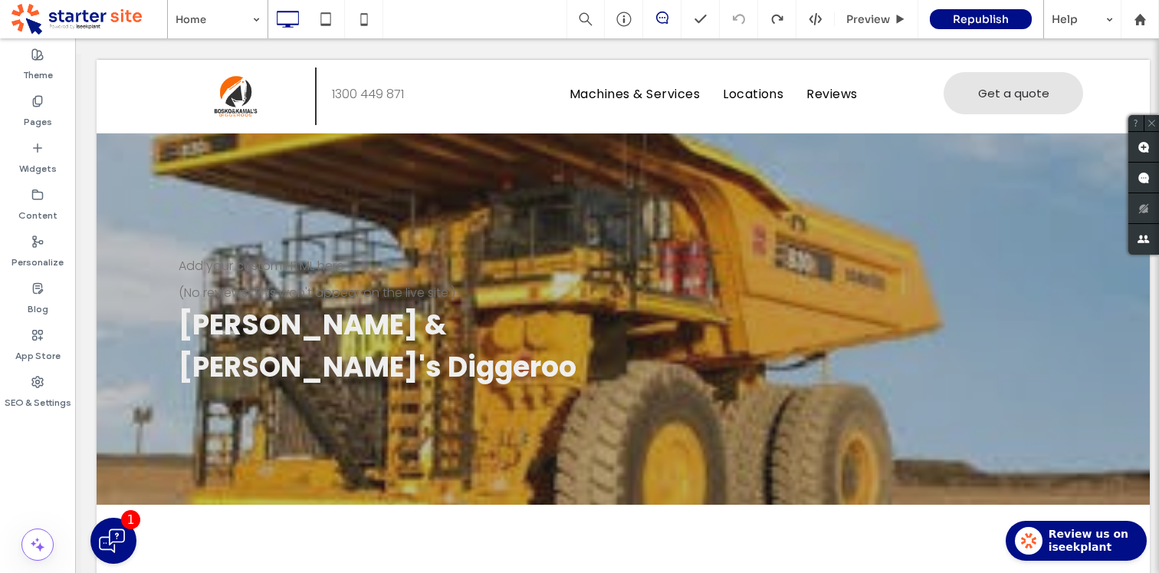
click at [76, 20] on span at bounding box center [89, 19] width 156 height 31
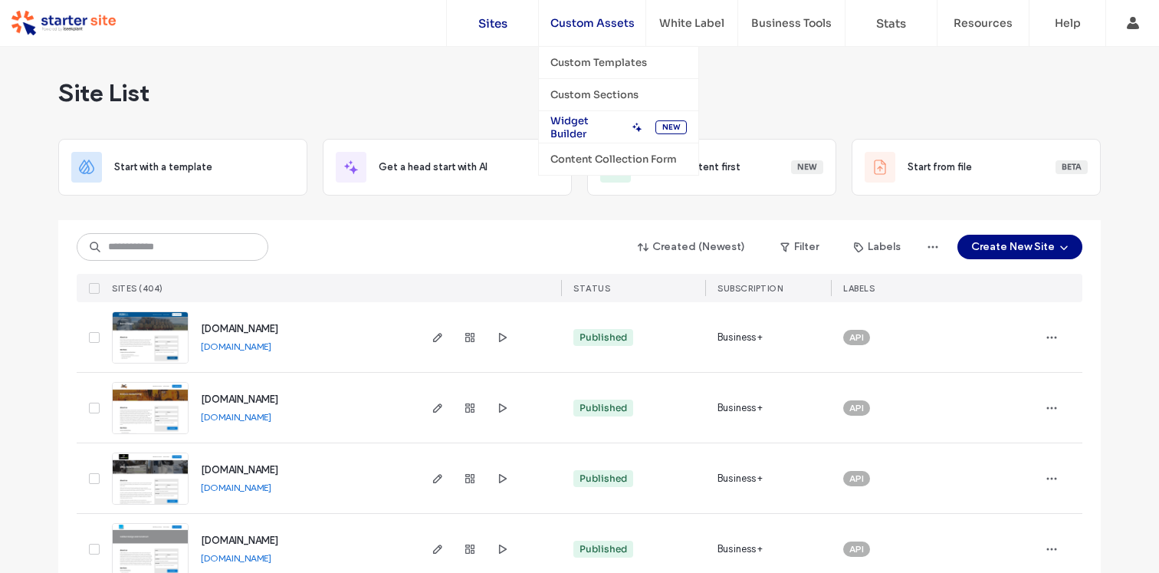
click at [585, 124] on label "Widget Builder" at bounding box center [588, 127] width 76 height 26
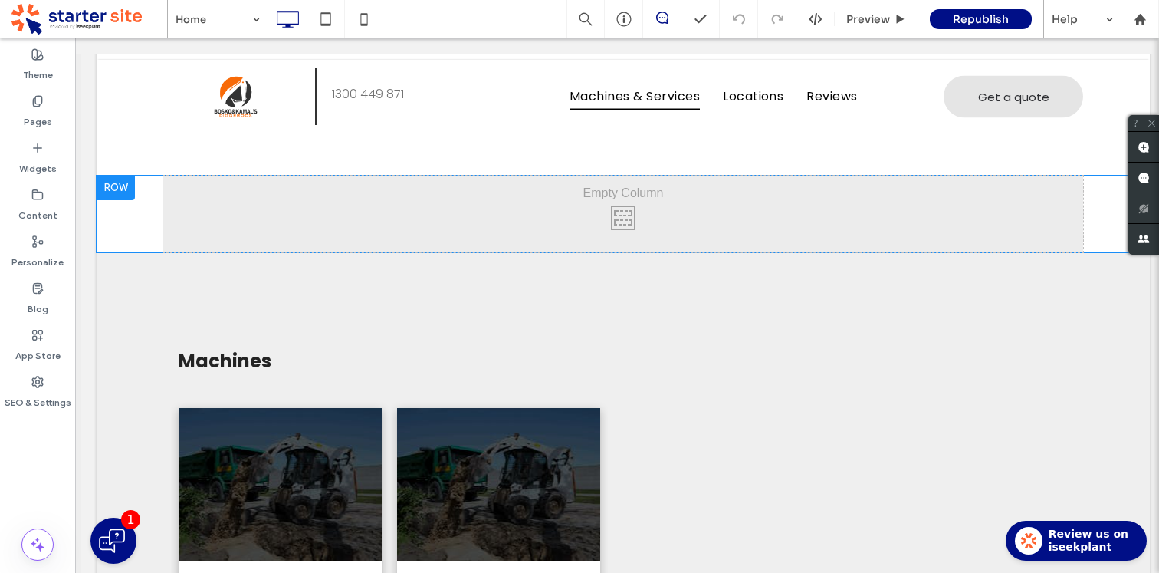
scroll to position [1055, 0]
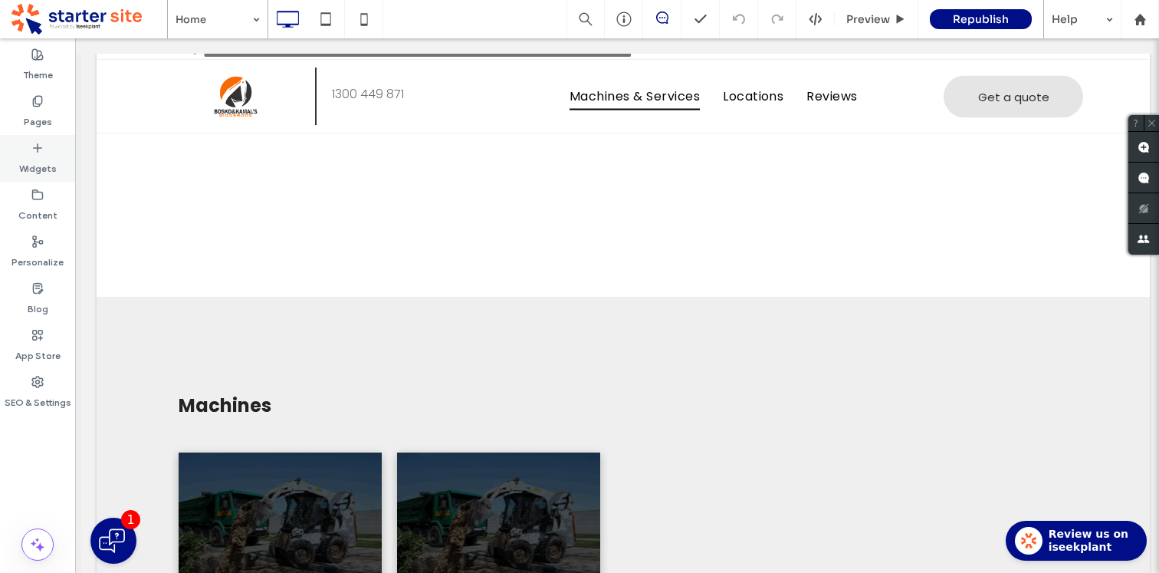
click at [34, 174] on label "Widgets" at bounding box center [38, 164] width 38 height 21
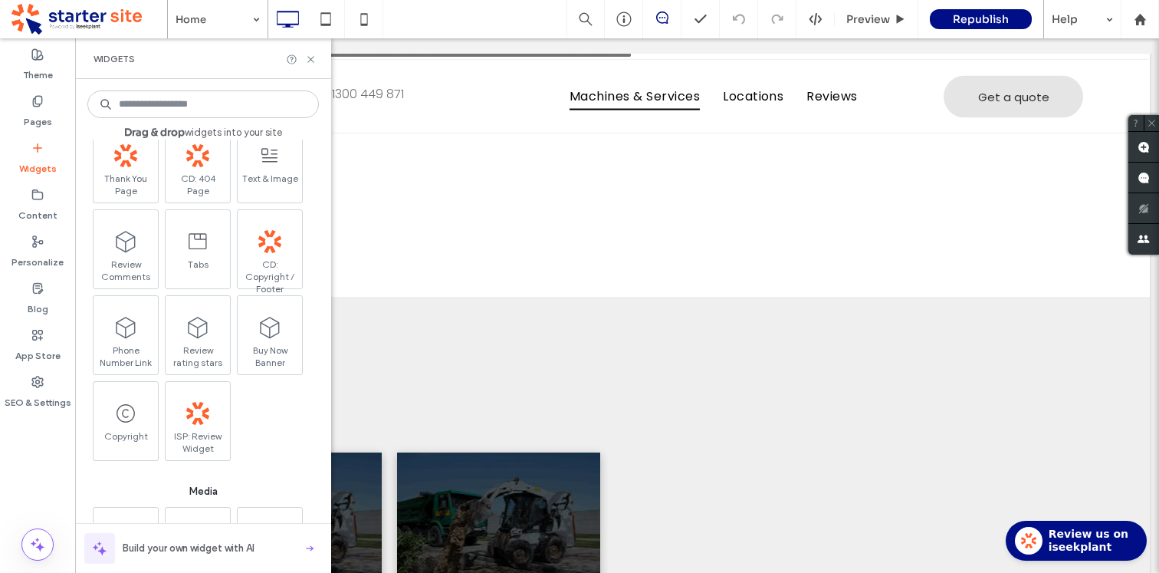
scroll to position [1045, 0]
click at [211, 398] on span ".st0{fill:#FF612D;}" at bounding box center [196, 405] width 64 height 34
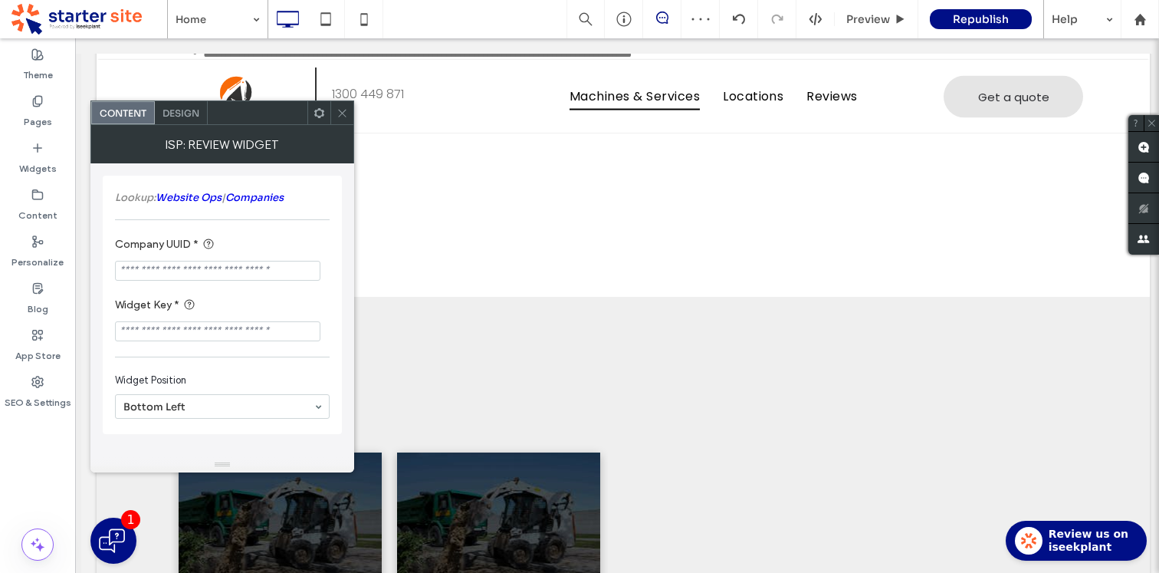
click at [343, 113] on icon at bounding box center [341, 112] width 11 height 11
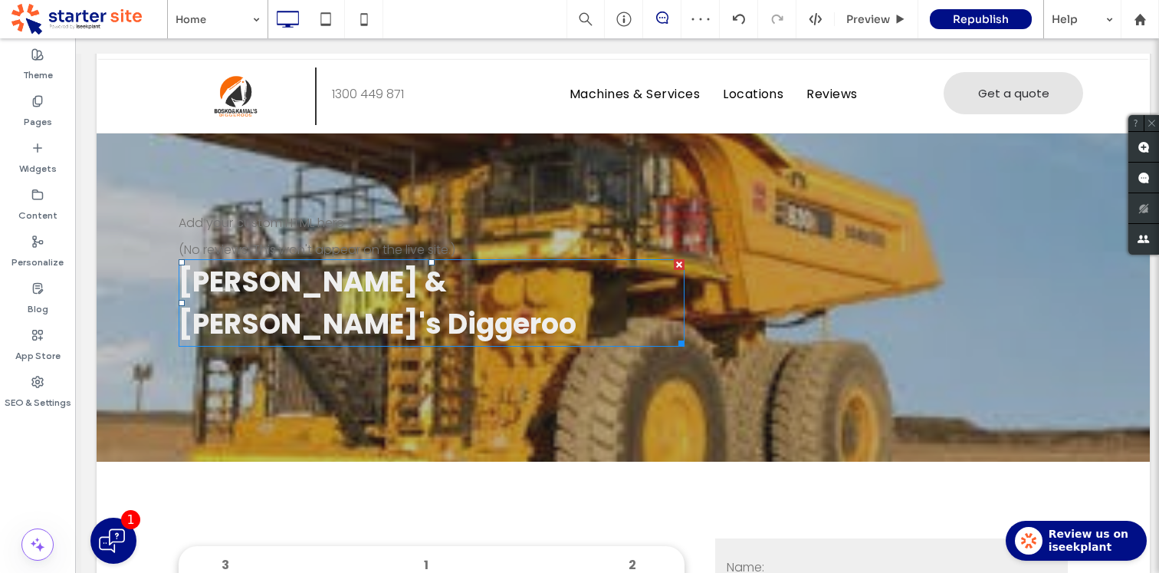
scroll to position [0, 0]
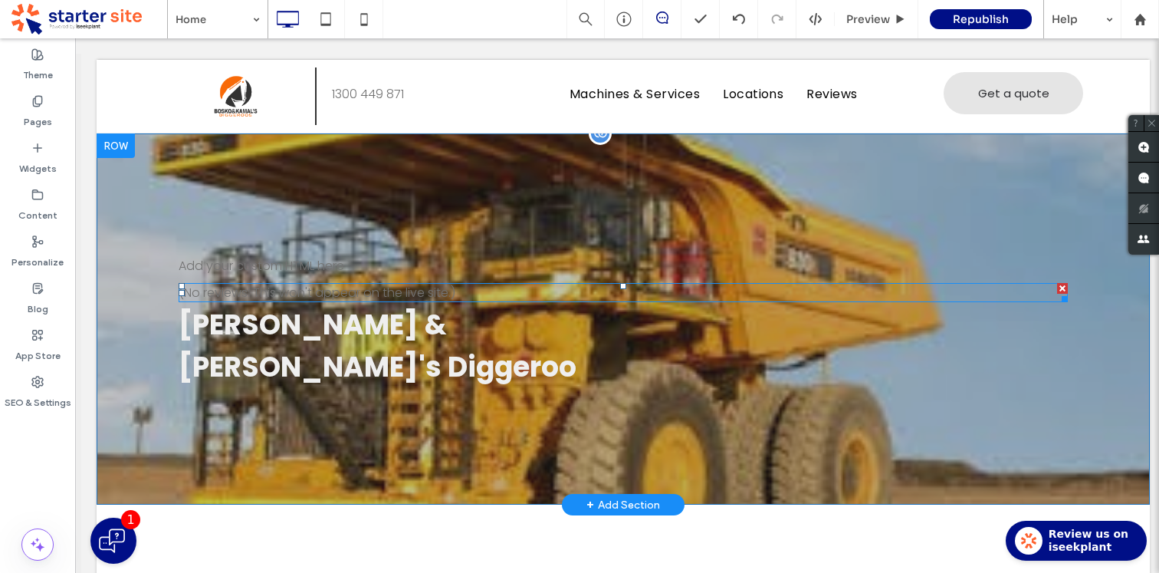
click at [717, 289] on span at bounding box center [623, 292] width 889 height 19
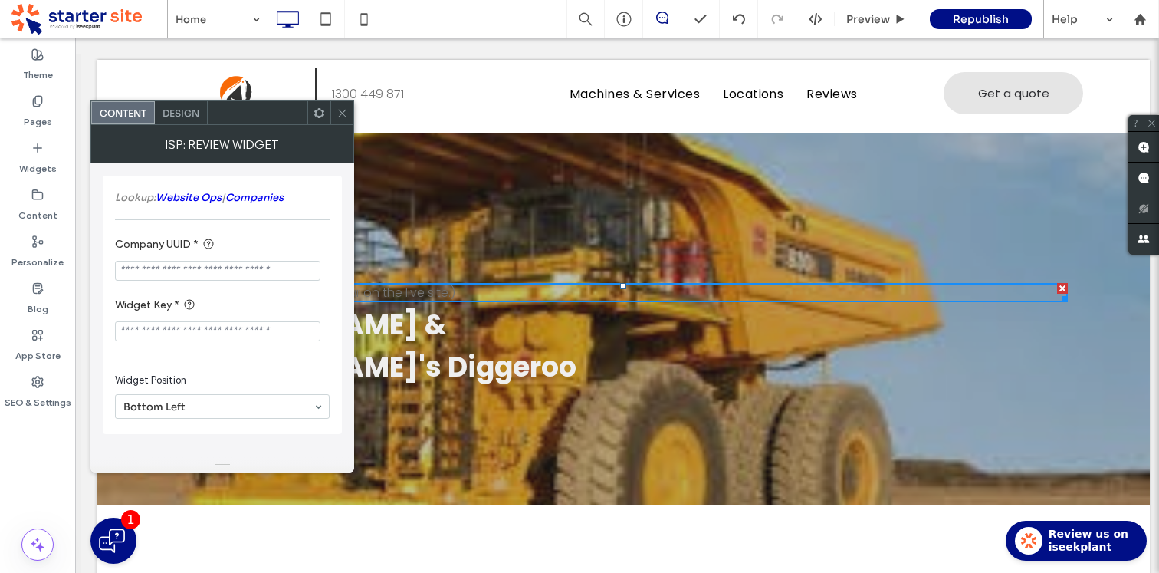
click at [320, 114] on icon at bounding box center [319, 112] width 11 height 11
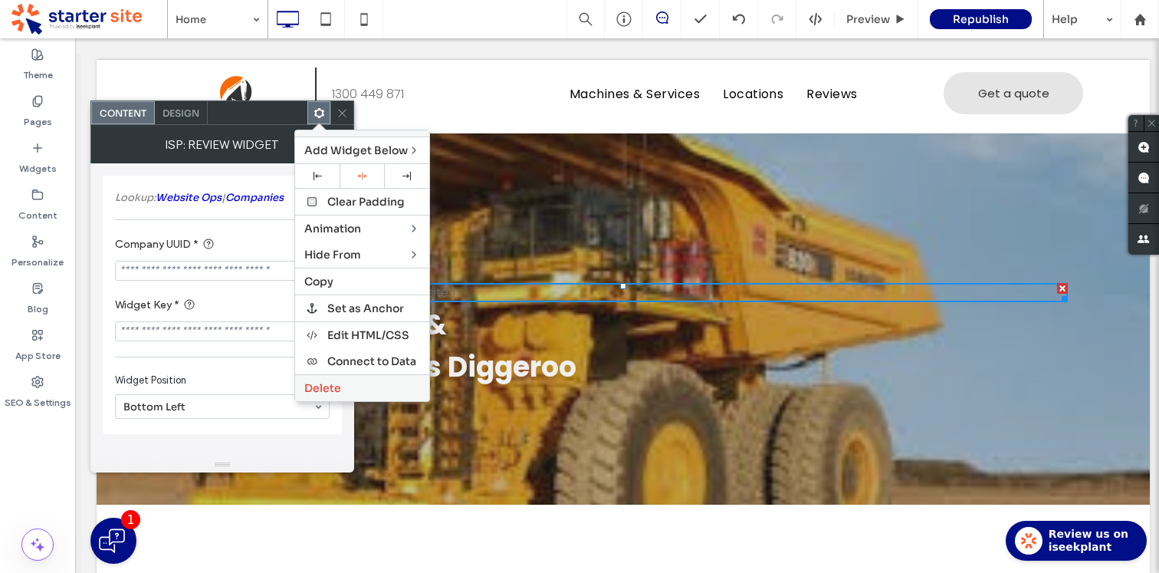
click at [334, 389] on span "Delete" at bounding box center [322, 388] width 37 height 14
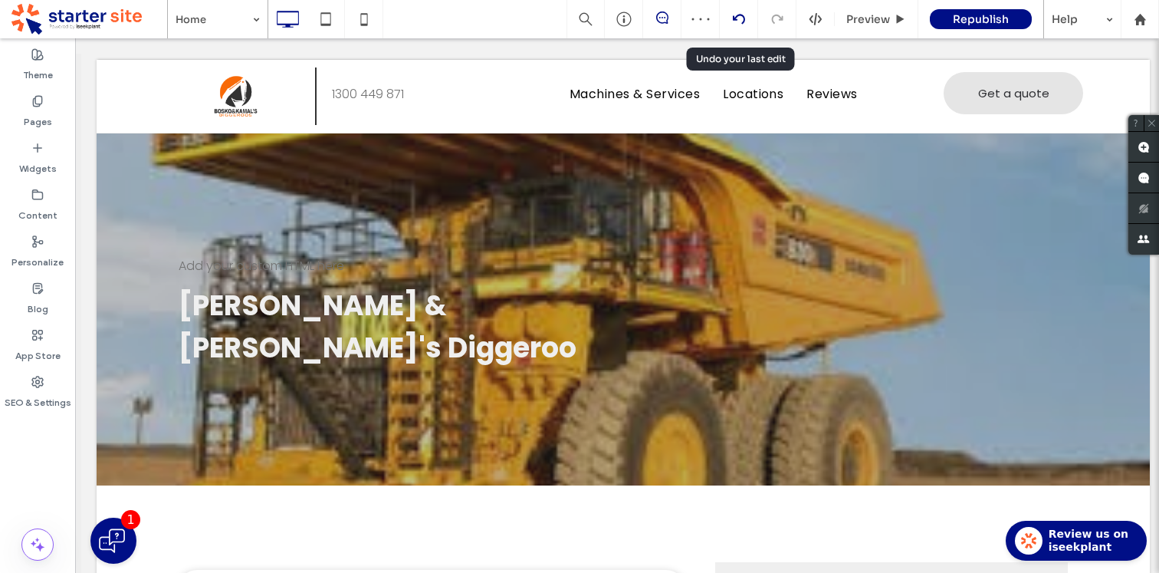
click at [739, 25] on icon at bounding box center [739, 19] width 12 height 12
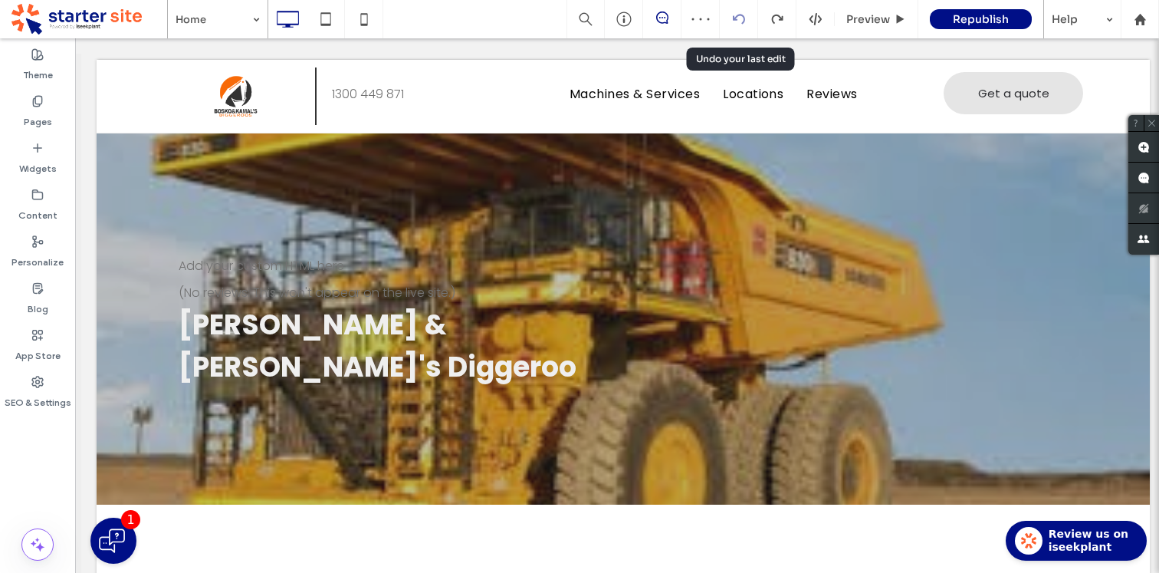
click at [738, 19] on icon at bounding box center [739, 19] width 12 height 12
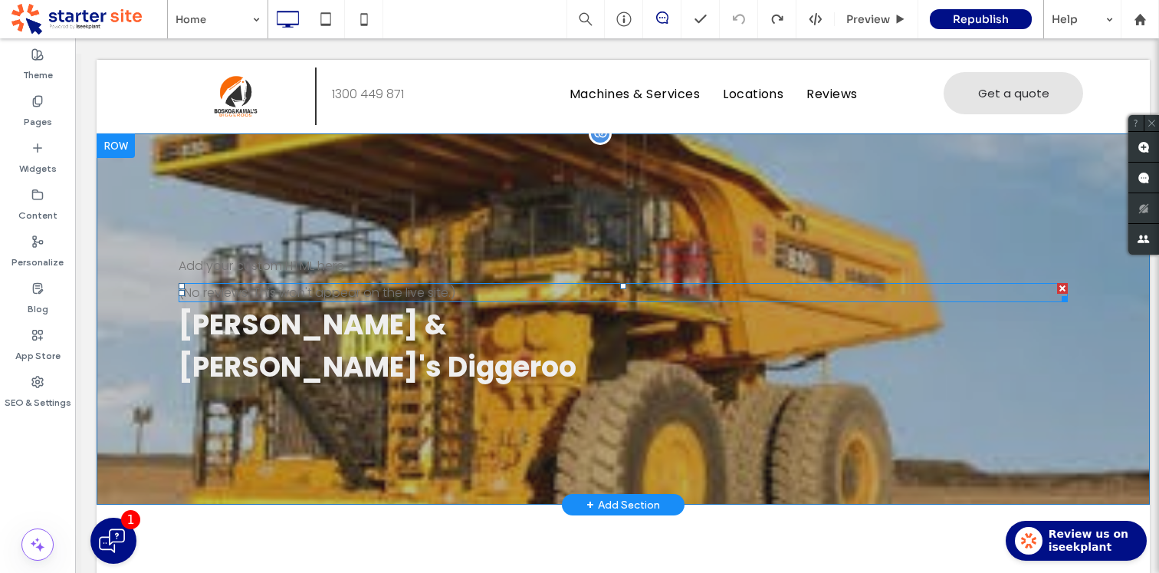
click at [500, 298] on span at bounding box center [623, 292] width 889 height 19
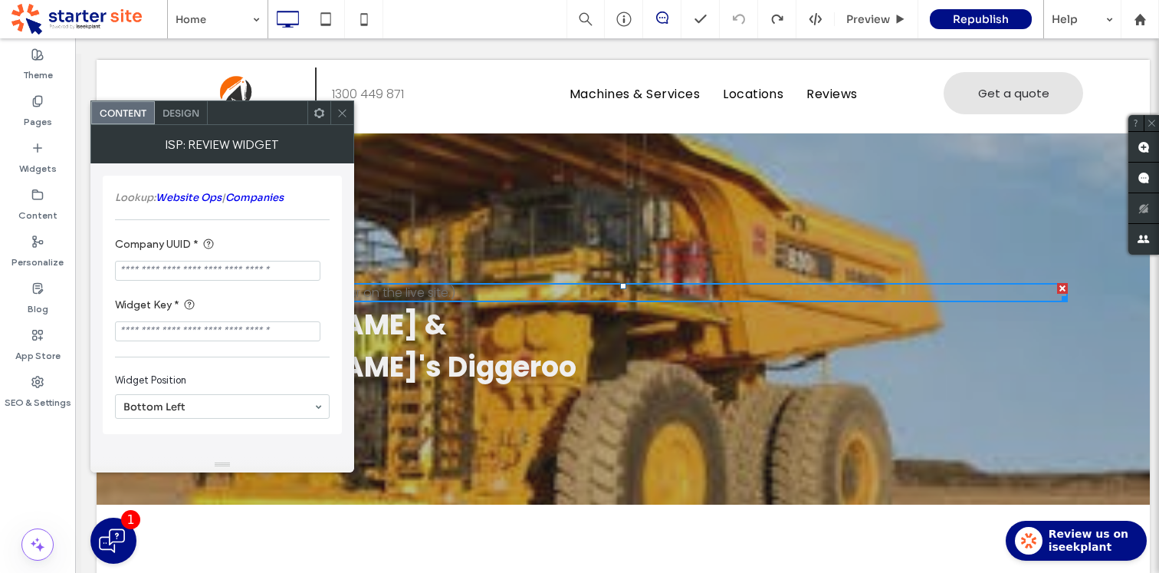
click at [321, 107] on icon at bounding box center [319, 112] width 11 height 11
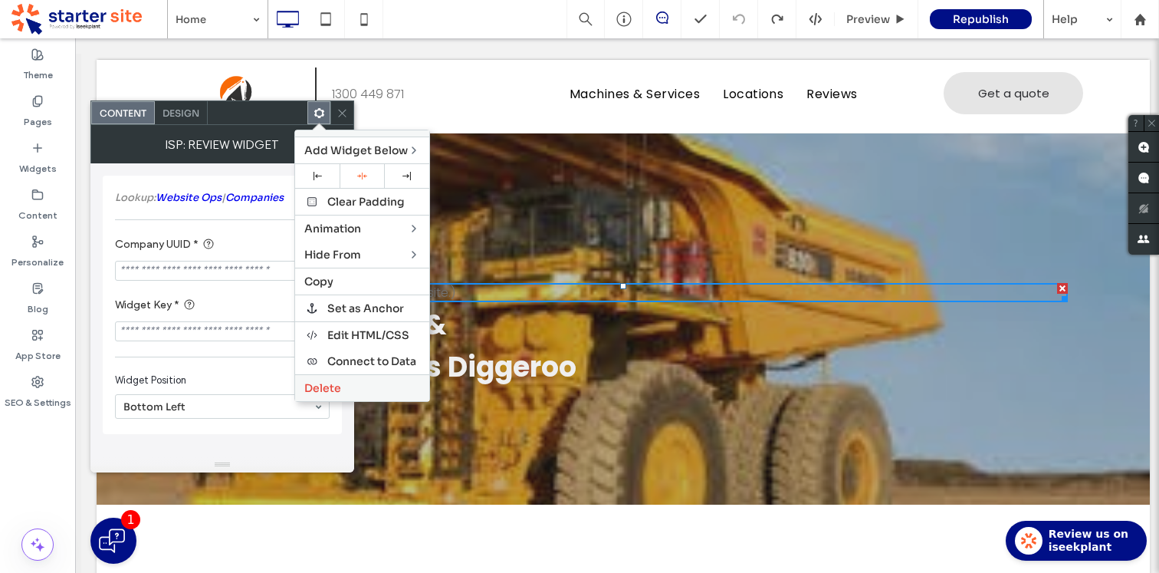
click at [349, 386] on label "Delete" at bounding box center [362, 388] width 116 height 14
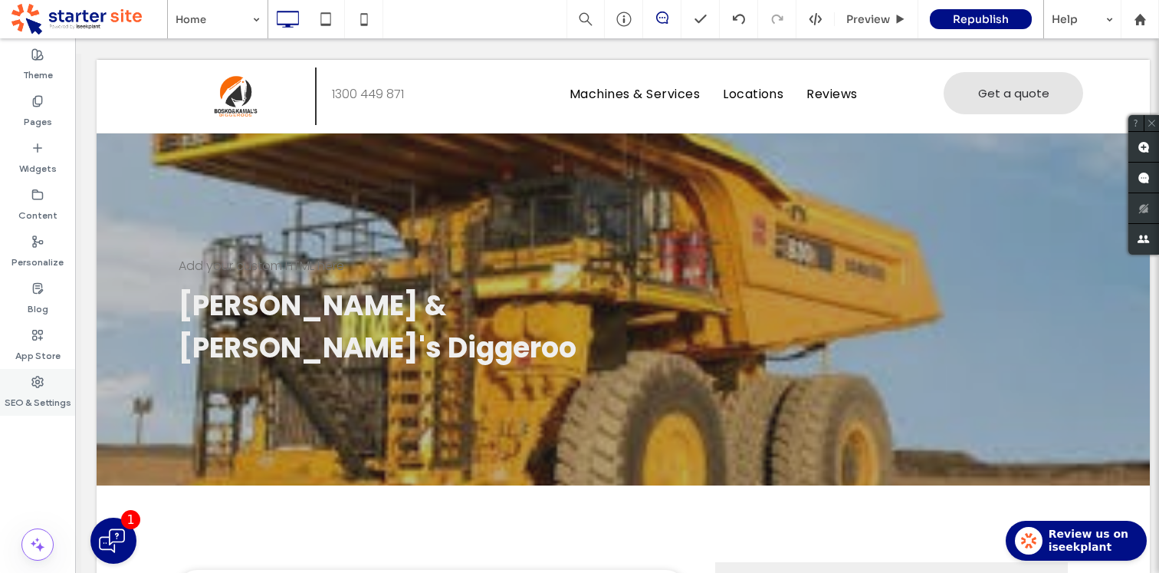
click at [37, 399] on label "SEO & Settings" at bounding box center [38, 398] width 67 height 21
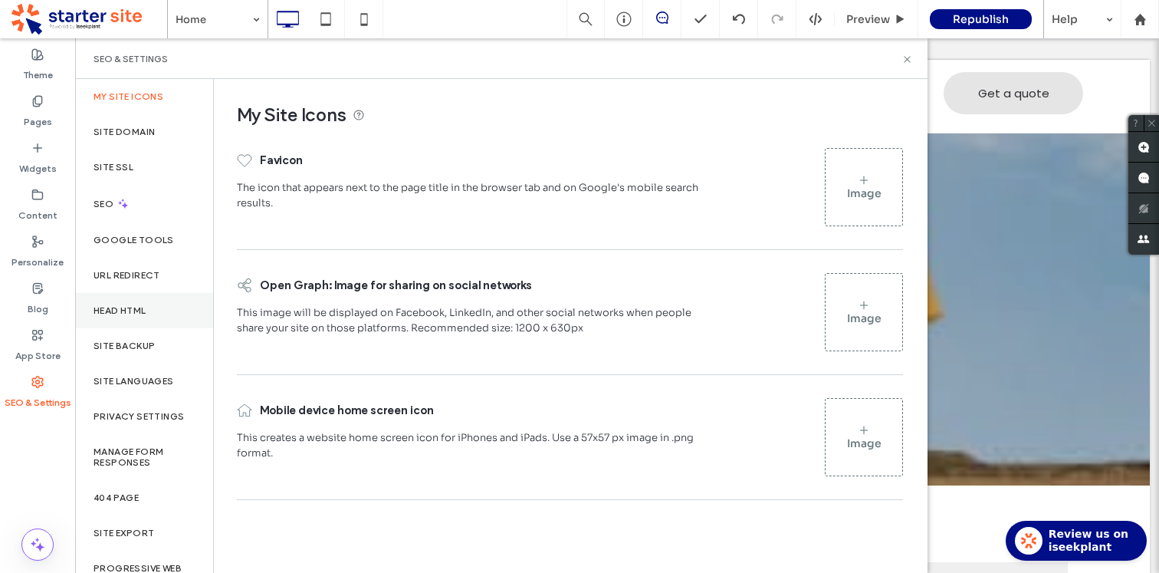
click at [149, 302] on div "Head HTML" at bounding box center [144, 310] width 138 height 35
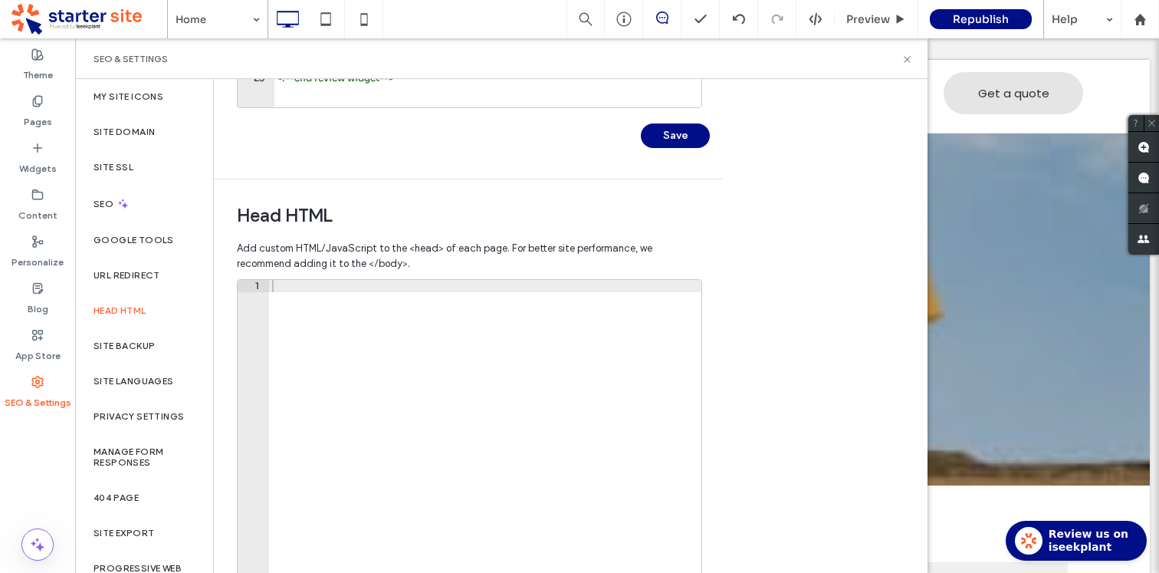
scroll to position [478, 0]
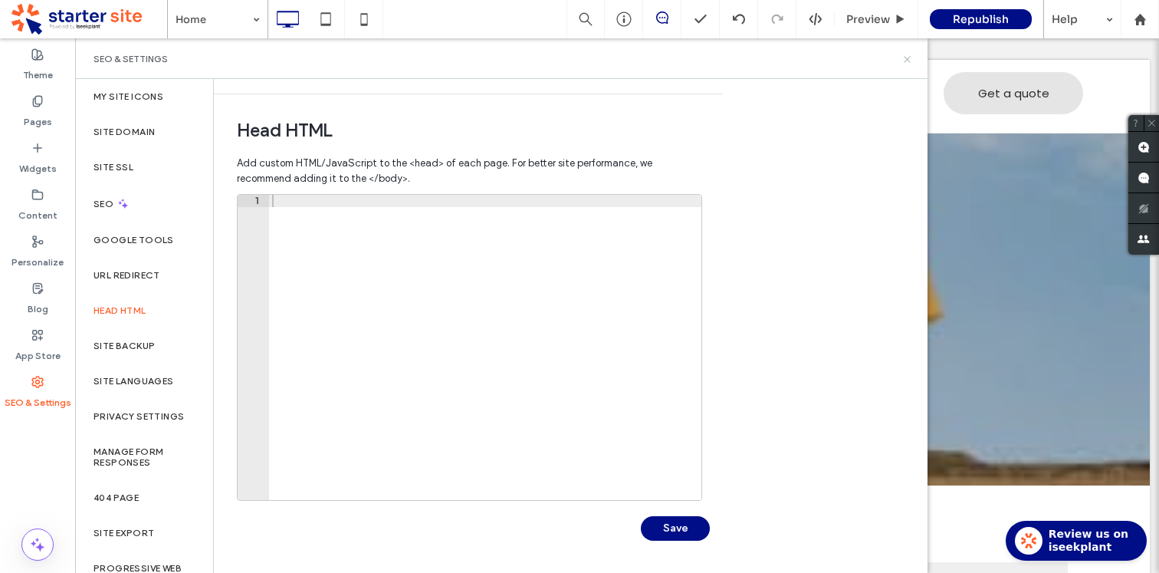
click at [903, 56] on icon at bounding box center [906, 59] width 11 height 11
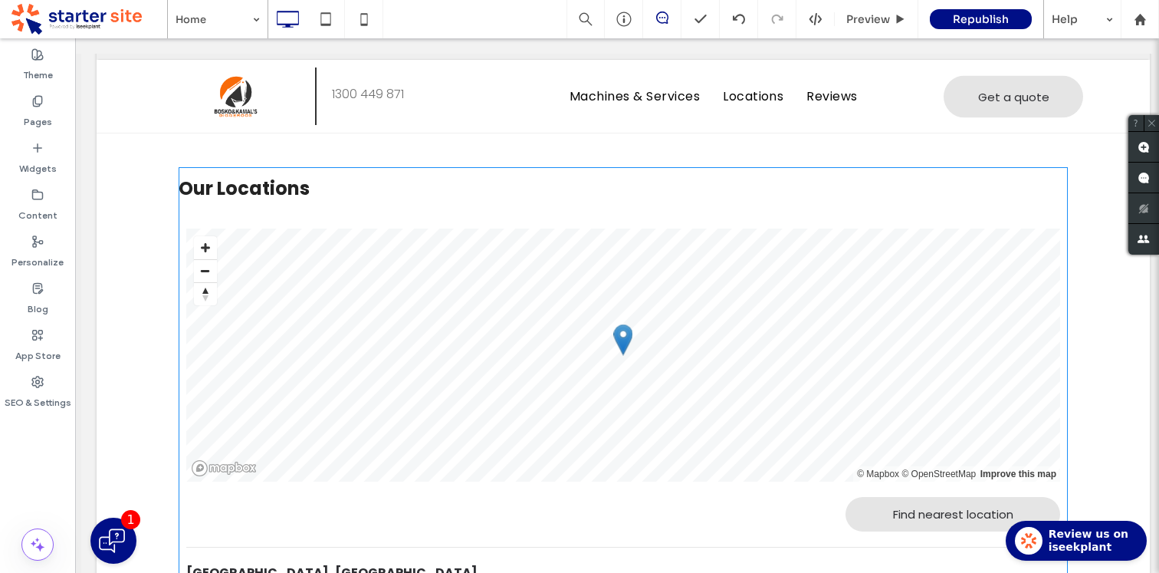
scroll to position [2440, 0]
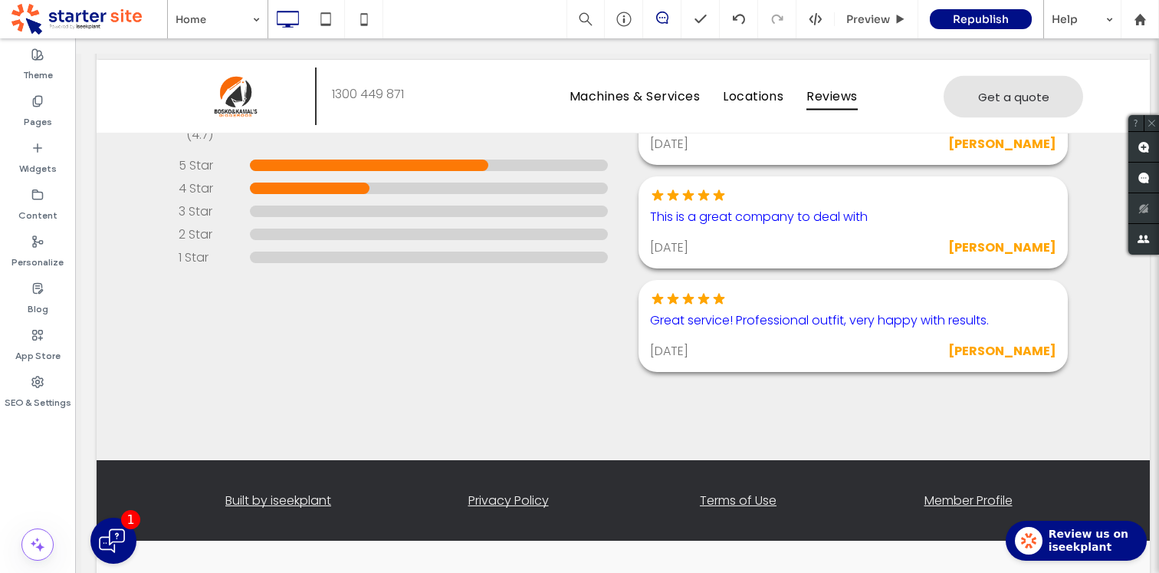
click at [1095, 529] on span "Review us on iseekplant" at bounding box center [1089, 540] width 80 height 27
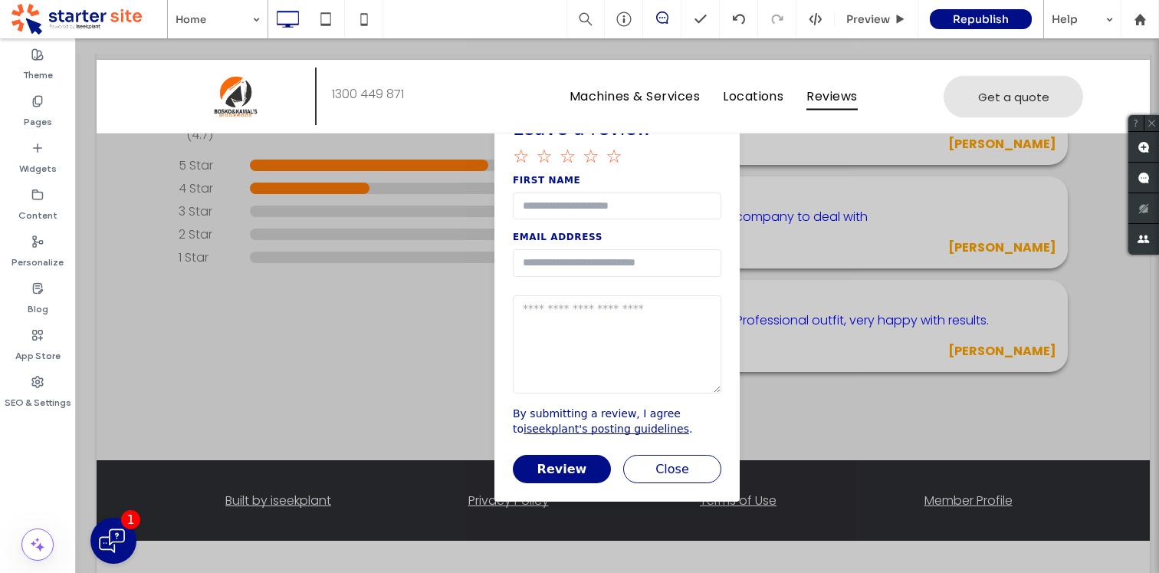
click at [688, 474] on button "Close" at bounding box center [672, 469] width 98 height 28
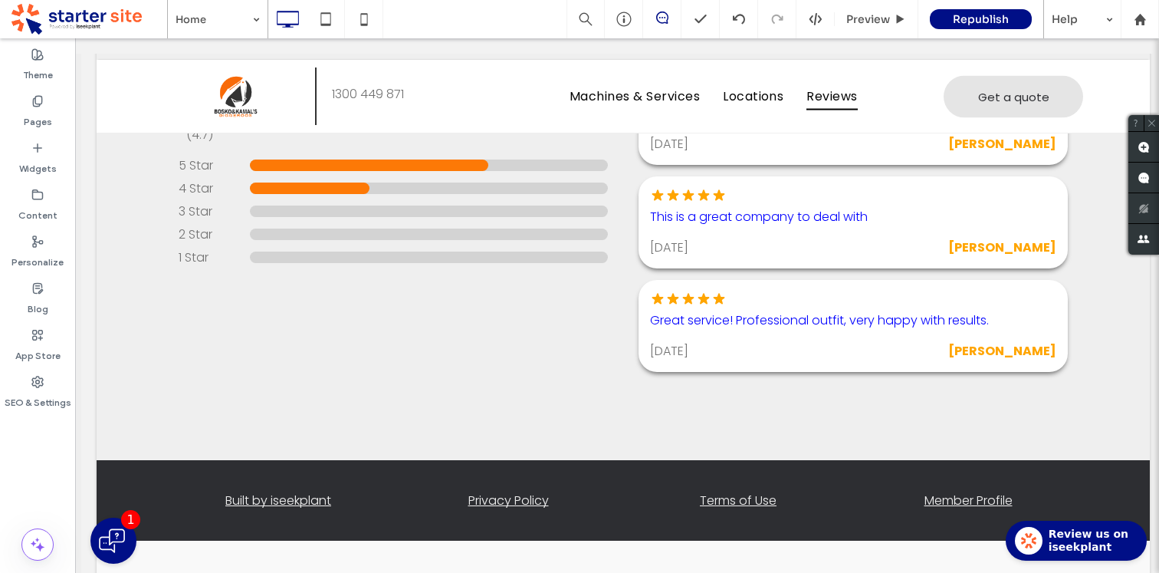
click at [32, 56] on use at bounding box center [37, 54] width 11 height 11
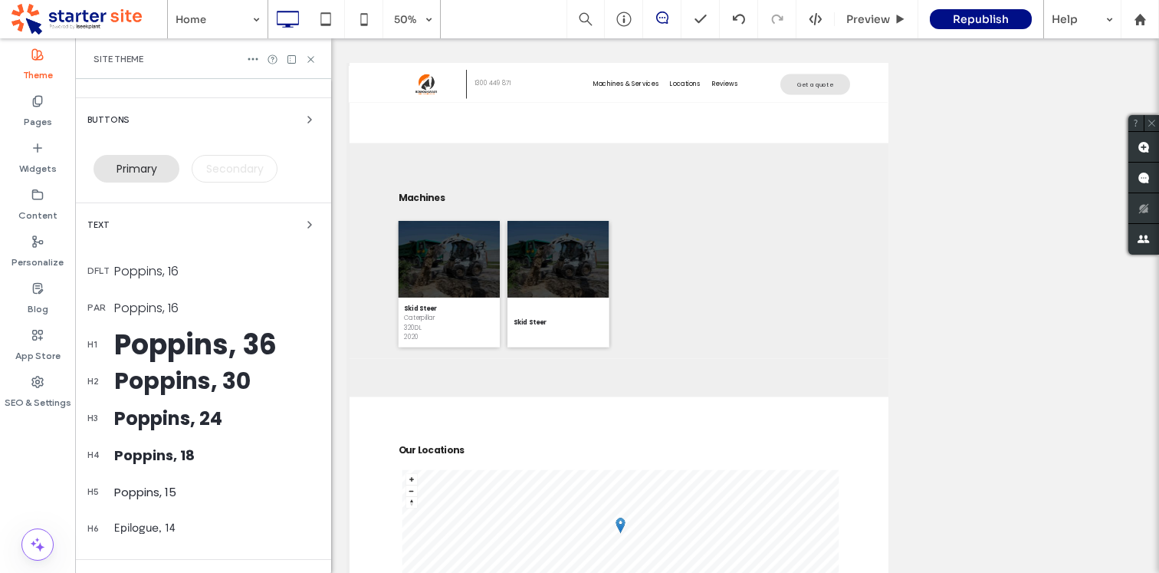
scroll to position [0, 0]
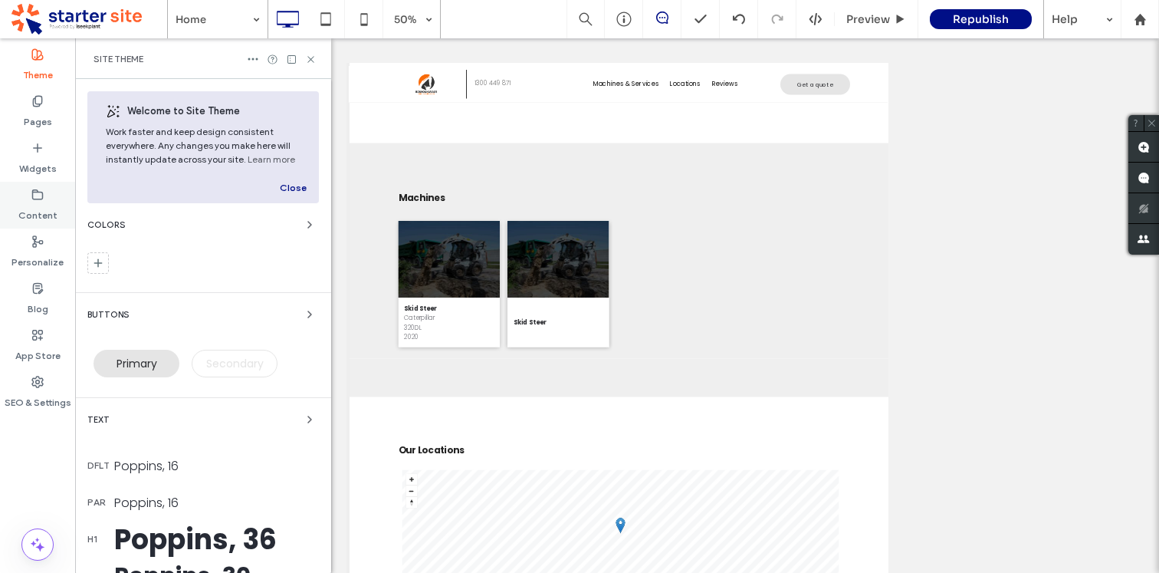
click at [40, 186] on div "Content" at bounding box center [37, 205] width 75 height 47
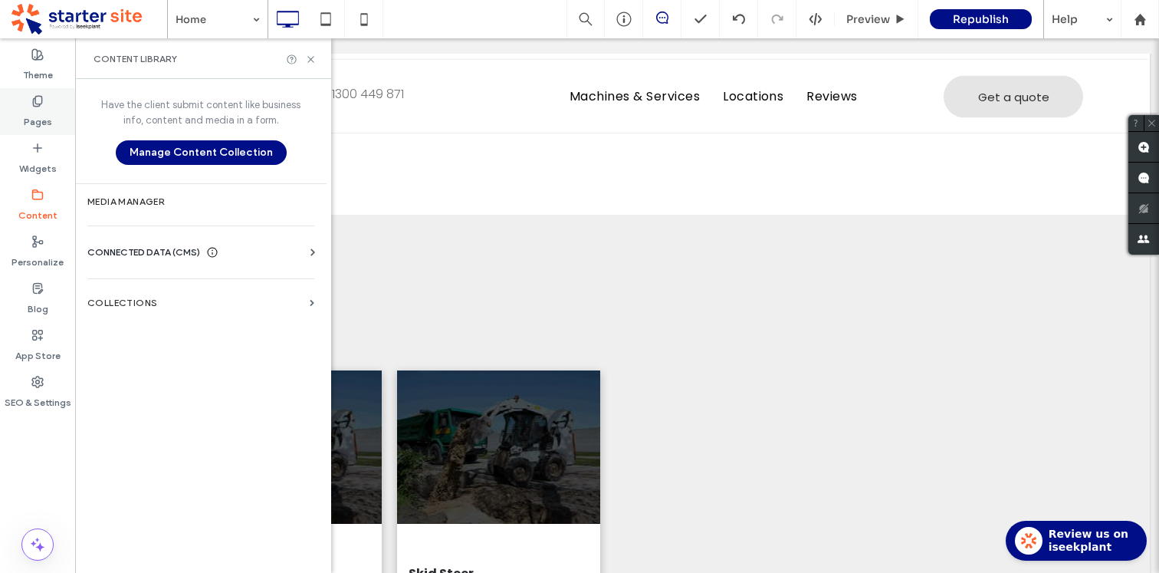
click at [35, 100] on use at bounding box center [37, 101] width 8 height 10
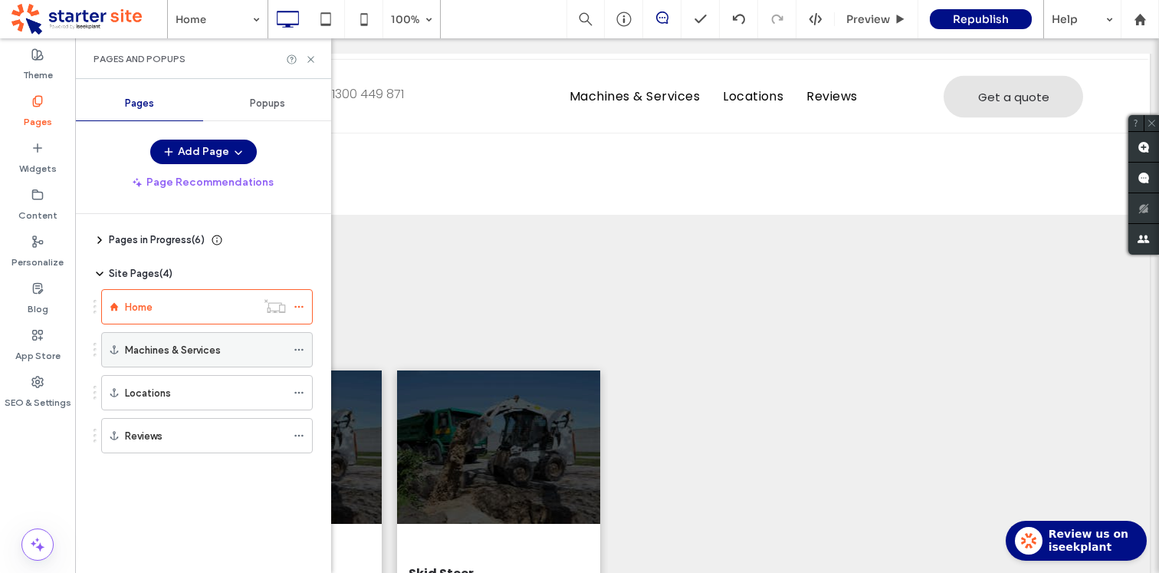
click at [222, 358] on div "Machines & Services" at bounding box center [205, 350] width 161 height 34
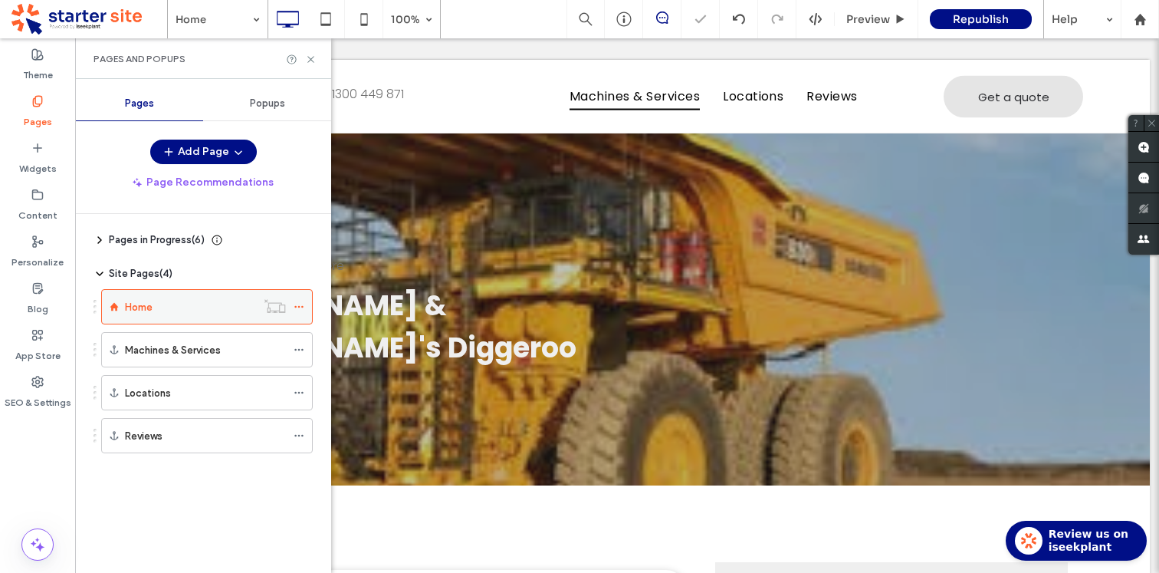
scroll to position [1072, 0]
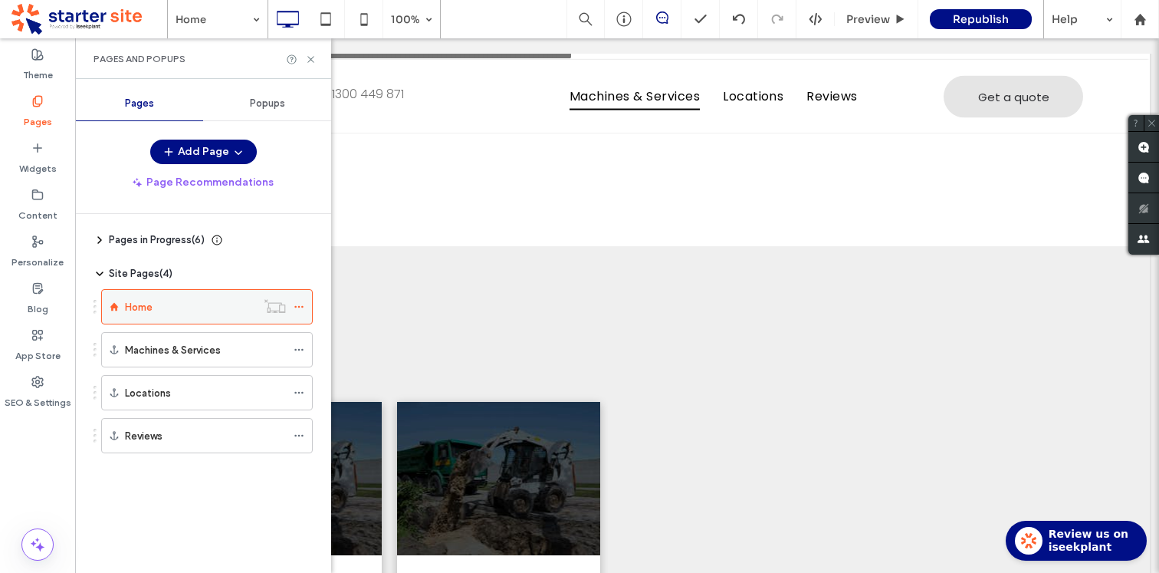
click at [162, 314] on div "Home" at bounding box center [190, 306] width 131 height 17
click at [304, 304] on icon at bounding box center [299, 306] width 11 height 11
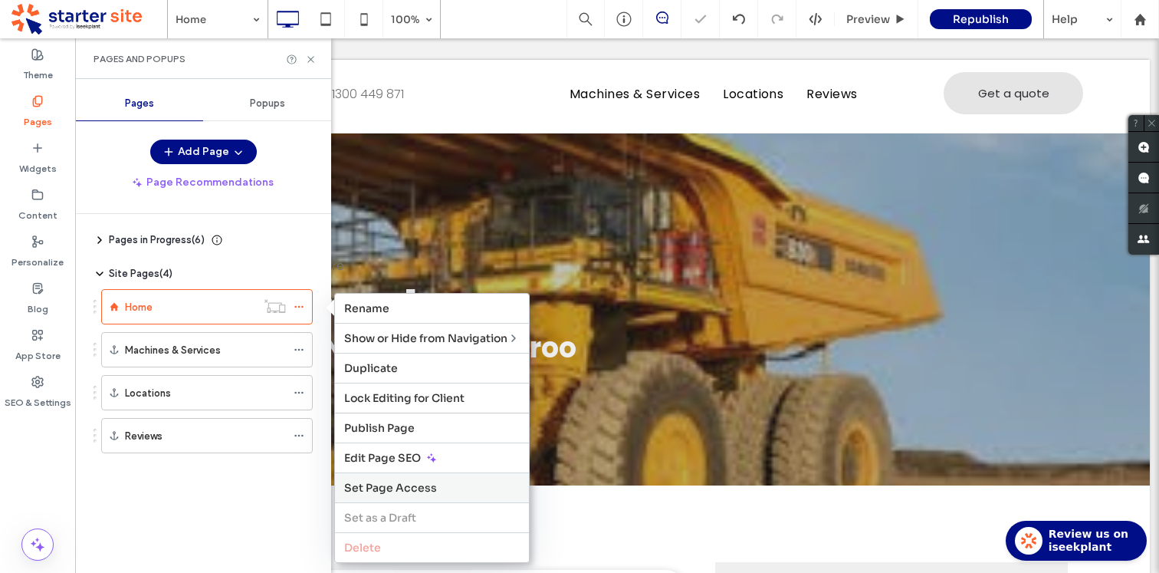
scroll to position [0, 0]
click at [215, 487] on div "Site Pages ( 4 ) Home Machines & Services Locations Reviews" at bounding box center [203, 378] width 219 height 224
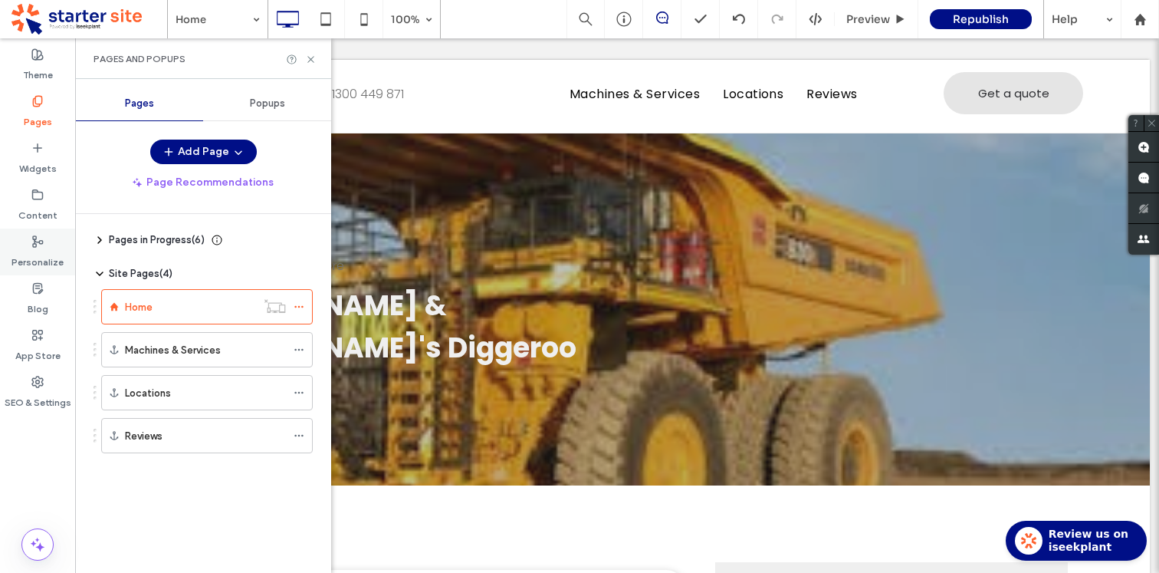
click at [34, 240] on use at bounding box center [38, 241] width 10 height 11
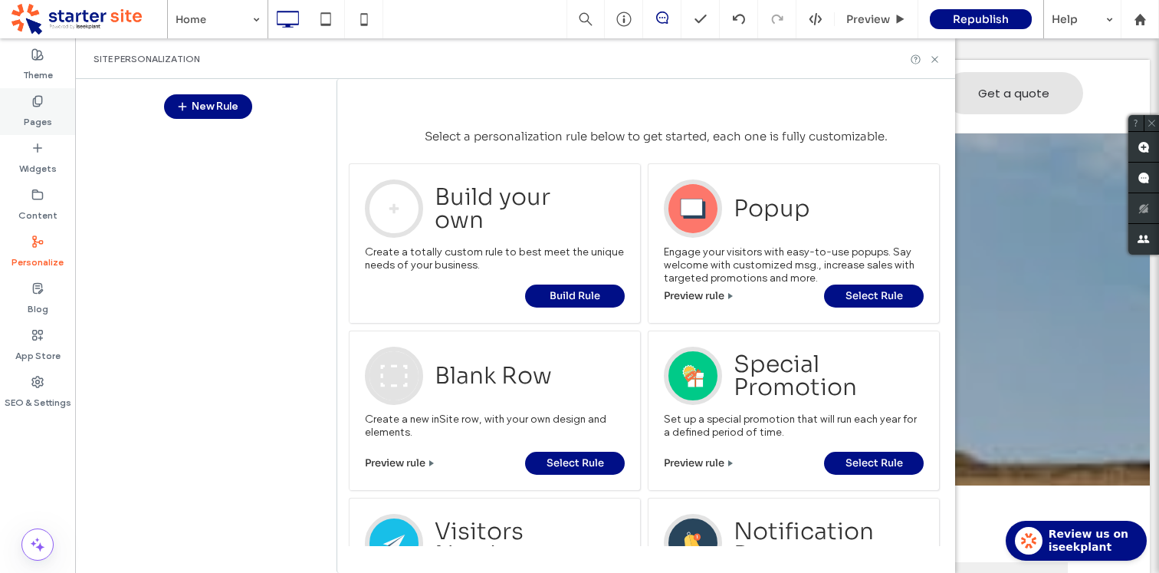
click at [34, 106] on use at bounding box center [37, 101] width 8 height 10
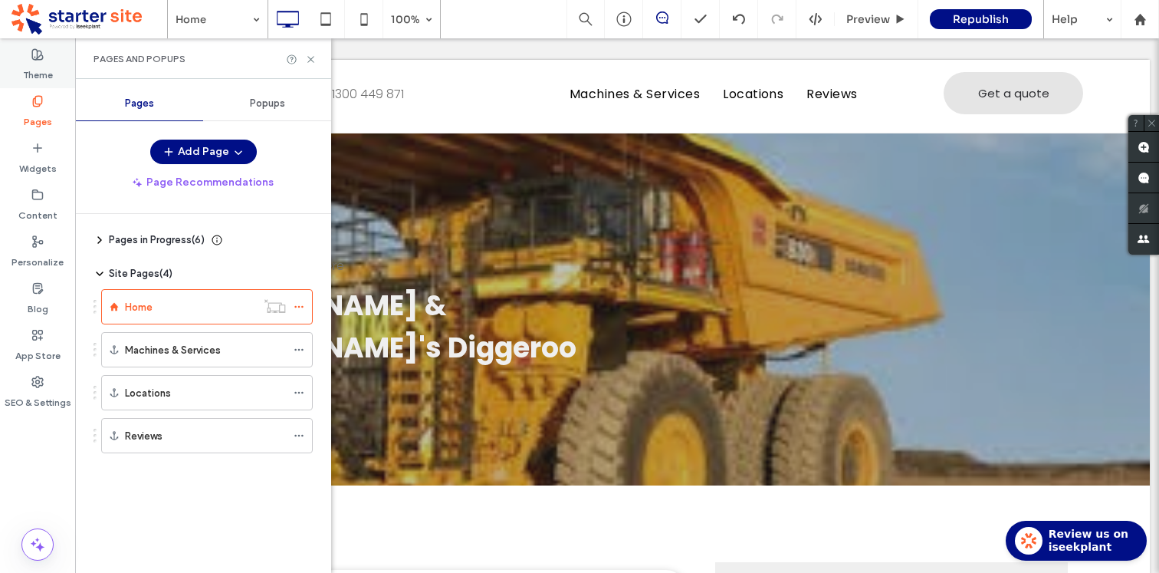
click at [36, 67] on label "Theme" at bounding box center [38, 71] width 30 height 21
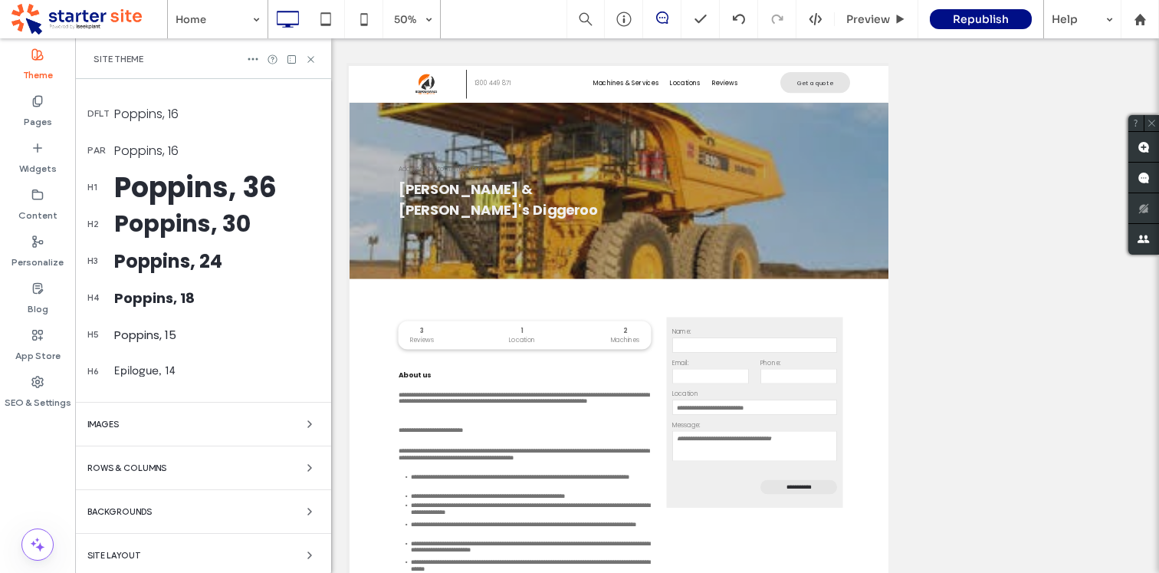
scroll to position [356, 0]
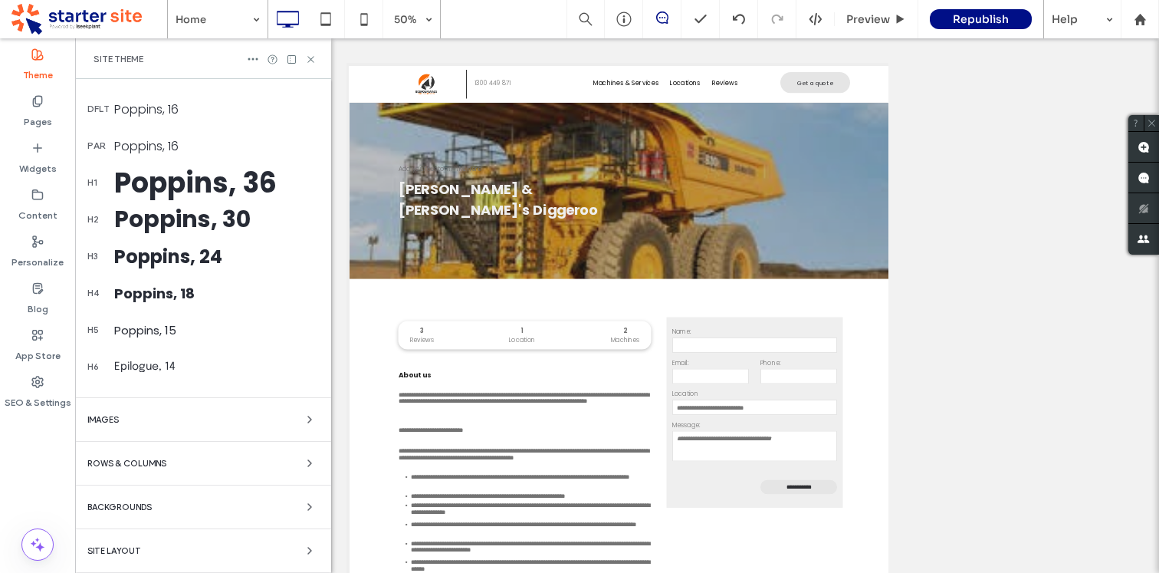
click at [153, 550] on div "Site Layout" at bounding box center [202, 550] width 231 height 18
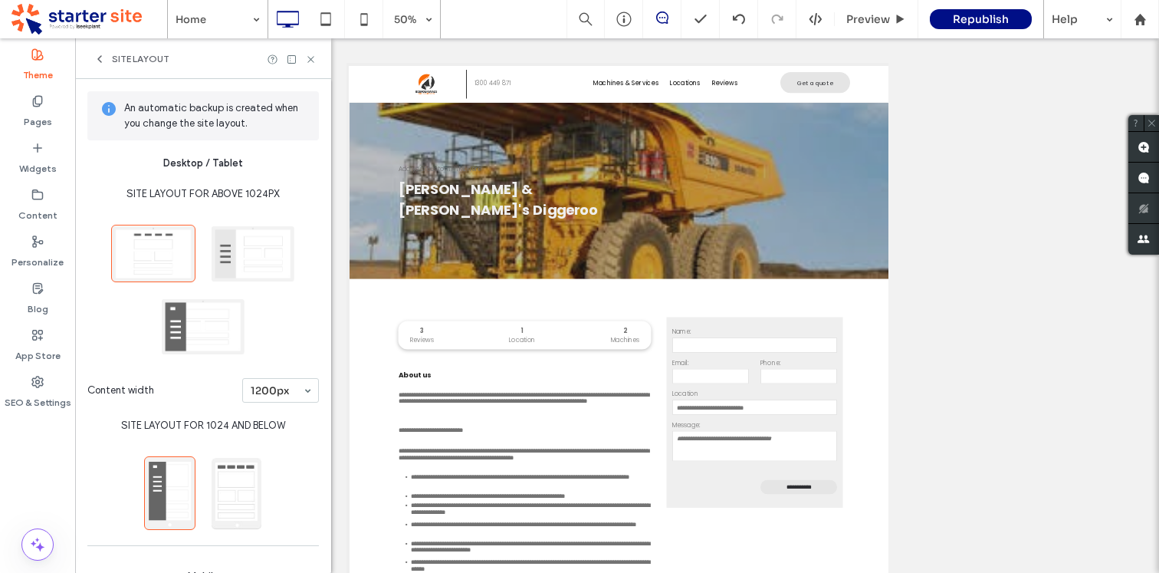
scroll to position [172, 0]
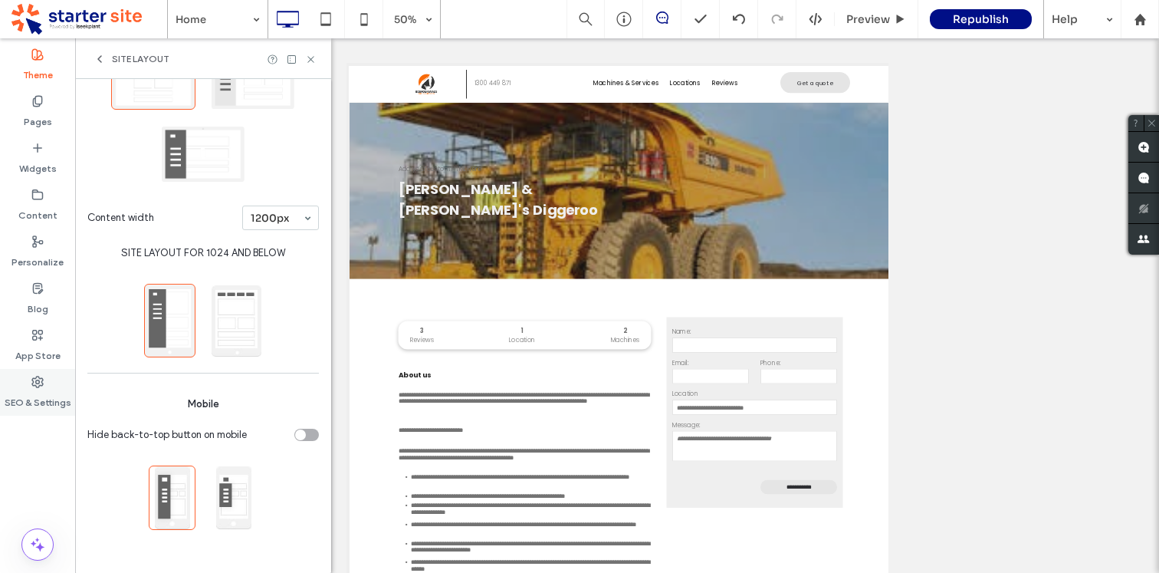
click at [33, 382] on icon at bounding box center [37, 382] width 12 height 12
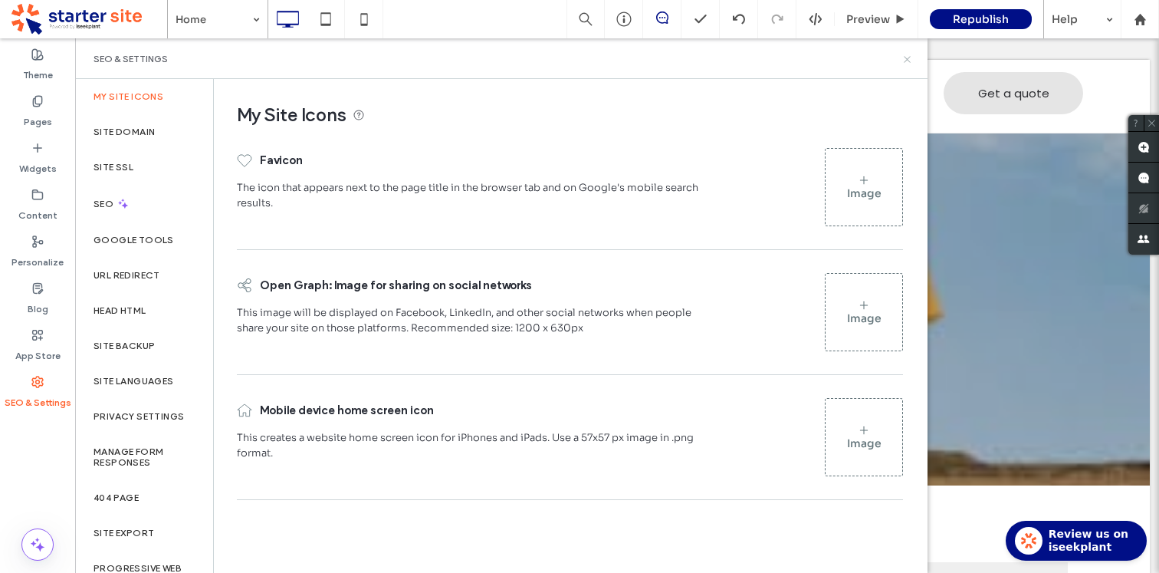
click at [911, 57] on icon at bounding box center [906, 59] width 11 height 11
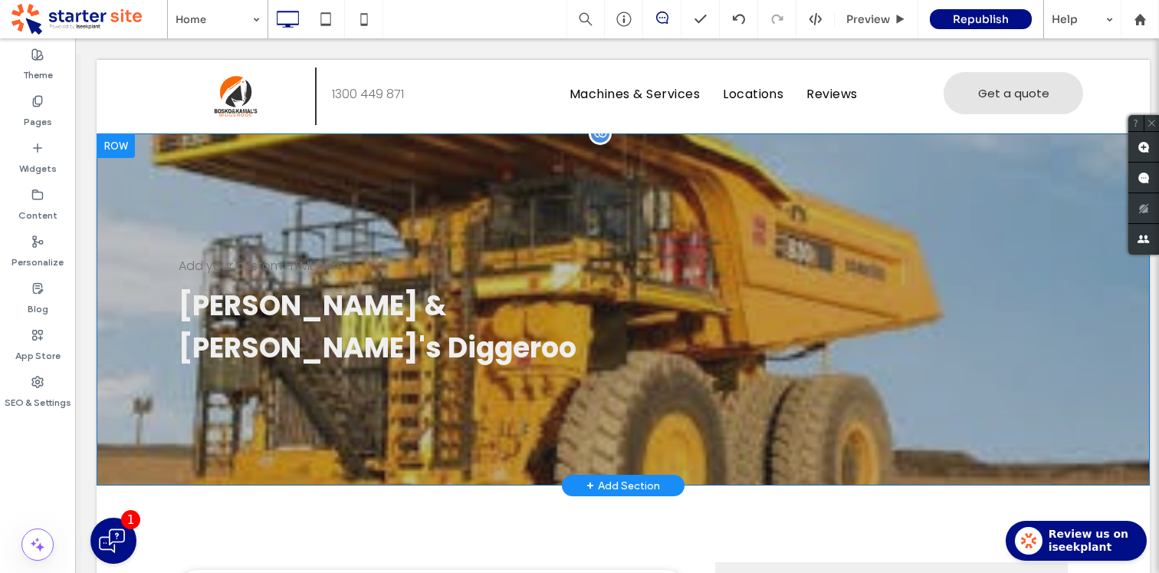
click at [300, 215] on div "Add your custom HTML here Bosko & Kamal's Diggeroo Click To Paste Row + Add Sec…" at bounding box center [623, 309] width 1053 height 352
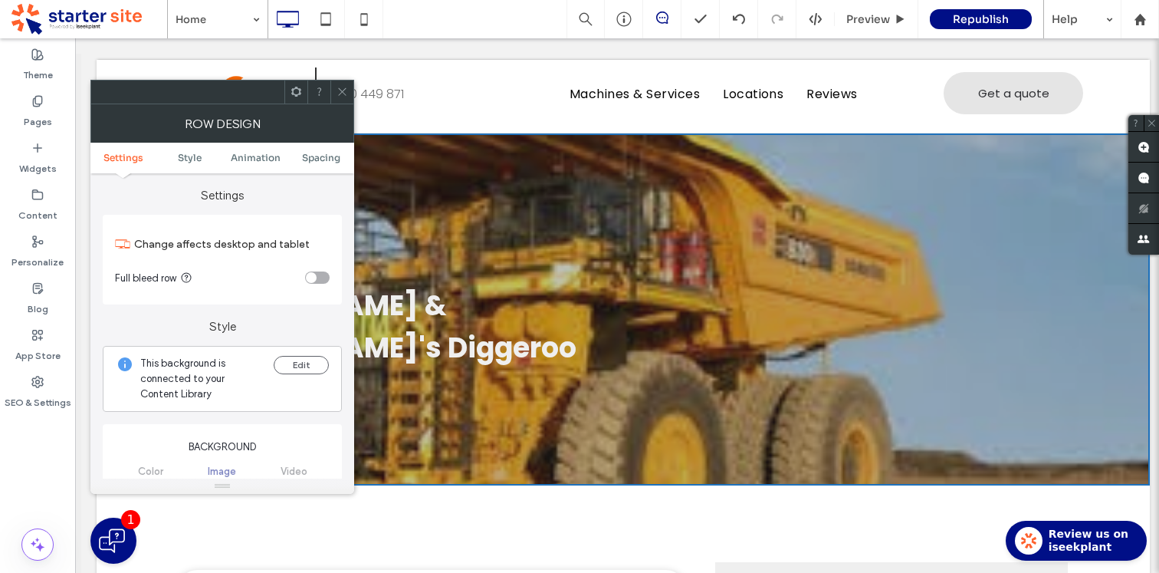
click at [340, 88] on icon at bounding box center [341, 91] width 11 height 11
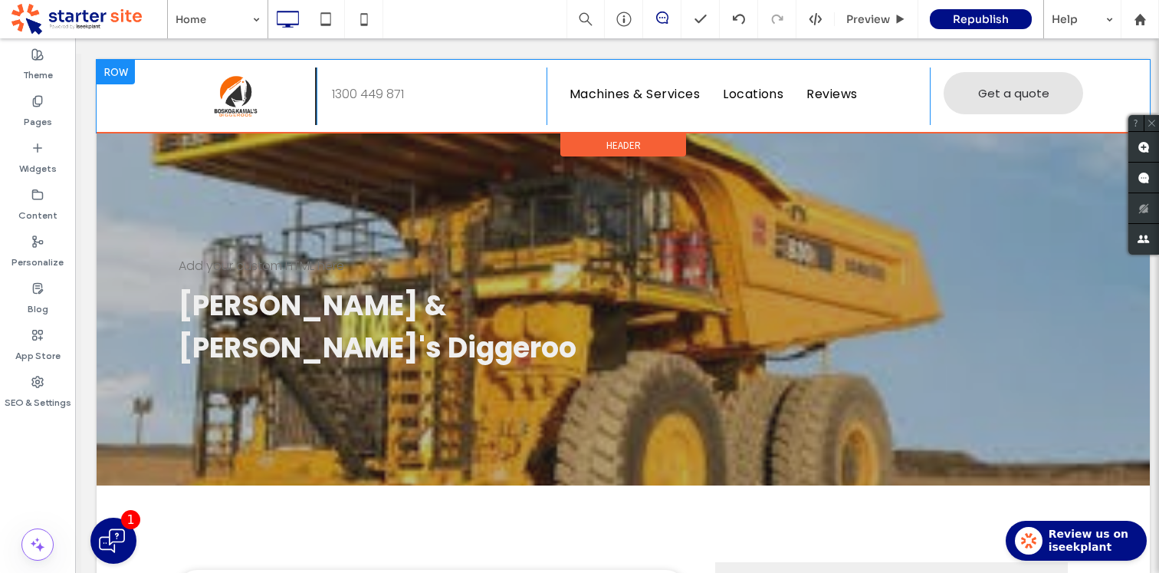
click at [179, 74] on div "Click To Paste" at bounding box center [239, 95] width 153 height 57
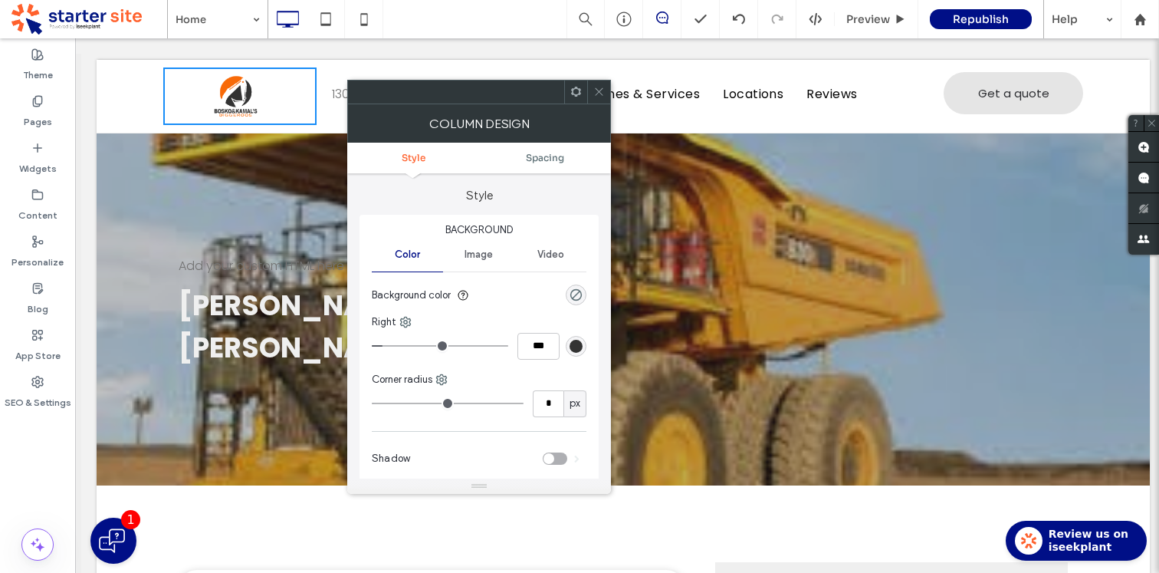
click at [576, 94] on icon at bounding box center [575, 91] width 11 height 11
click at [598, 92] on icon at bounding box center [598, 91] width 11 height 11
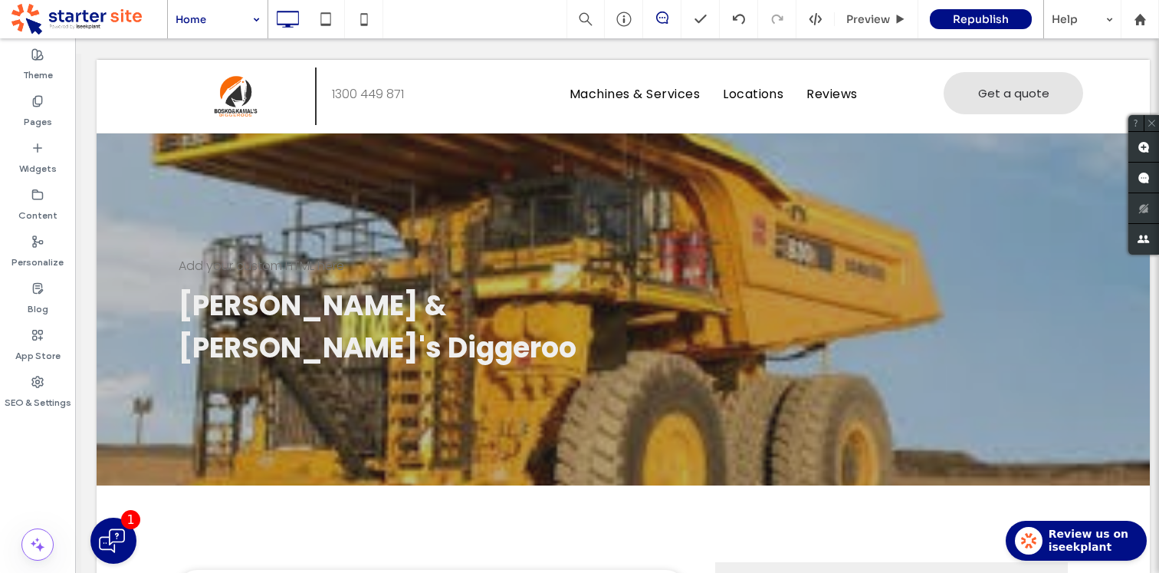
click at [261, 17] on div "Home" at bounding box center [218, 19] width 100 height 38
click at [312, 54] on div at bounding box center [579, 286] width 1159 height 573
click at [740, 14] on icon at bounding box center [739, 19] width 12 height 12
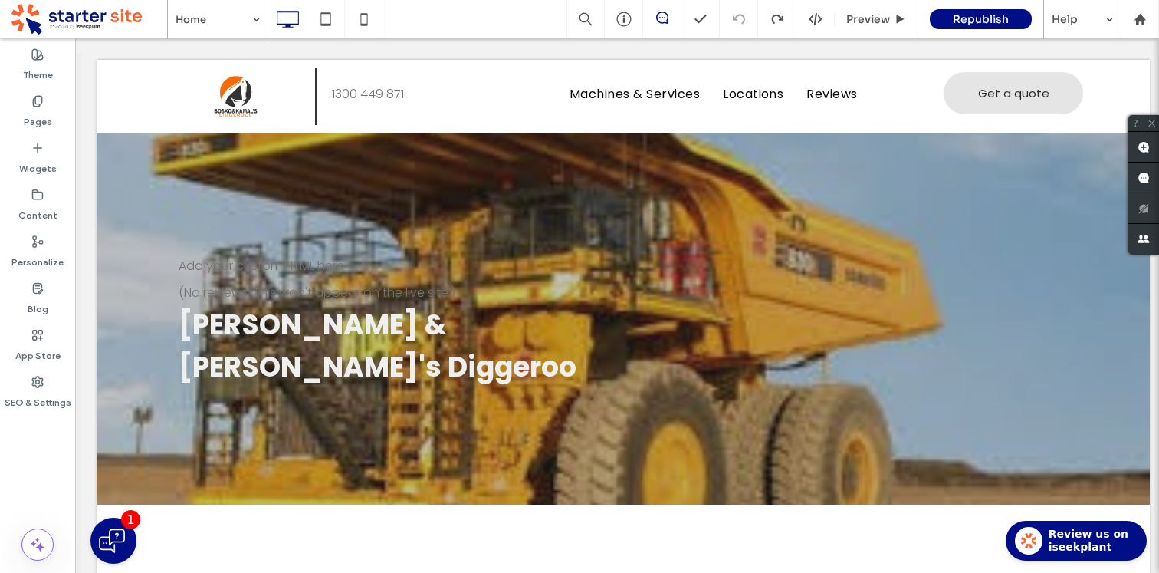
click at [662, 21] on icon at bounding box center [662, 17] width 12 height 12
click at [74, 15] on span at bounding box center [89, 19] width 156 height 31
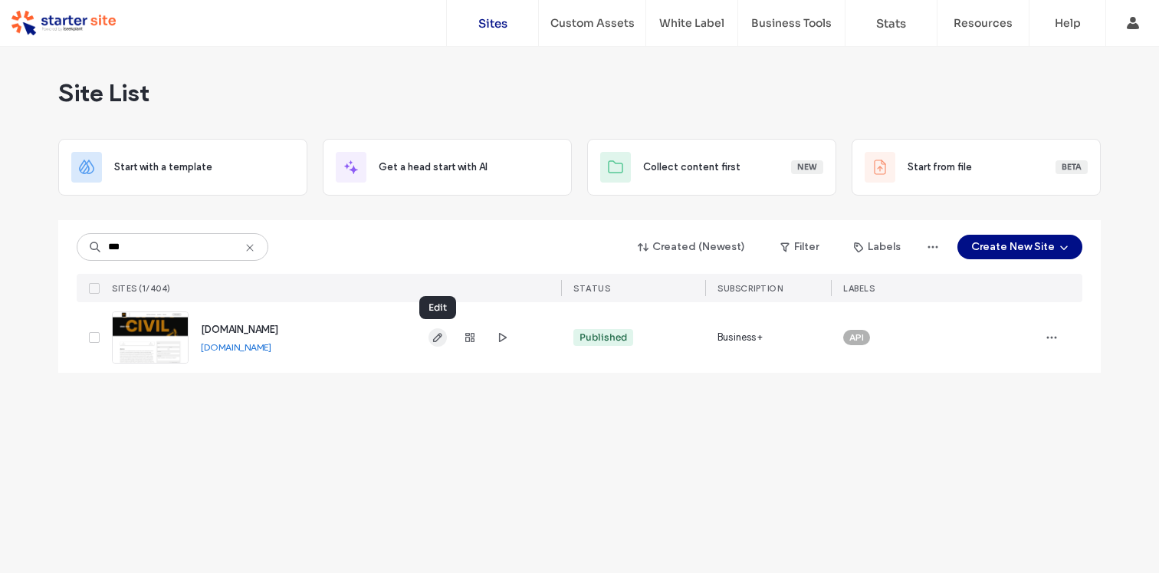
type input "***"
click at [435, 340] on icon "button" at bounding box center [438, 337] width 12 height 12
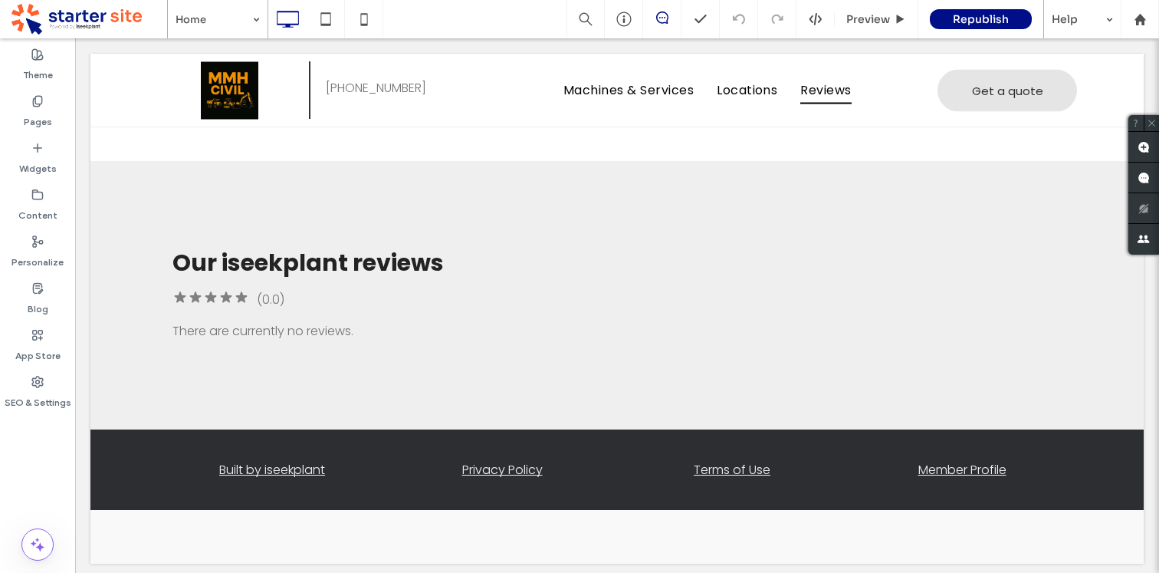
scroll to position [2175, 0]
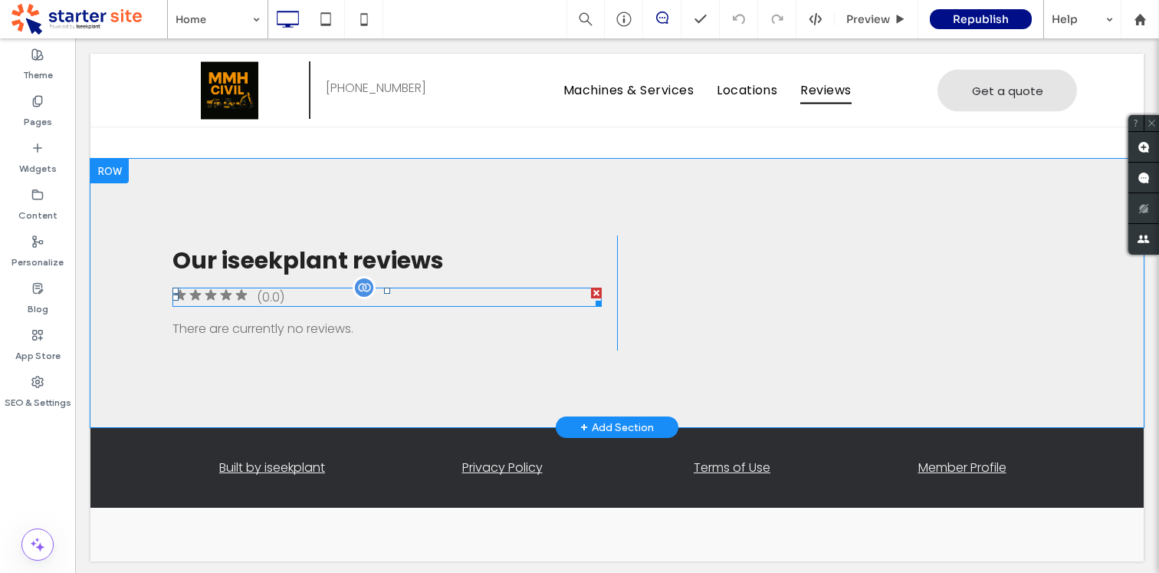
click at [218, 294] on span at bounding box center [386, 296] width 429 height 19
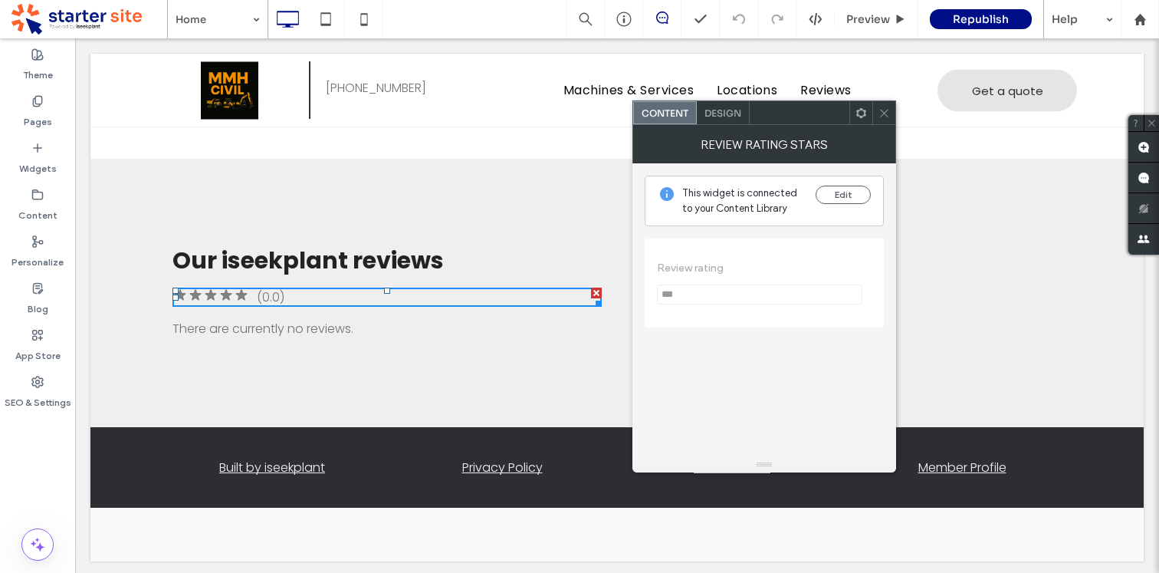
click at [887, 115] on use at bounding box center [884, 113] width 8 height 8
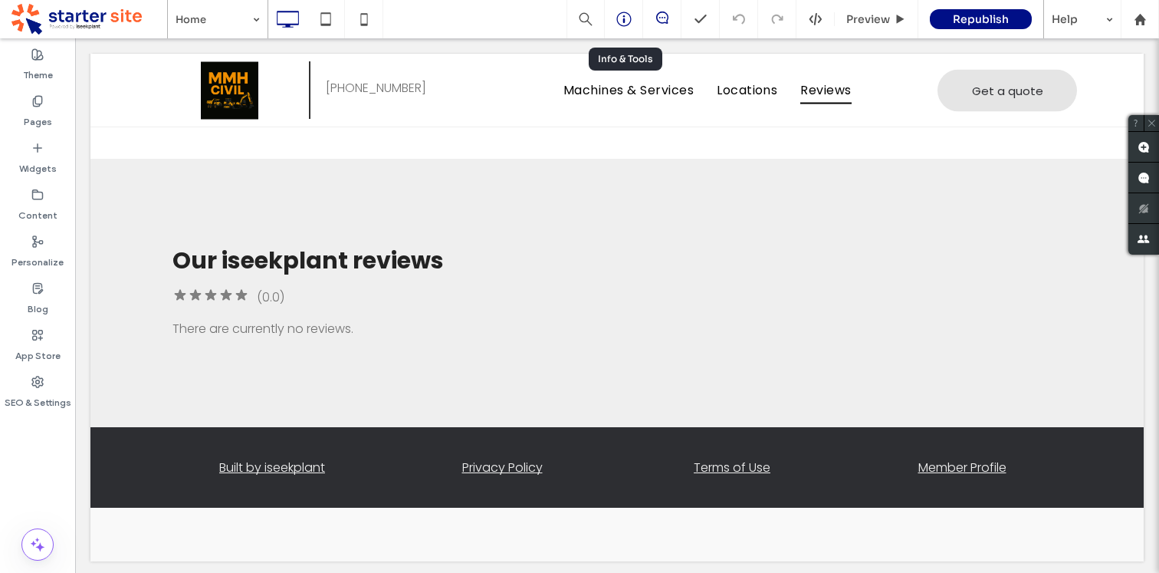
click at [626, 21] on icon at bounding box center [623, 18] width 15 height 15
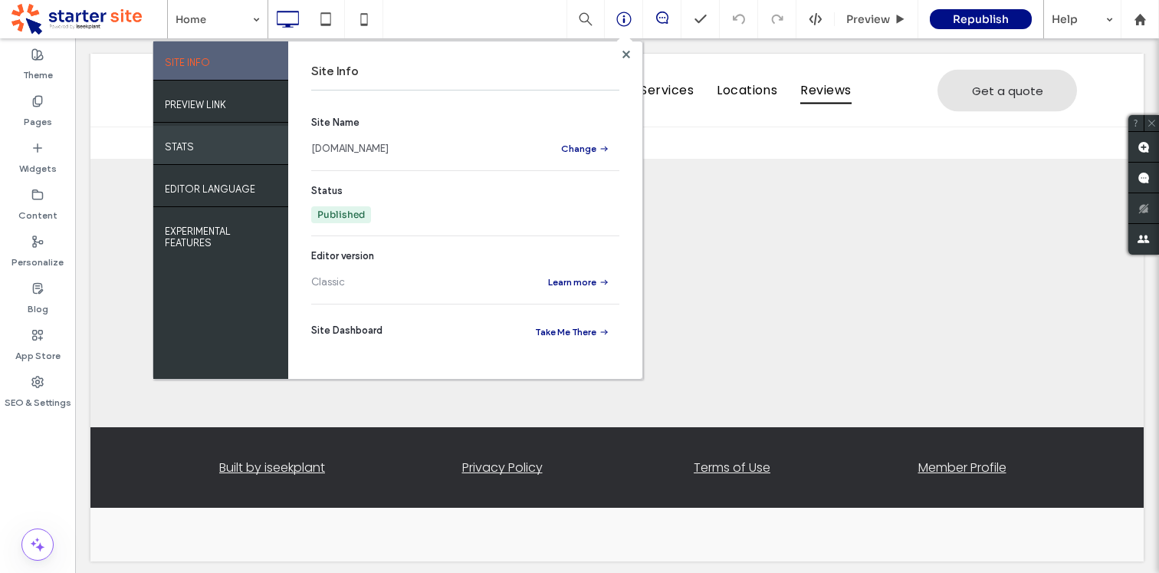
click at [192, 139] on label "STATS" at bounding box center [179, 142] width 29 height 19
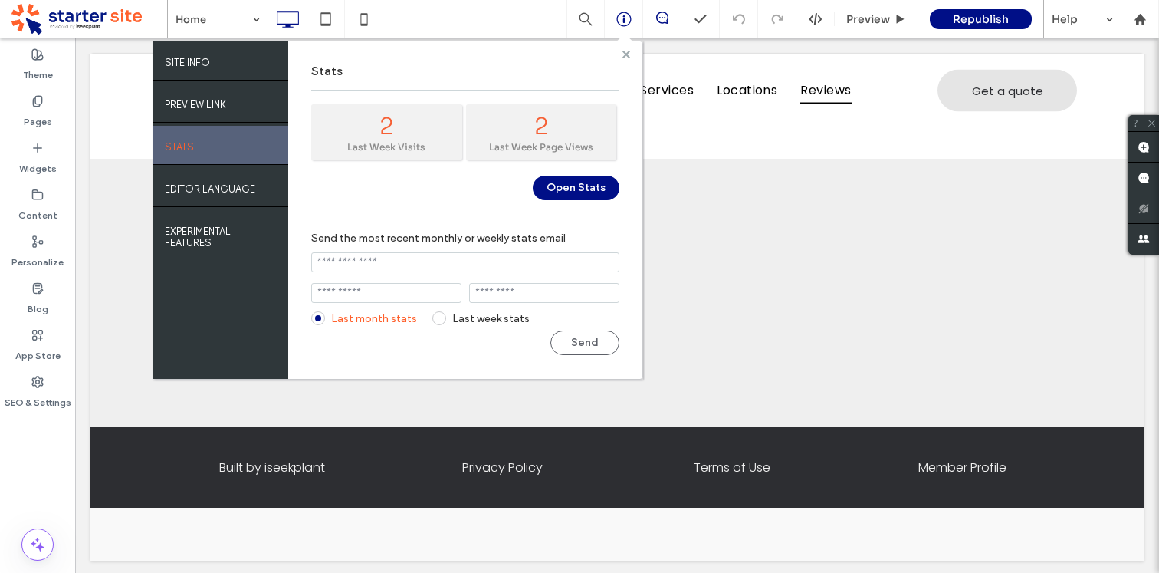
click at [629, 53] on use at bounding box center [626, 54] width 8 height 8
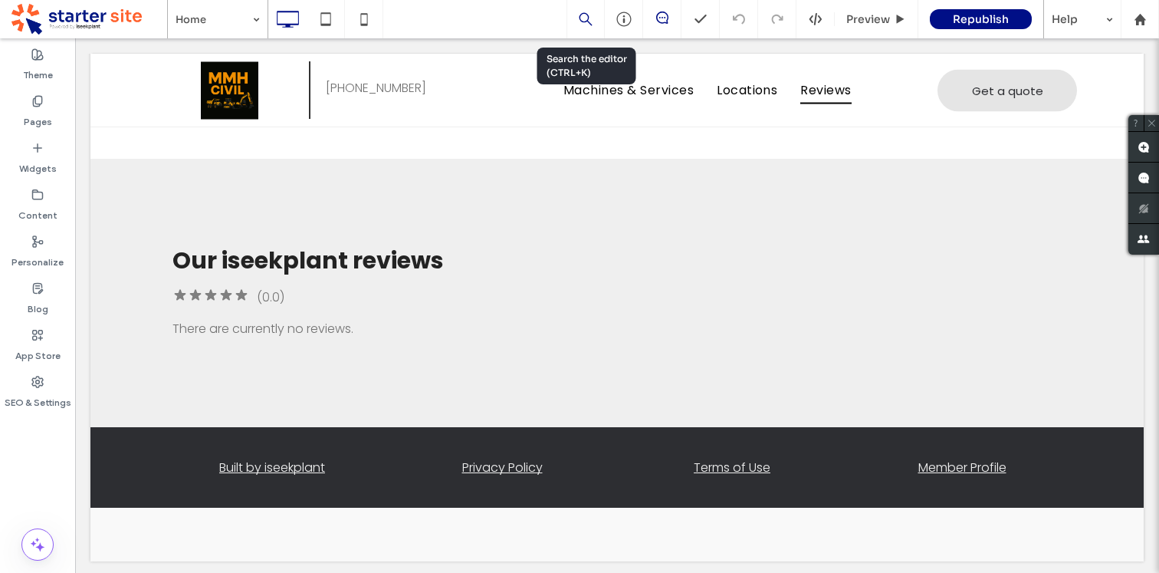
click at [574, 17] on div at bounding box center [585, 19] width 37 height 14
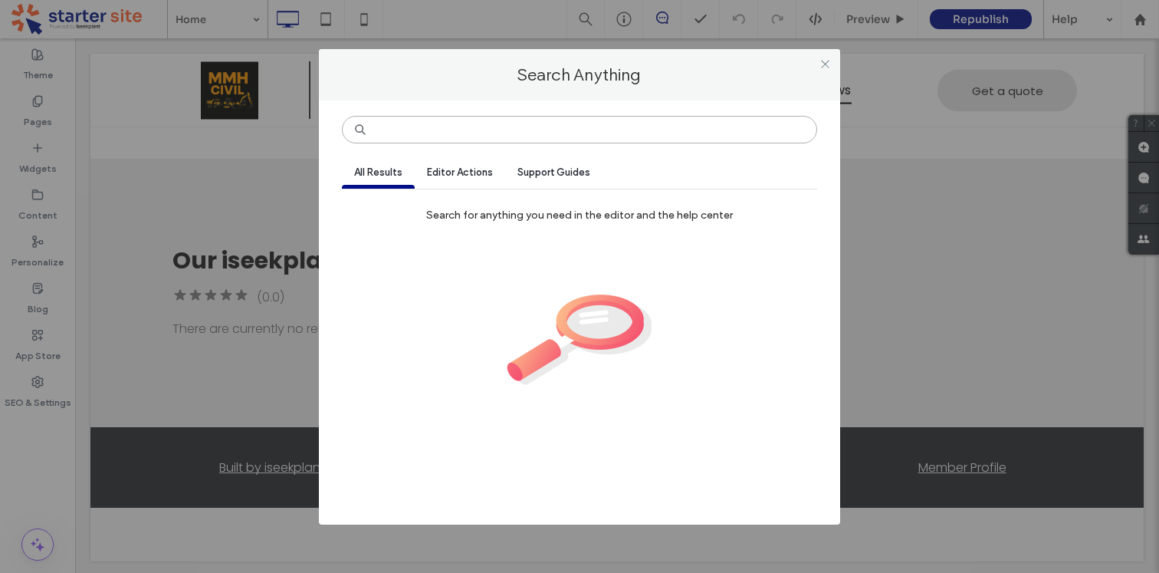
click at [572, 123] on input at bounding box center [579, 130] width 475 height 28
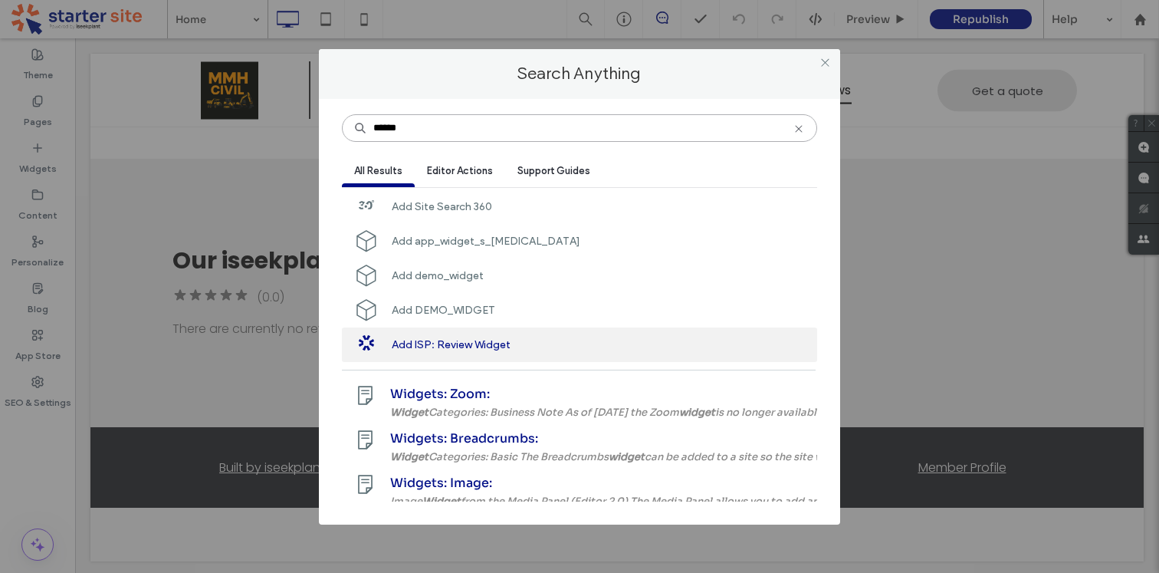
scroll to position [0, 0]
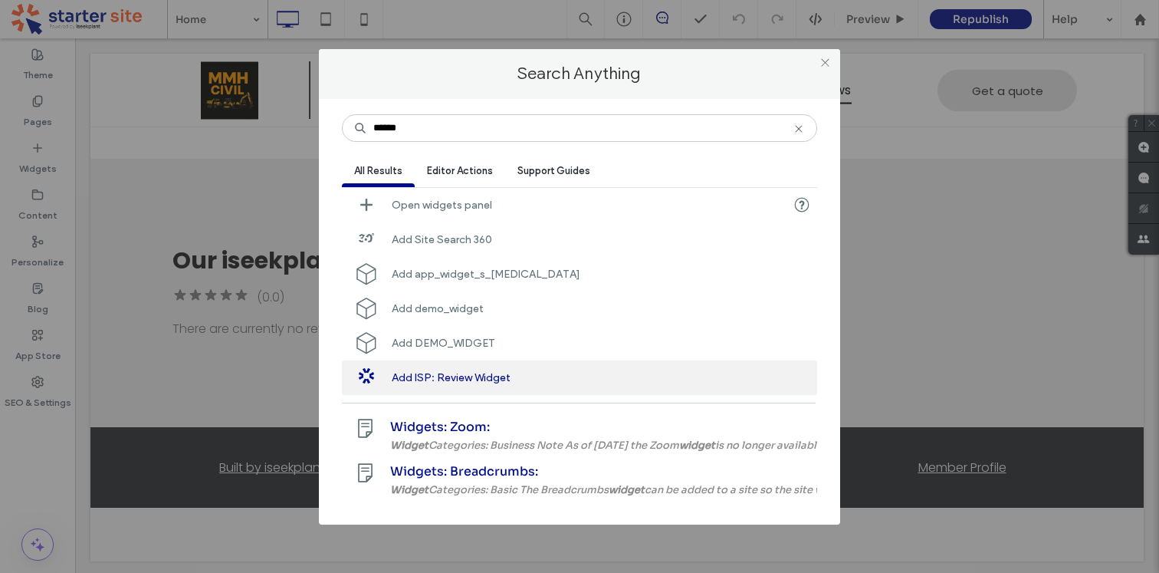
click at [462, 171] on span "Editor Actions" at bounding box center [460, 170] width 66 height 11
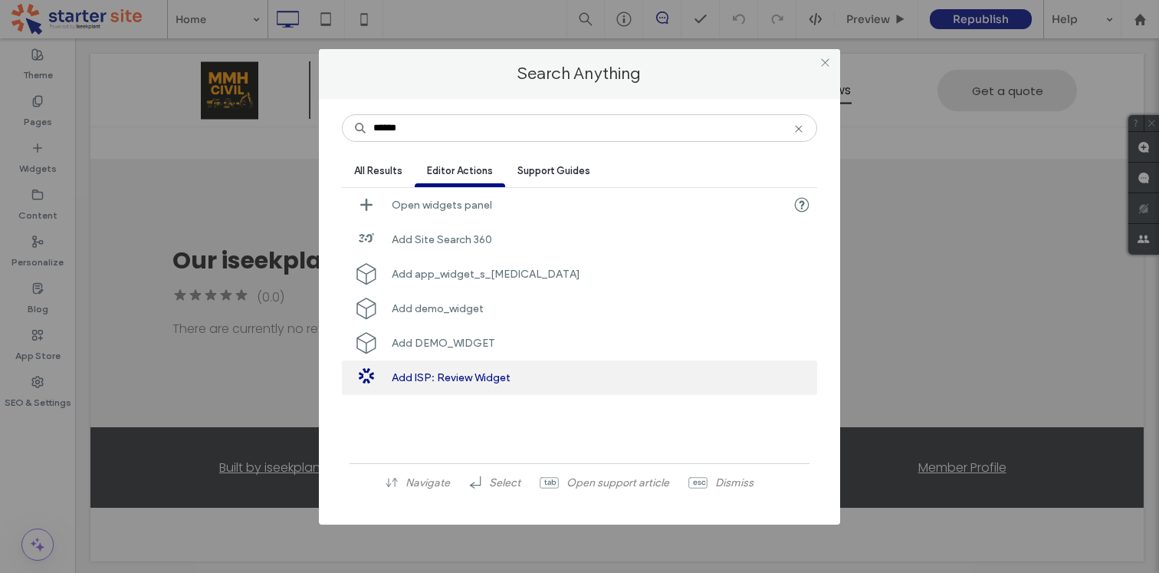
click at [558, 171] on span "Support Guides" at bounding box center [553, 170] width 73 height 11
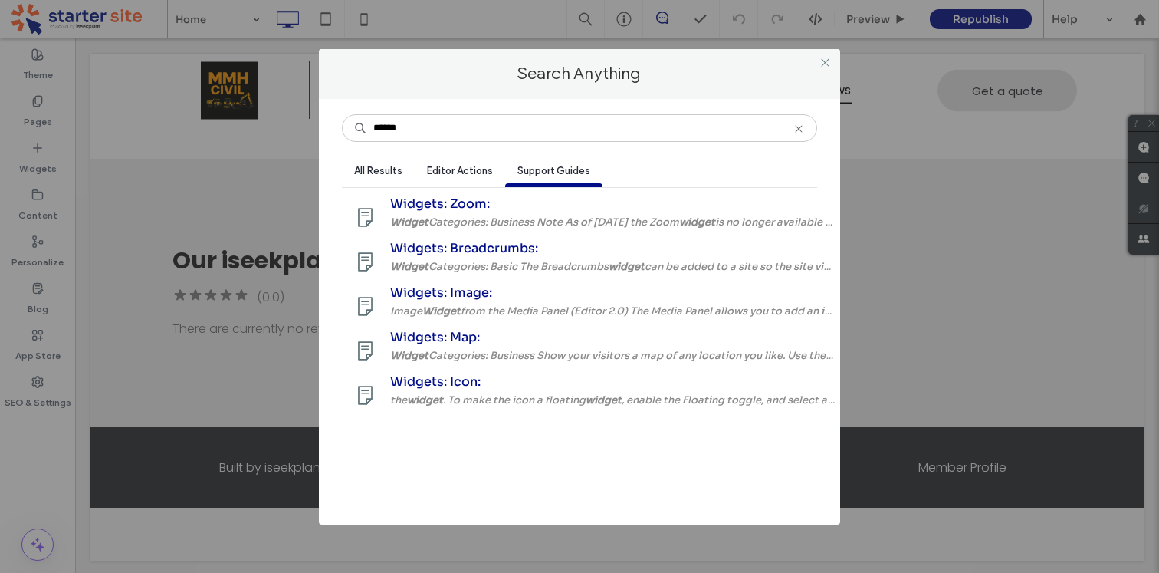
click at [465, 169] on span "Editor Actions" at bounding box center [460, 170] width 66 height 11
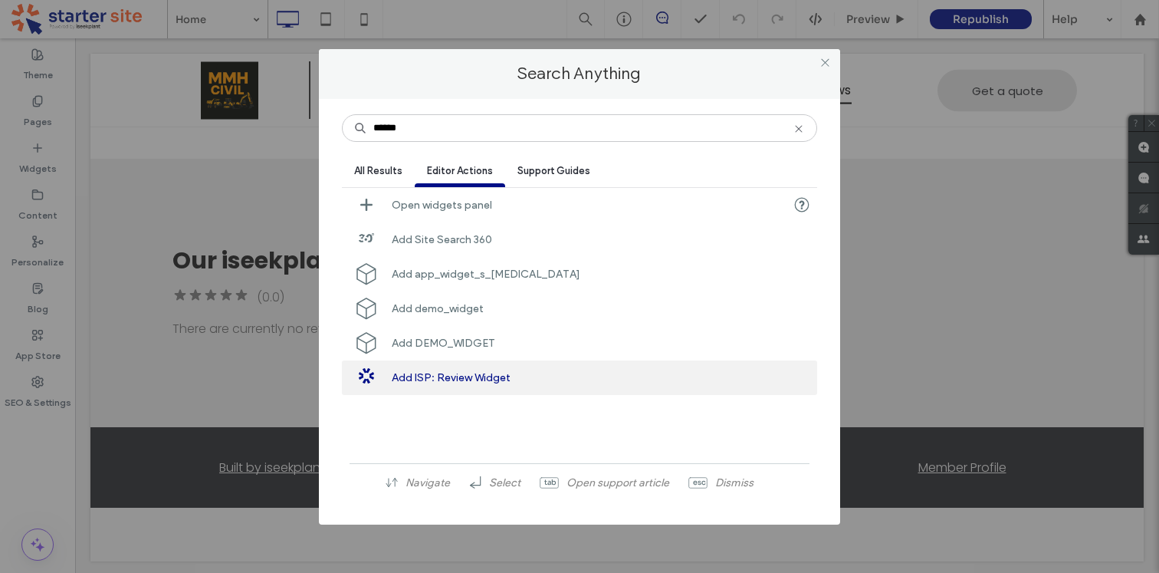
click at [376, 166] on span "All Results" at bounding box center [378, 170] width 48 height 11
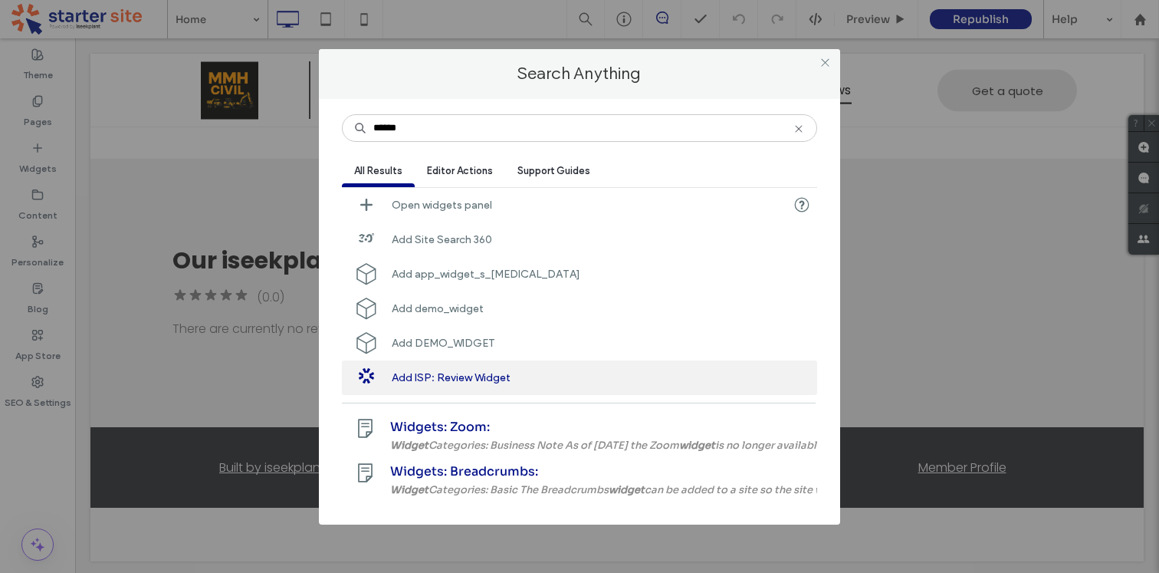
click at [547, 167] on span "Support Guides" at bounding box center [553, 170] width 73 height 11
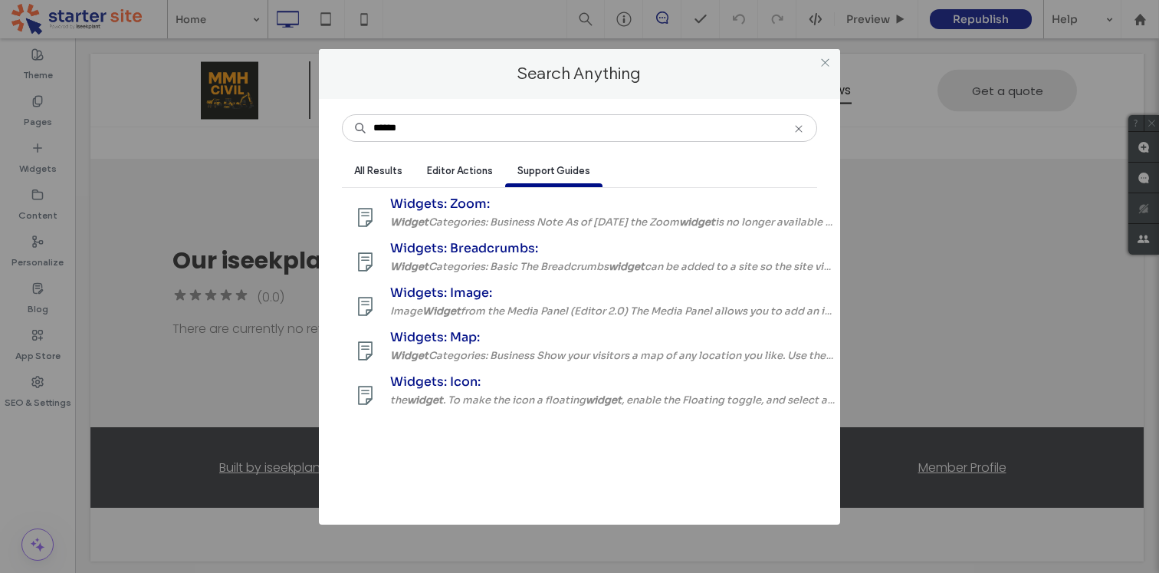
click at [470, 171] on span "Editor Actions" at bounding box center [460, 170] width 66 height 11
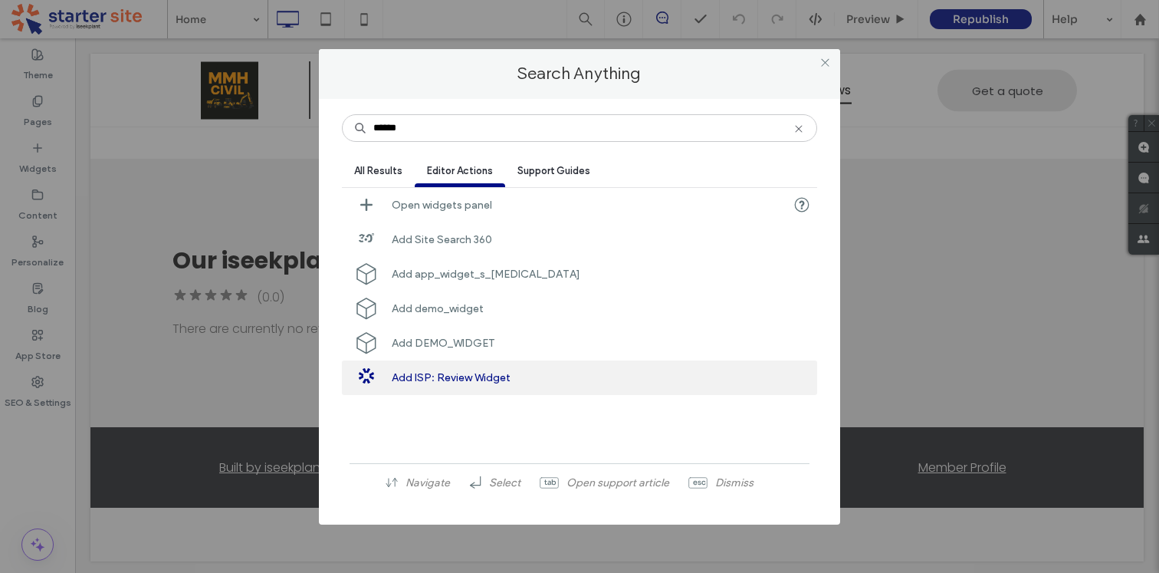
click at [367, 165] on span "All Results" at bounding box center [378, 170] width 48 height 11
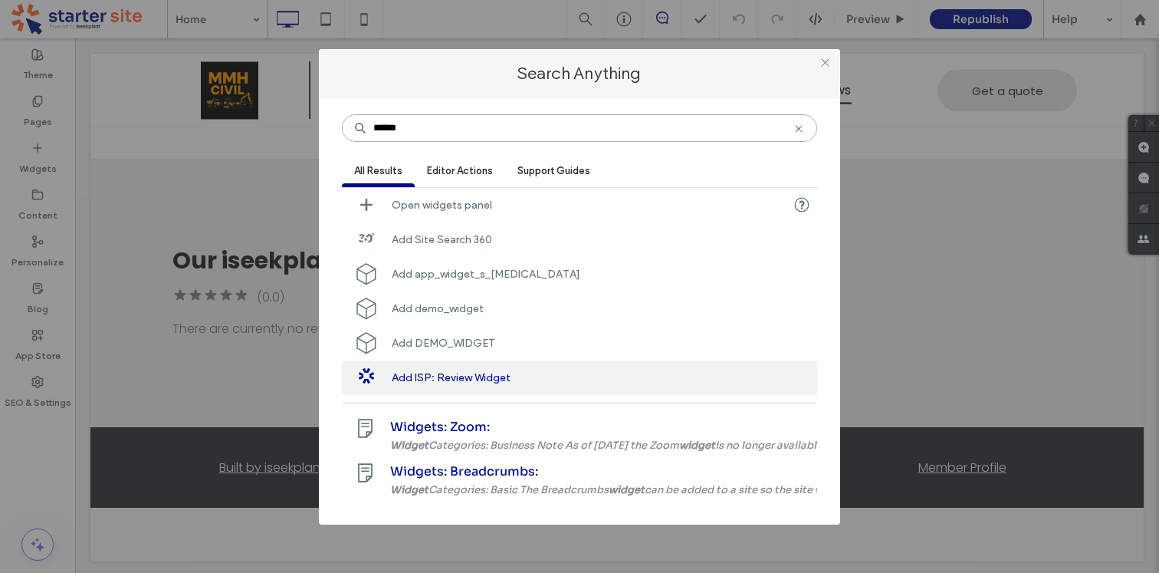
click at [458, 121] on input "******" at bounding box center [579, 128] width 475 height 28
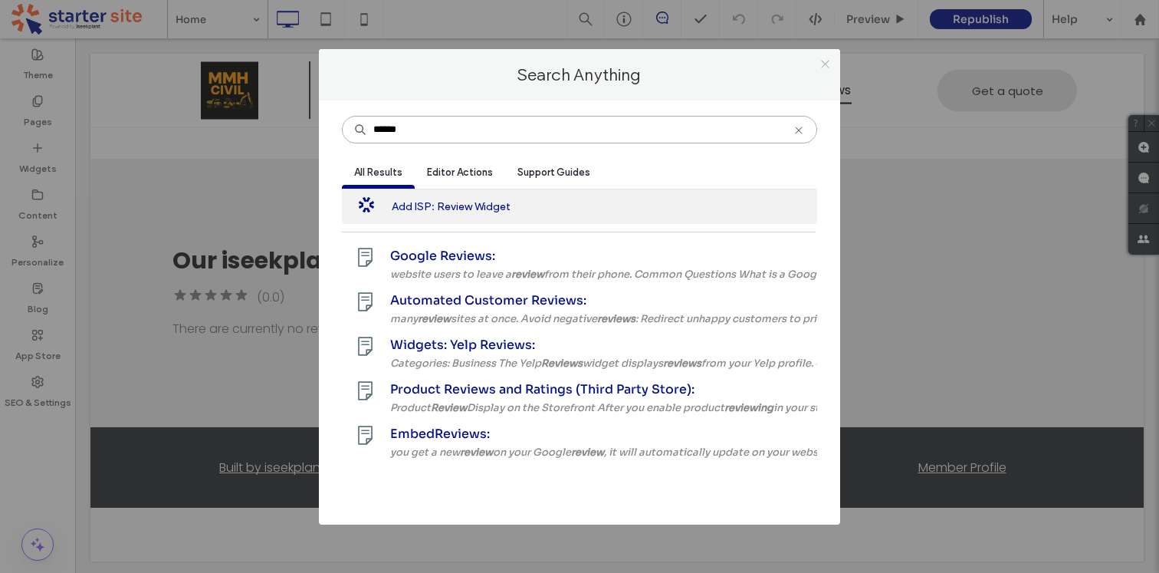
type input "******"
click at [829, 61] on icon at bounding box center [824, 63] width 11 height 11
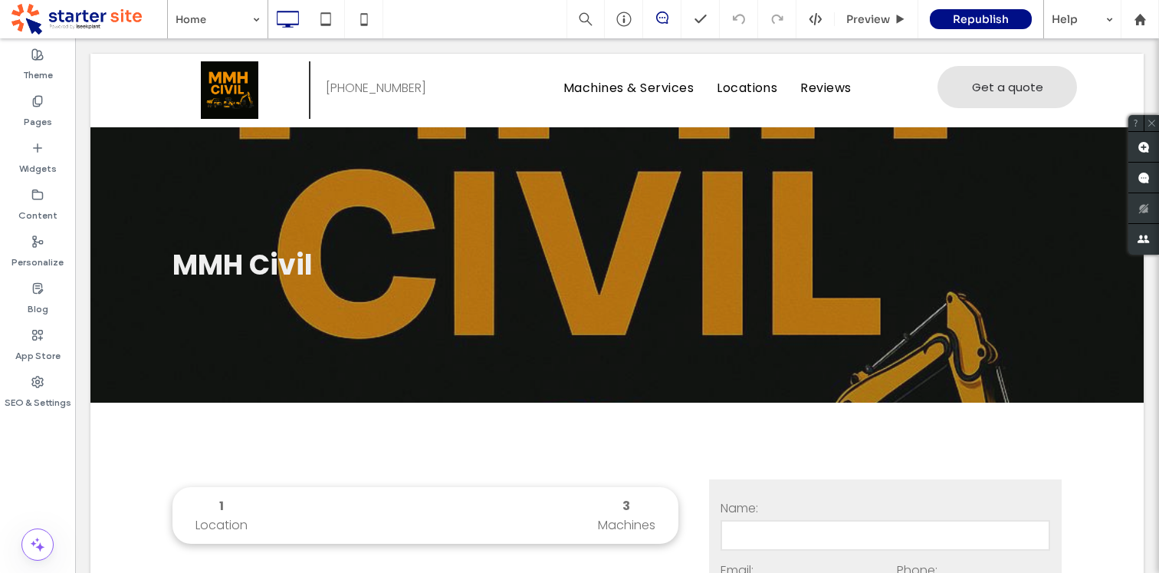
click at [88, 14] on span at bounding box center [89, 19] width 156 height 31
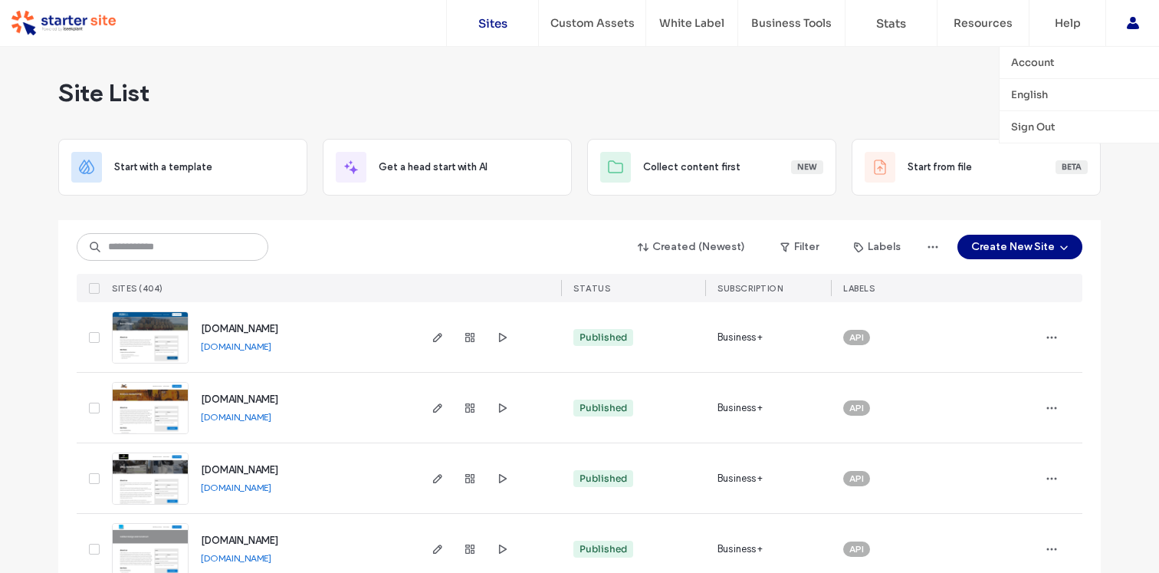
click at [1131, 23] on icon at bounding box center [1133, 23] width 12 height 12
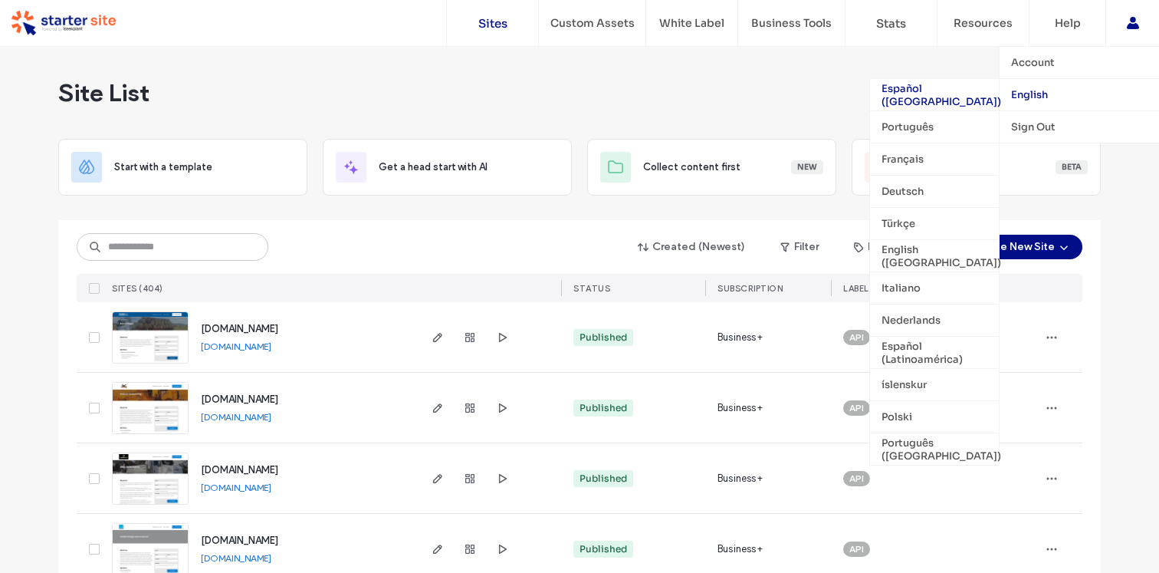
click at [894, 92] on div "Español ([GEOGRAPHIC_DATA])" at bounding box center [934, 94] width 129 height 32
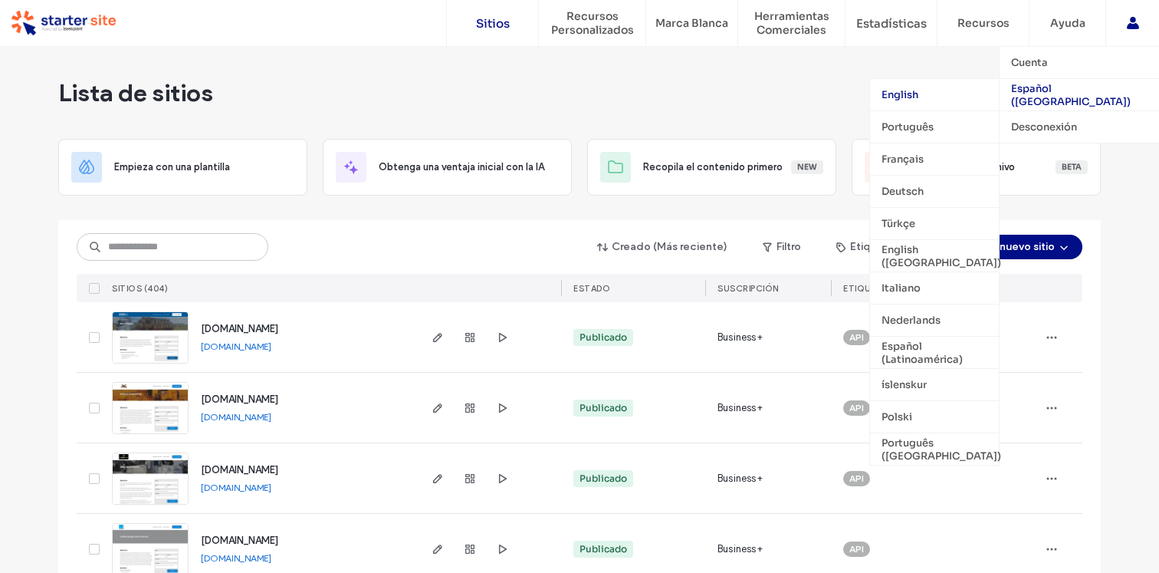
click at [919, 93] on div "English" at bounding box center [934, 94] width 129 height 32
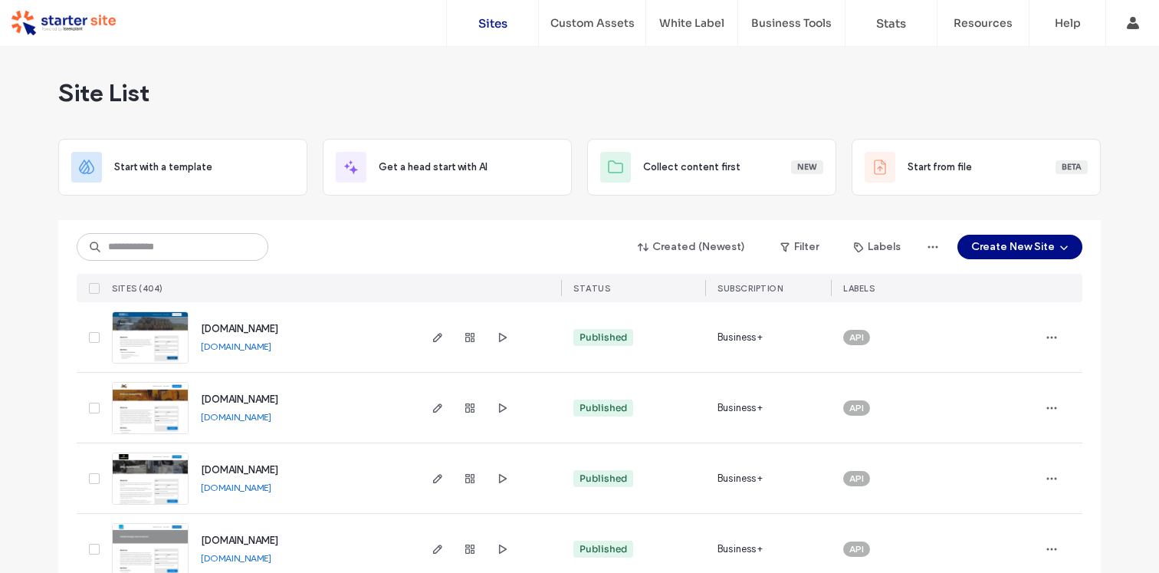
click at [768, 93] on div "Site List" at bounding box center [579, 93] width 1042 height 92
click at [333, 63] on div "Site List" at bounding box center [579, 93] width 1042 height 92
click at [872, 67] on div "Site List" at bounding box center [579, 93] width 1042 height 92
click at [415, 87] on div "Site List" at bounding box center [579, 93] width 1042 height 92
click at [268, 348] on link "[DOMAIN_NAME]" at bounding box center [236, 345] width 71 height 11
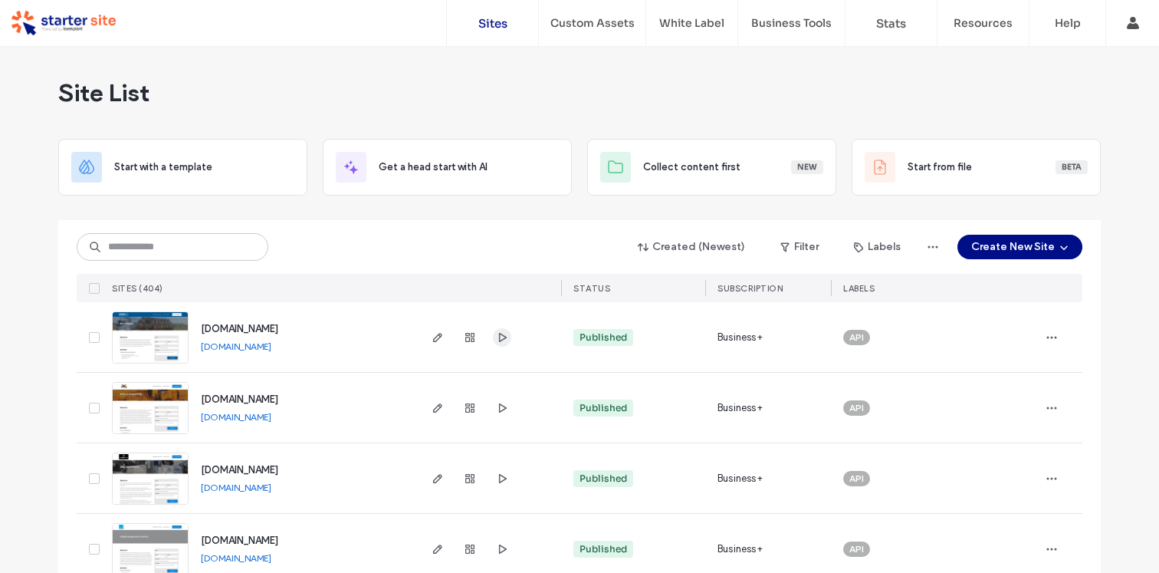
click at [501, 336] on icon "button" at bounding box center [502, 337] width 12 height 12
drag, startPoint x: 311, startPoint y: 338, endPoint x: 291, endPoint y: 346, distance: 22.1
click at [291, 346] on div "[DOMAIN_NAME] [DOMAIN_NAME]" at bounding box center [303, 337] width 228 height 70
copy div "[DOMAIN_NAME]"
click at [439, 235] on div "Created (Newest) Filter Labels Create New Site" at bounding box center [580, 246] width 1006 height 29
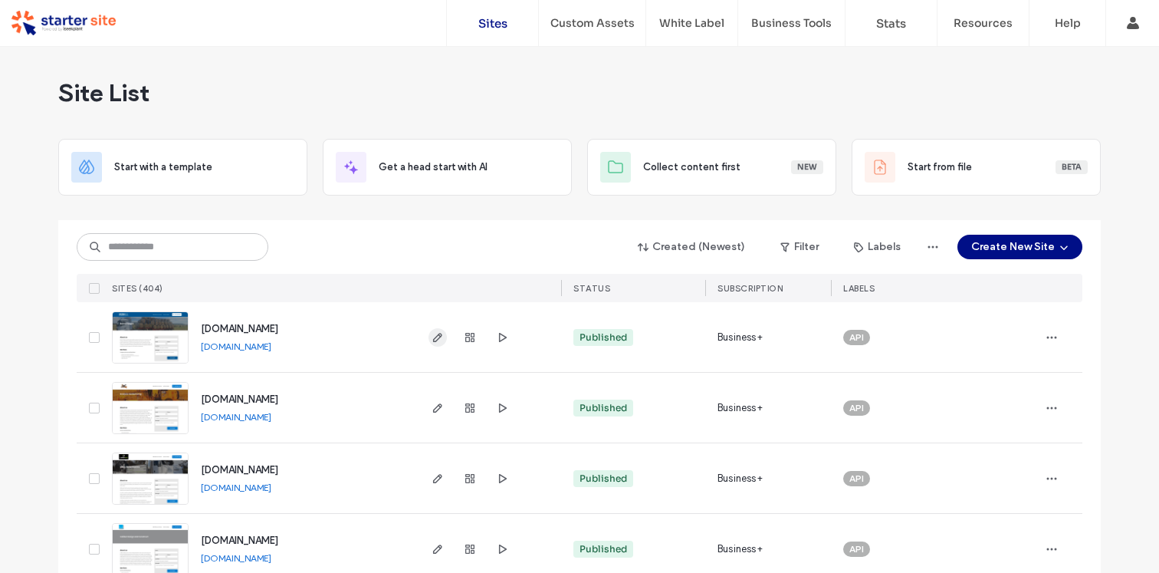
click at [440, 334] on icon "button" at bounding box center [438, 337] width 12 height 12
click at [472, 242] on div "Created (Newest) Filter Labels Create New Site" at bounding box center [580, 246] width 1006 height 29
click at [625, 62] on label "Custom Templates" at bounding box center [598, 62] width 97 height 13
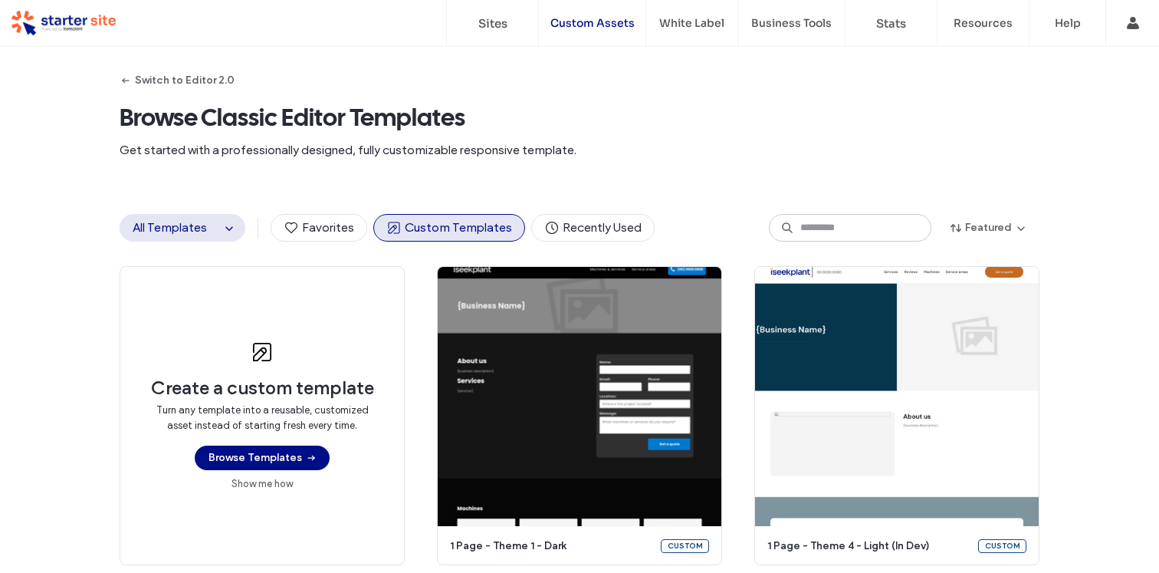
click at [173, 224] on span "All Templates" at bounding box center [170, 227] width 74 height 15
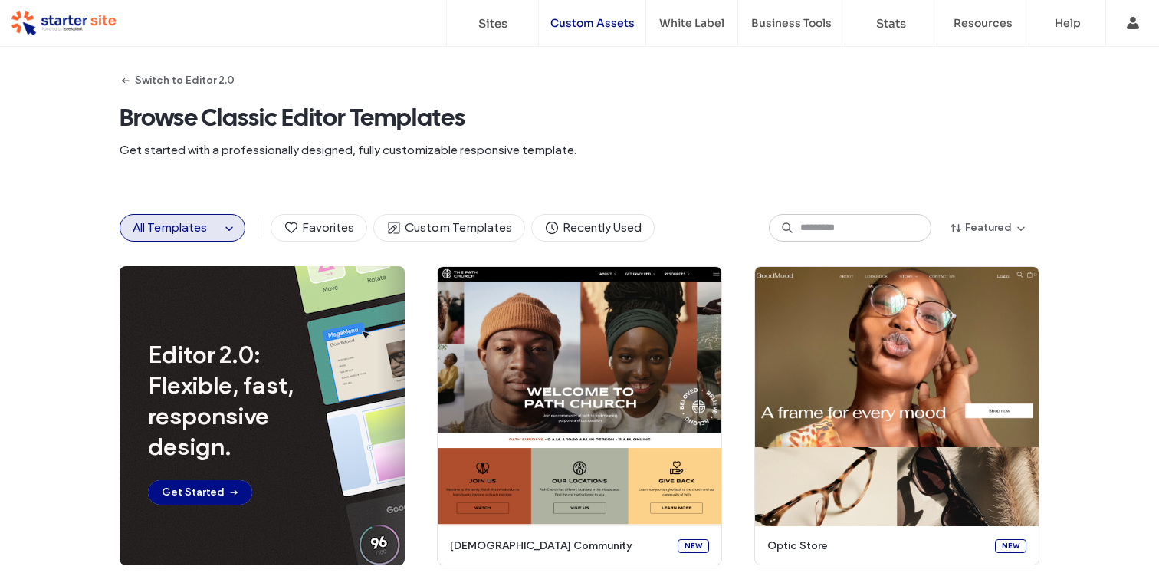
click at [215, 230] on button "All Templates" at bounding box center [170, 228] width 100 height 26
click at [228, 230] on icon "button" at bounding box center [229, 228] width 12 height 12
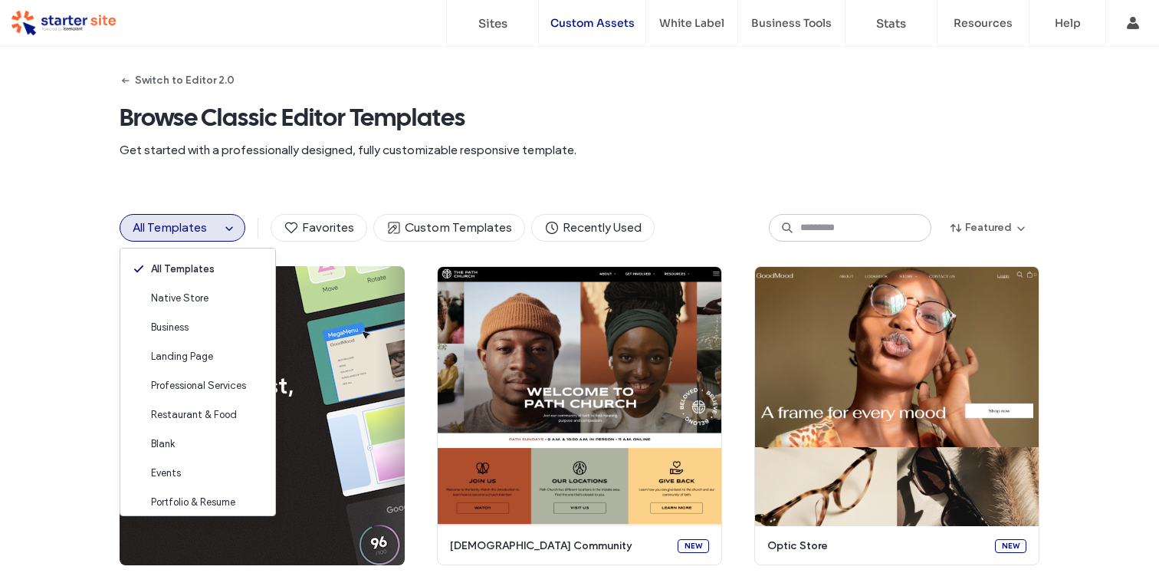
click at [287, 193] on div "All Templates Favorites Custom Templates Recently Used Featured" at bounding box center [580, 227] width 920 height 77
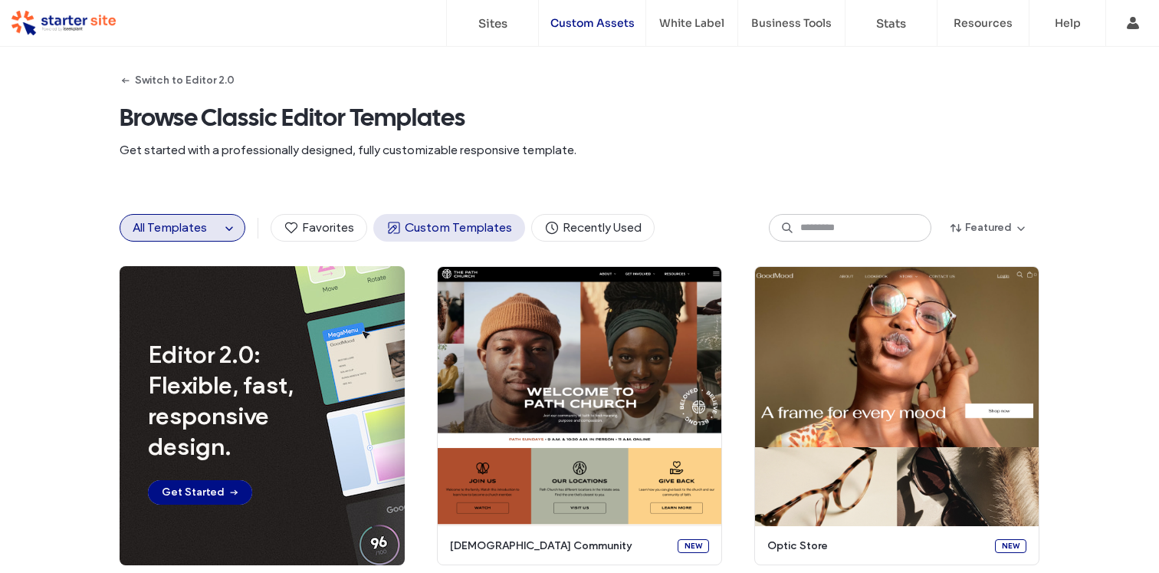
click at [437, 229] on span "Custom Templates" at bounding box center [449, 227] width 126 height 17
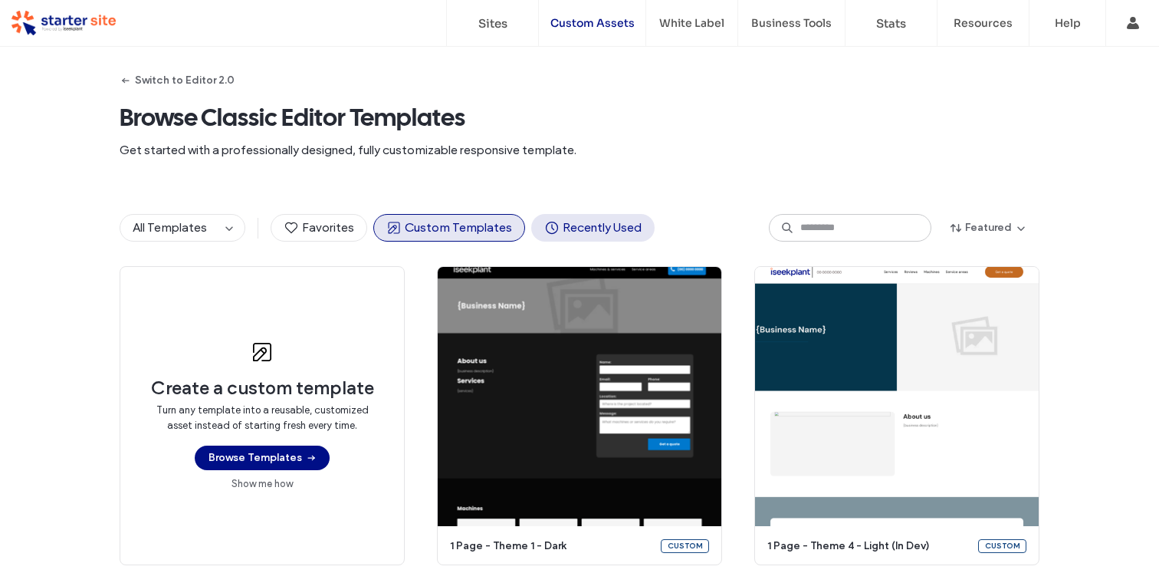
click at [565, 220] on span "Recently Used" at bounding box center [592, 227] width 97 height 17
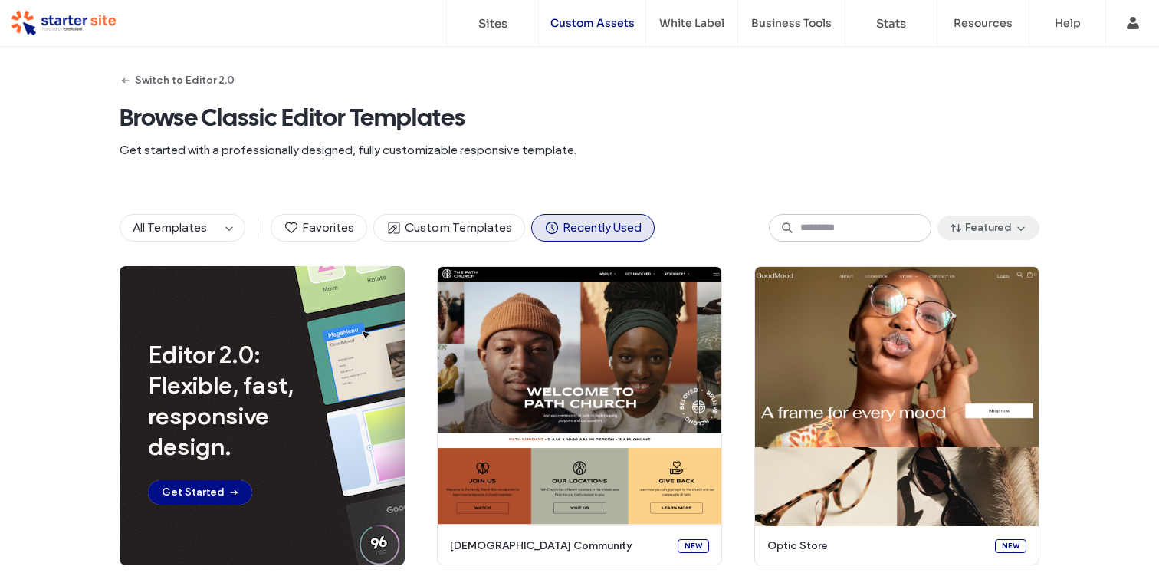
click at [990, 226] on button "Featured" at bounding box center [988, 227] width 102 height 25
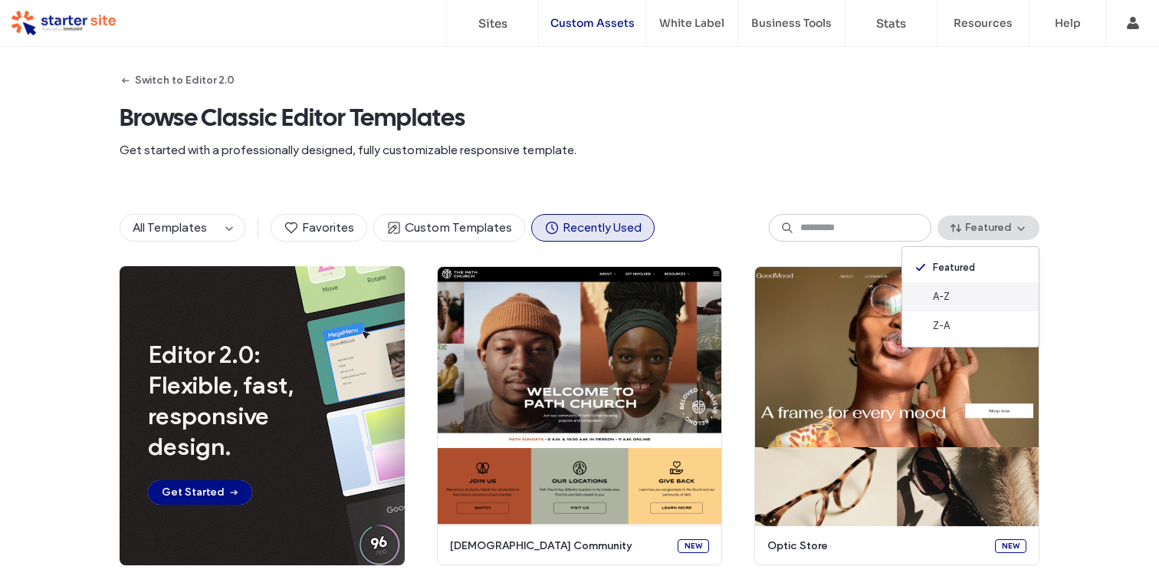
click at [941, 305] on div "A-Z" at bounding box center [970, 296] width 136 height 29
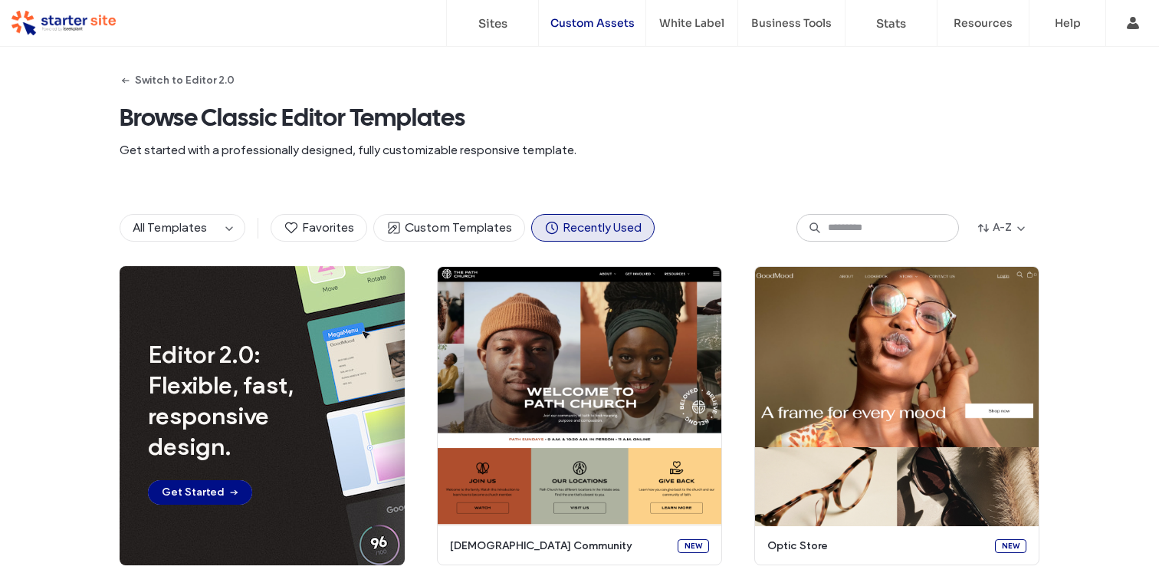
click at [1111, 218] on div "All Templates Favorites Custom Templates Recently Used A-Z" at bounding box center [579, 227] width 1159 height 77
click at [432, 240] on button "Custom Templates" at bounding box center [449, 228] width 152 height 28
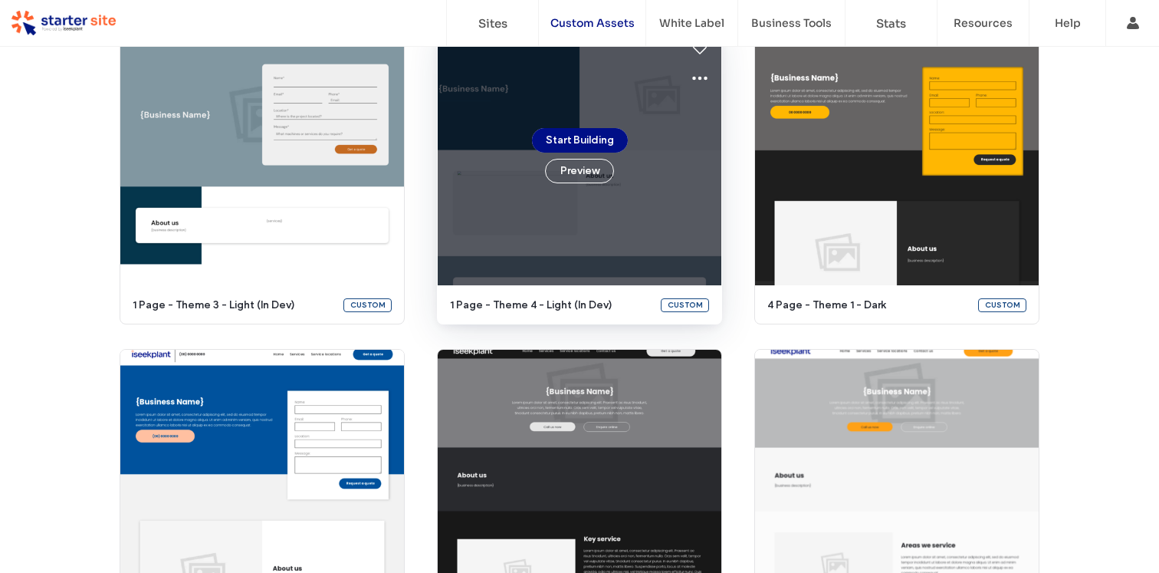
scroll to position [799, 0]
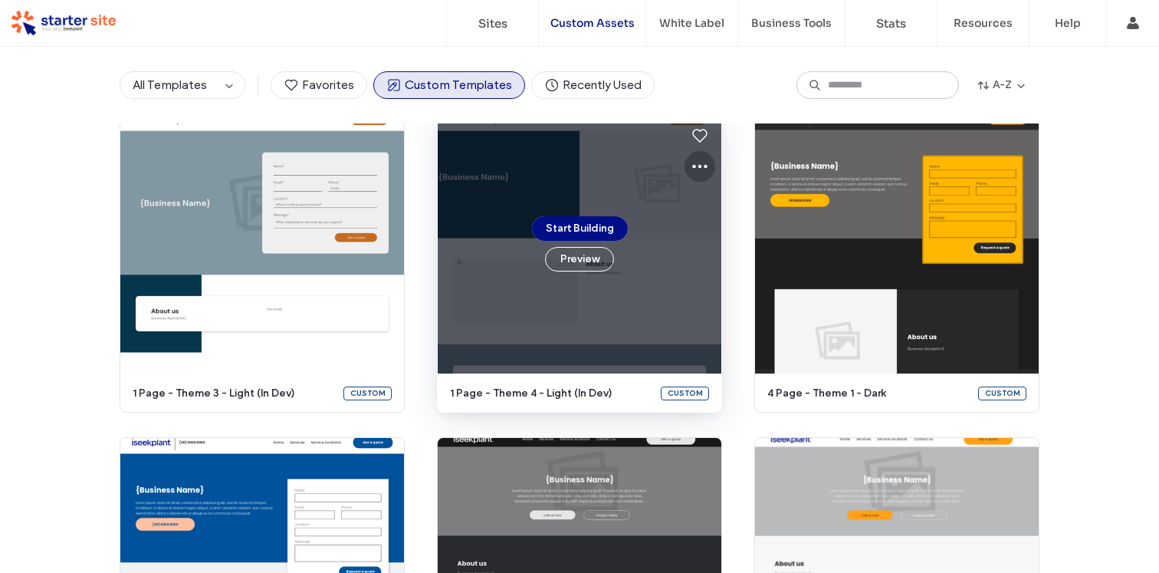
click at [701, 165] on use at bounding box center [699, 167] width 15 height 4
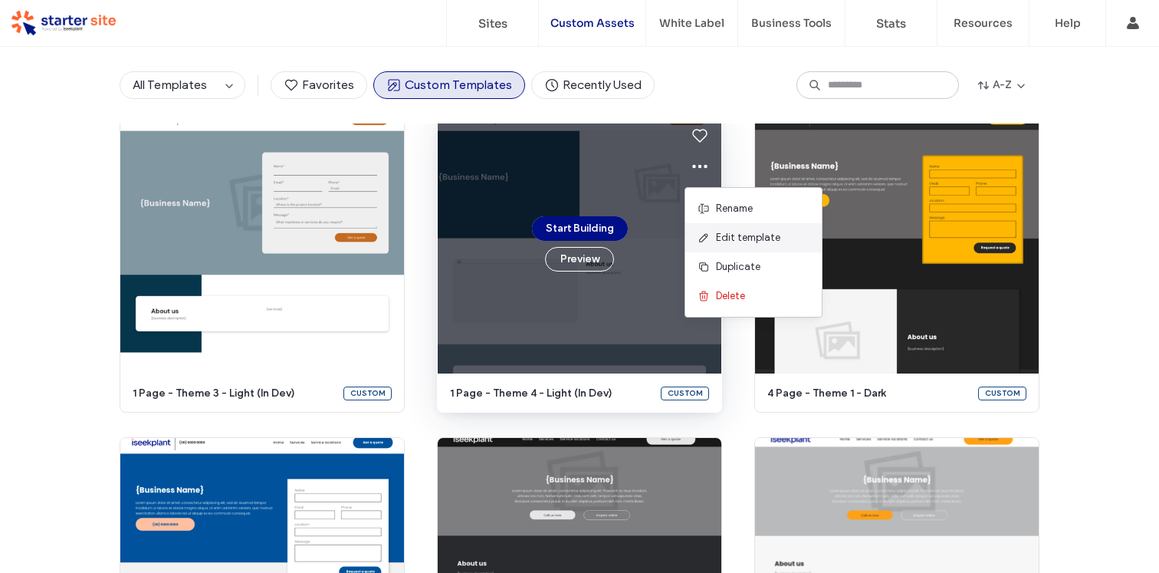
click at [744, 233] on span "Edit template" at bounding box center [748, 237] width 64 height 15
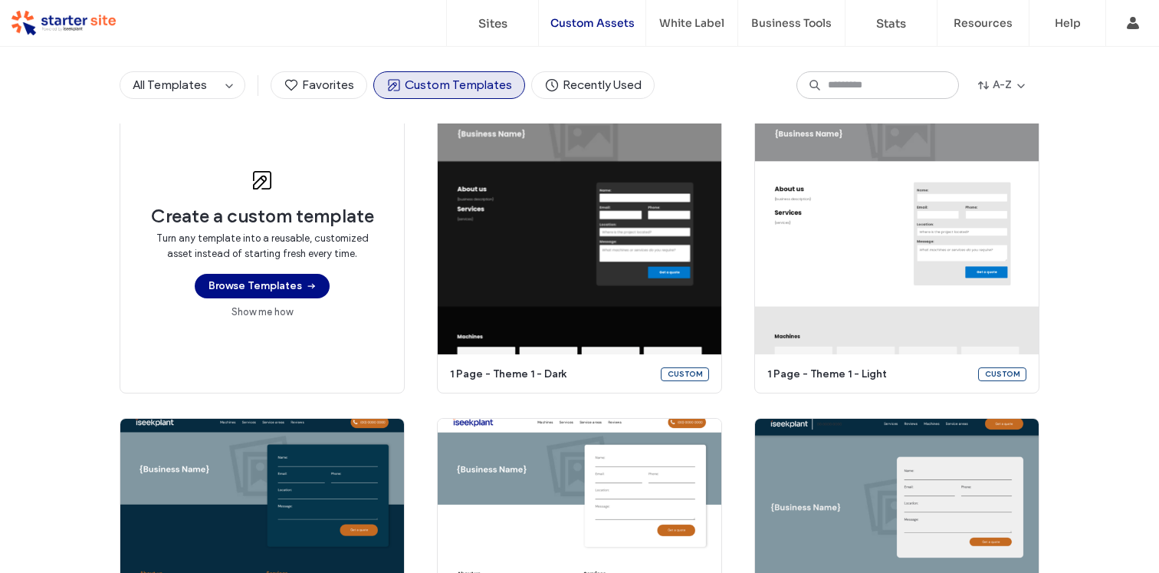
scroll to position [0, 0]
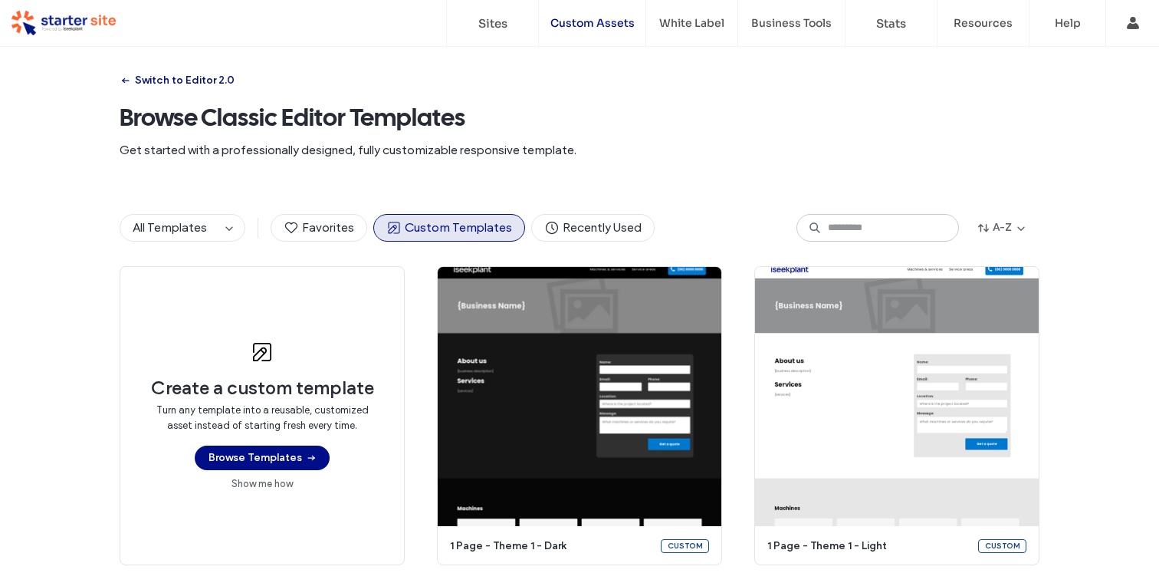
click at [191, 81] on button "Switch to Editor 2.0" at bounding box center [177, 80] width 115 height 25
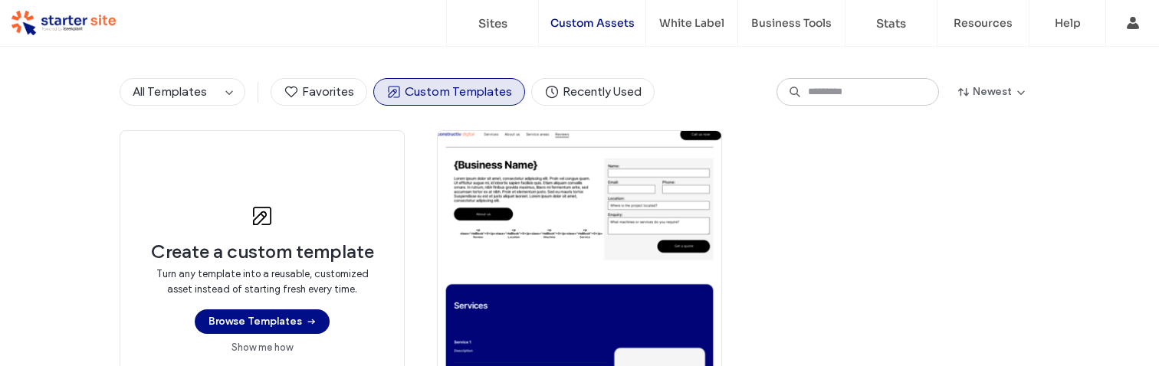
scroll to position [159, 0]
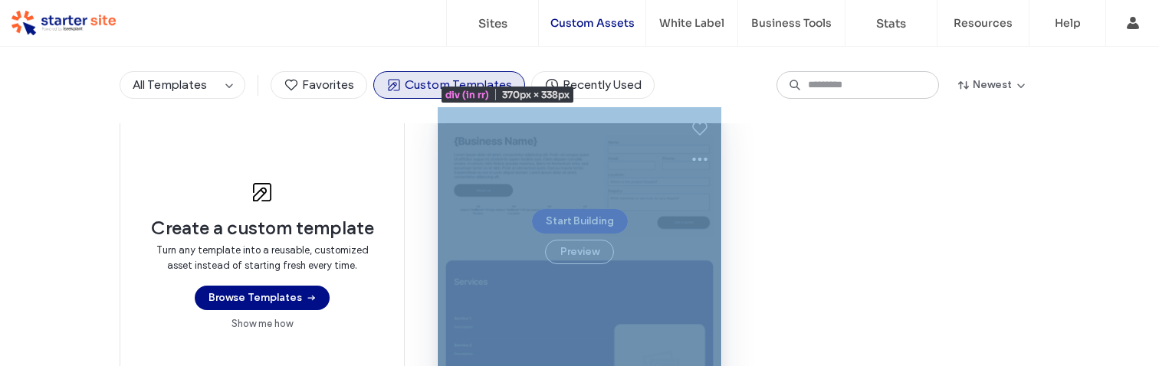
click at [647, 247] on div "Start Building Preview" at bounding box center [580, 236] width 284 height 259
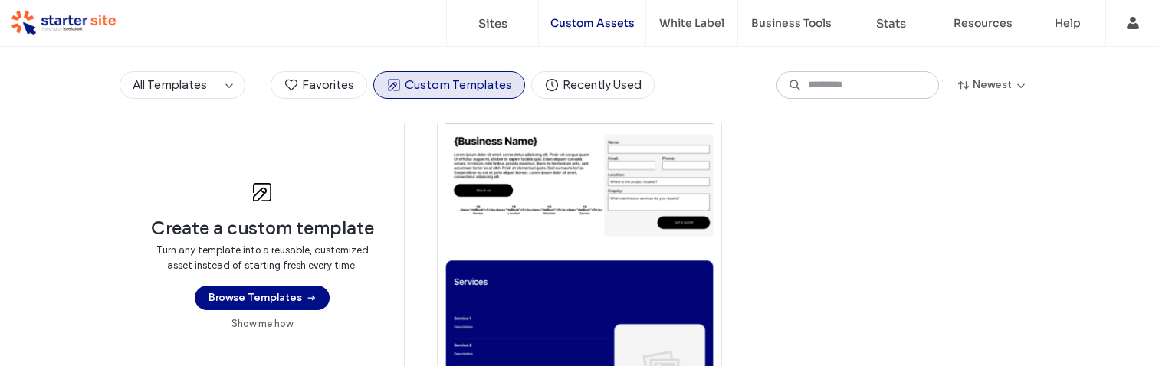
scroll to position [0, 0]
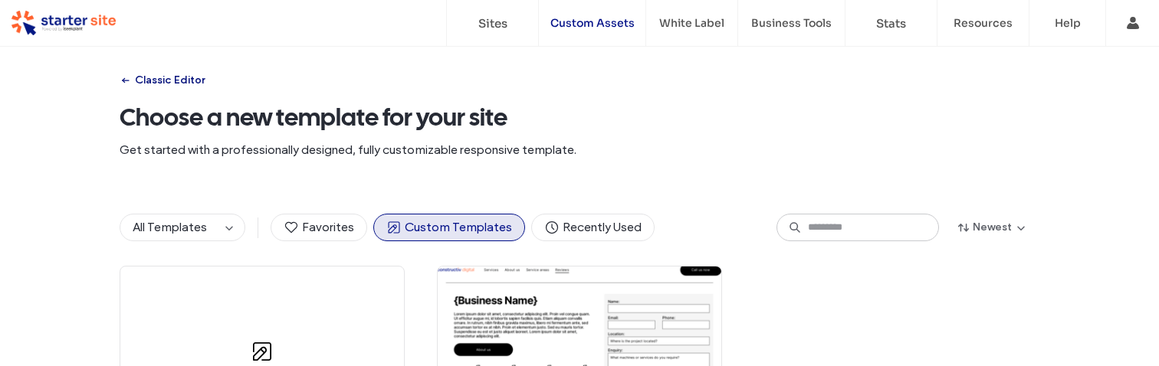
click at [167, 82] on button "Classic Editor" at bounding box center [162, 80] width 85 height 25
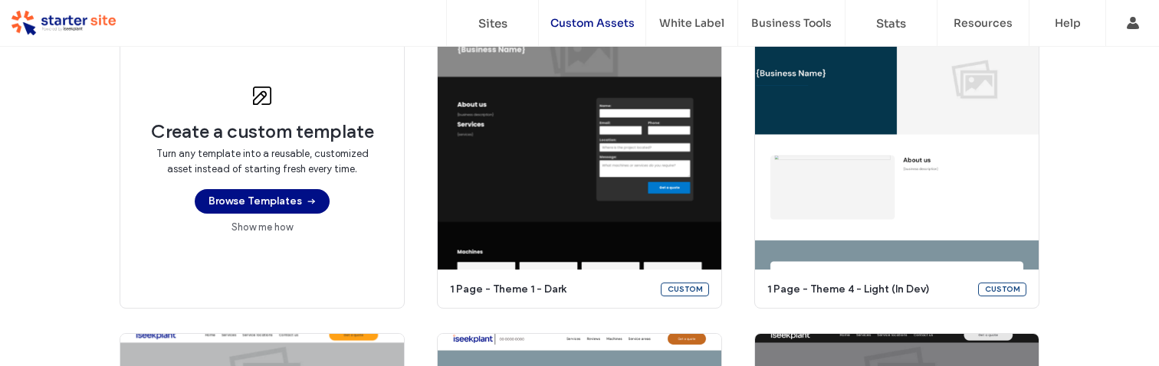
scroll to position [258, 0]
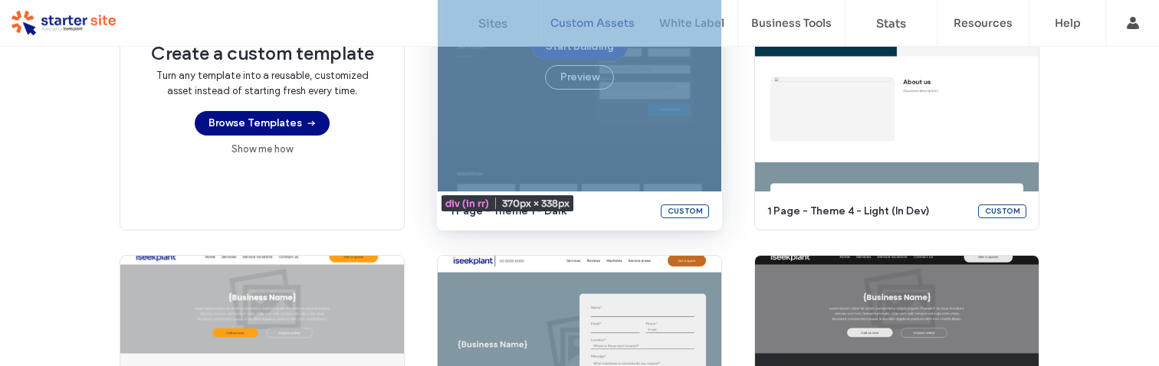
click at [556, 179] on div "Start Building Preview" at bounding box center [580, 62] width 284 height 259
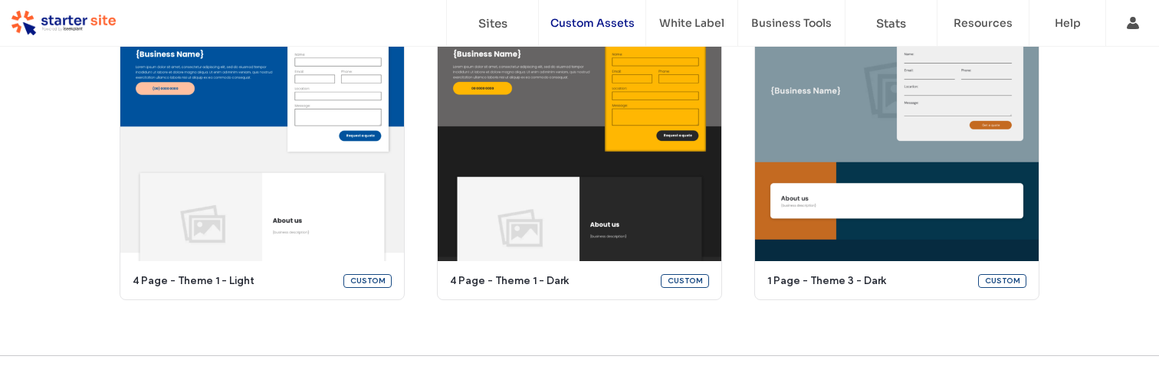
scroll to position [1193, 0]
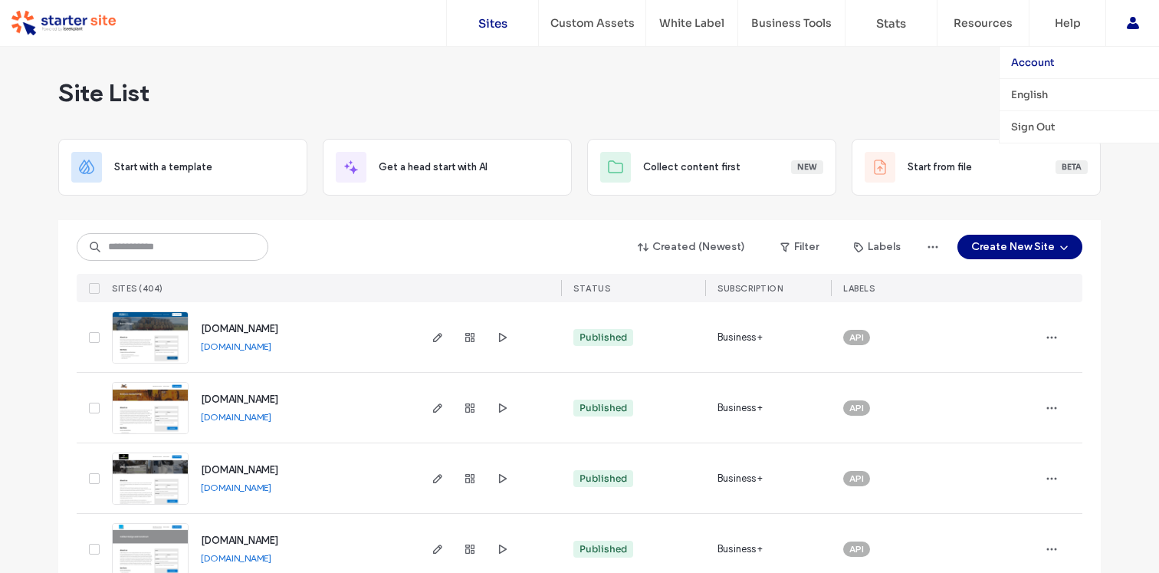
click at [1035, 62] on label "Account" at bounding box center [1033, 62] width 44 height 13
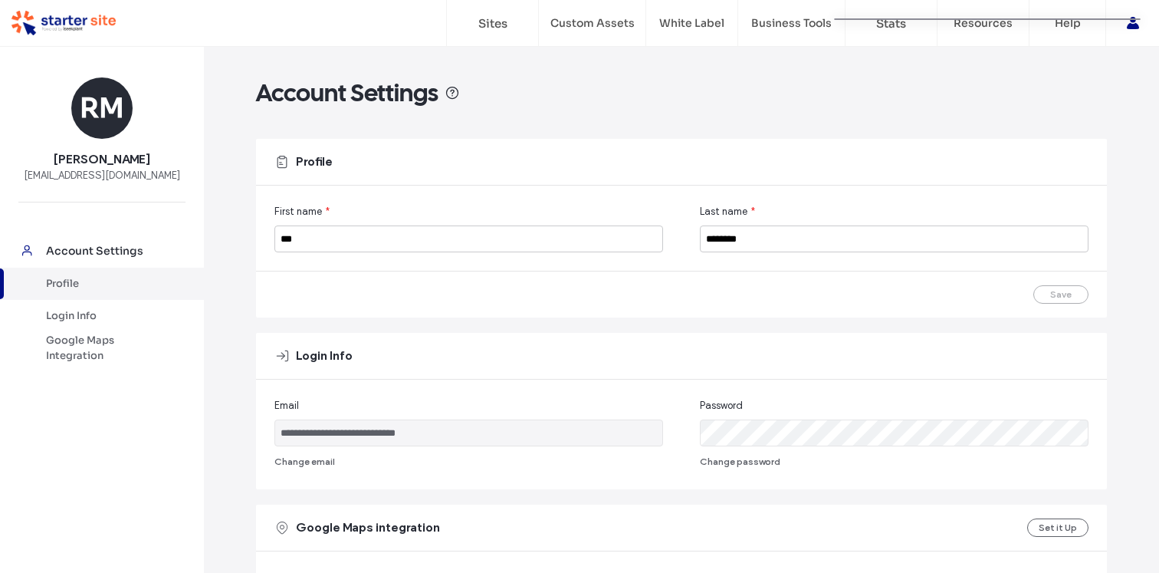
click at [530, 87] on div "Account Settings" at bounding box center [681, 92] width 851 height 31
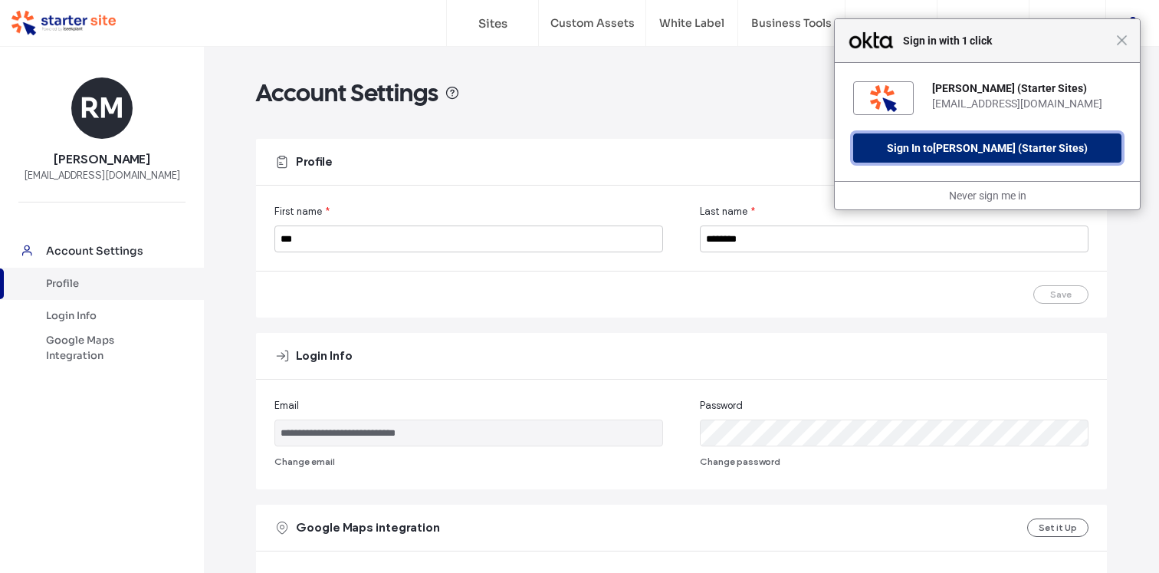
click at [973, 149] on span "[PERSON_NAME] (Starter Sites)" at bounding box center [1010, 148] width 155 height 12
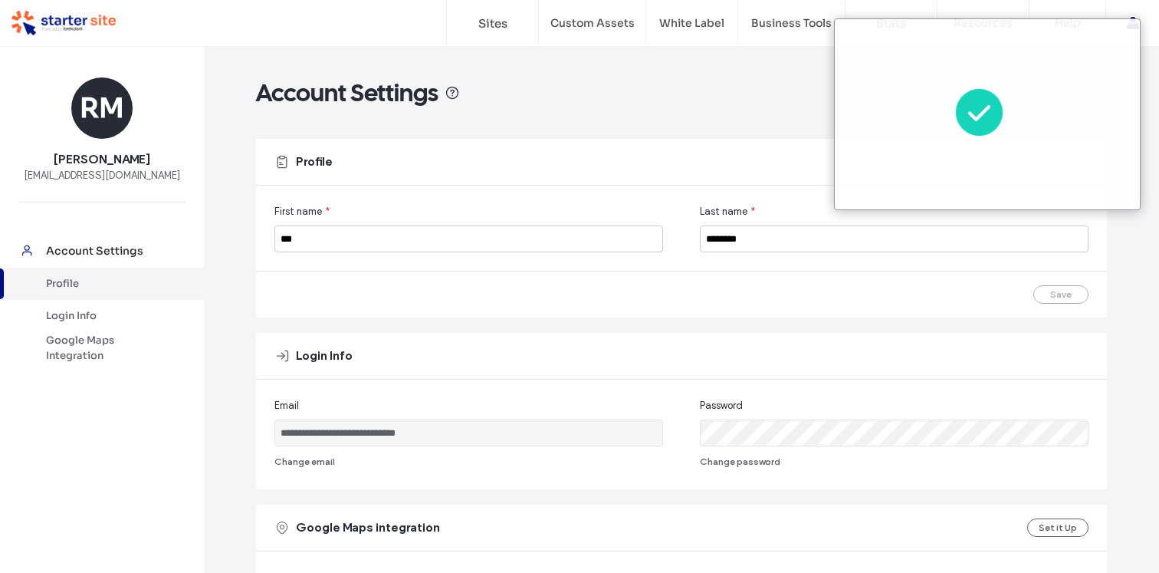
click at [711, 107] on div "Account Settings" at bounding box center [681, 92] width 851 height 31
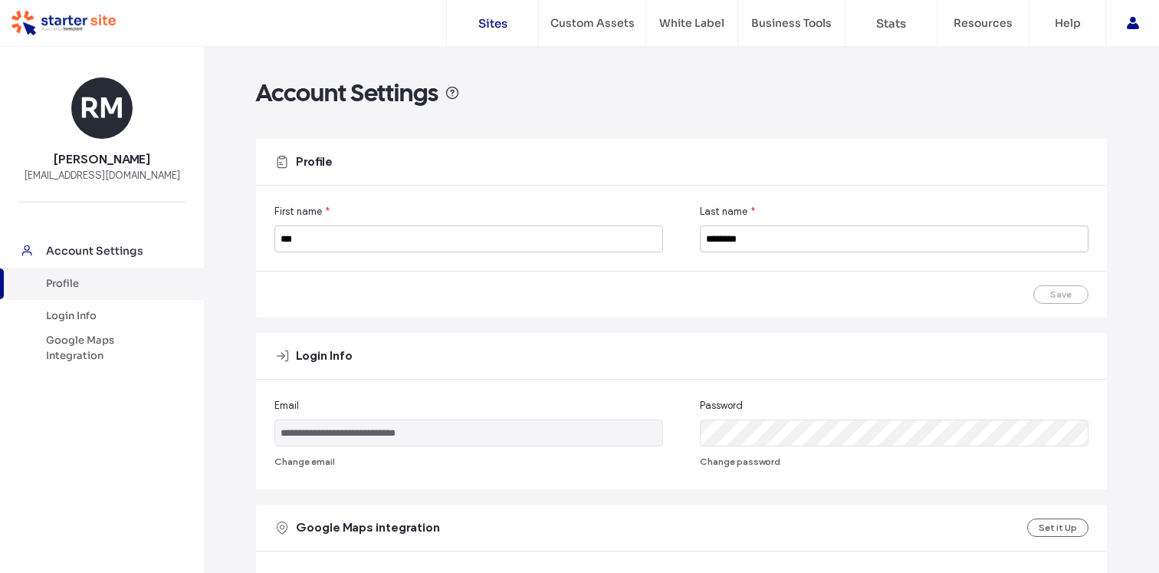
click at [490, 21] on label "Sites" at bounding box center [492, 23] width 29 height 15
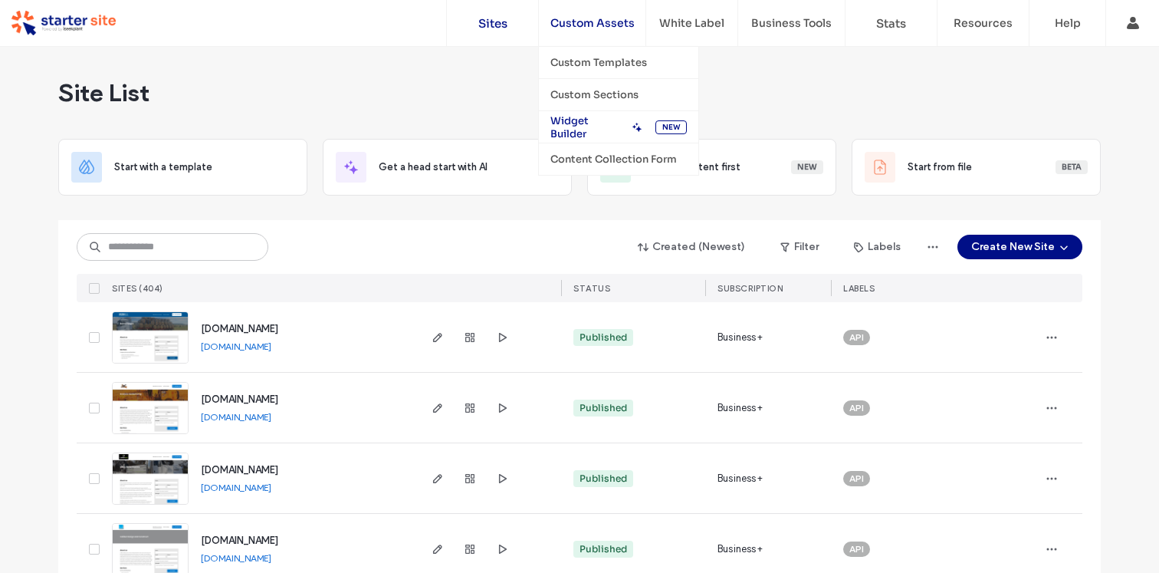
click at [580, 123] on label "Widget Builder" at bounding box center [588, 127] width 76 height 26
